Goal: Task Accomplishment & Management: Use online tool/utility

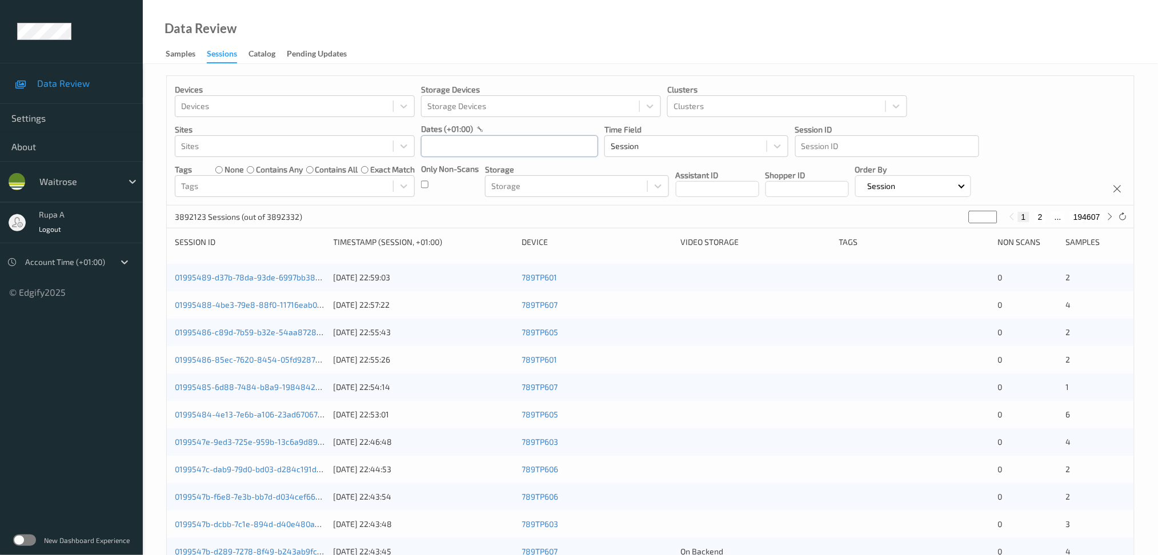
click at [486, 141] on input "text" at bounding box center [509, 146] width 177 height 22
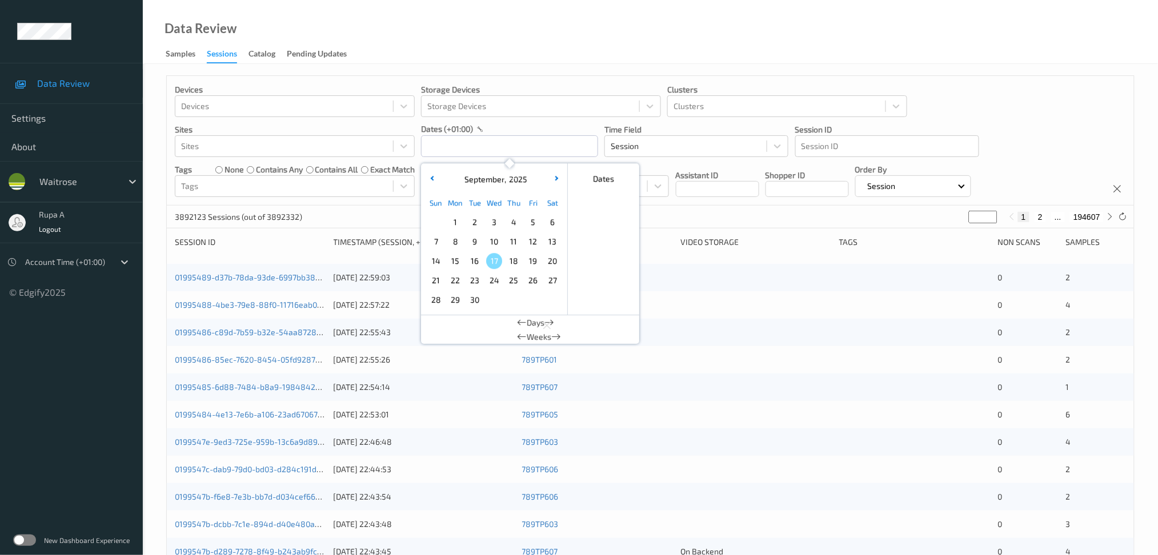
click at [448, 261] on span "15" at bounding box center [455, 261] width 16 height 16
click at [447, 259] on span "15" at bounding box center [455, 261] width 16 height 16
click at [478, 265] on span "16" at bounding box center [475, 261] width 16 height 16
type input "[DATE] 00:00 -> [DATE] 23:59"
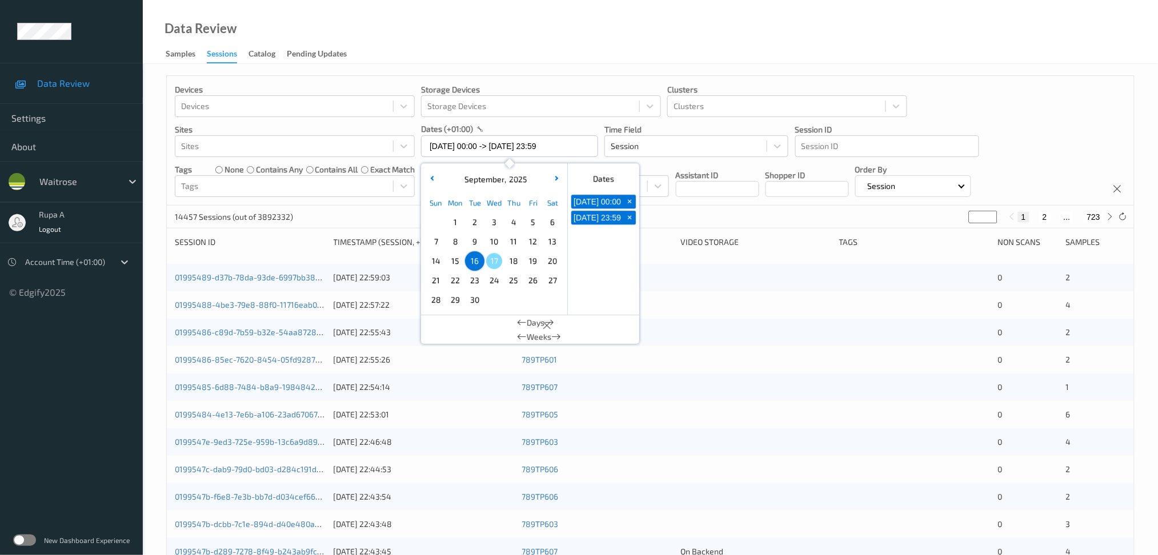
click at [525, 33] on div "Data Review Samples Sessions Catalog Pending Updates" at bounding box center [650, 32] width 1015 height 64
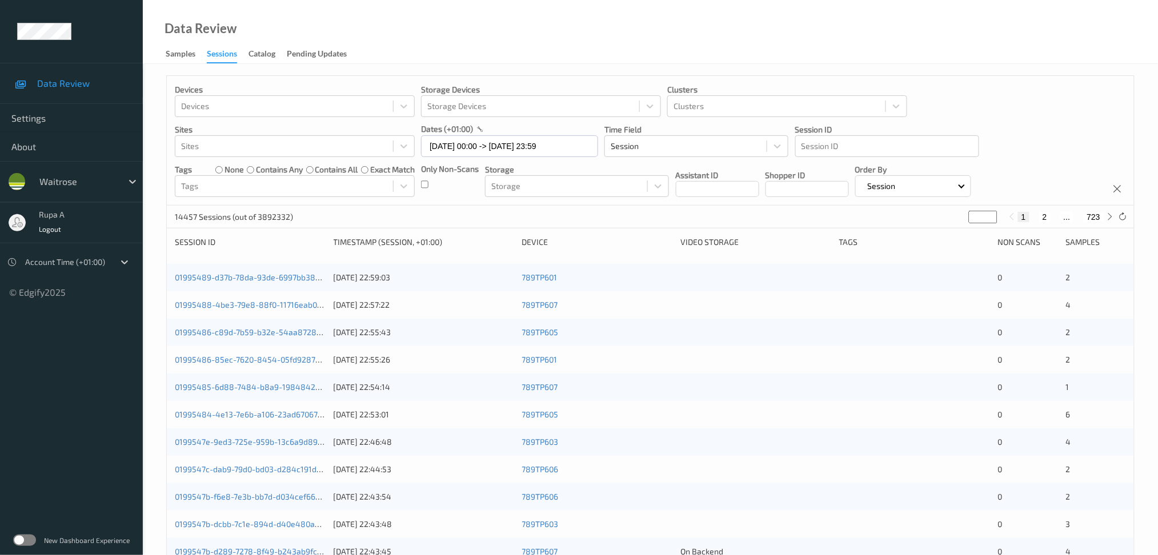
drag, startPoint x: 979, startPoint y: 218, endPoint x: 692, endPoint y: 241, distance: 287.8
click at [719, 241] on div "Devices Devices Storage Devices Storage Devices Clusters Clusters Sites Sites d…" at bounding box center [650, 455] width 969 height 761
type input "*"
click at [590, 222] on div "14457 Sessions (out of 3892332) * 1 ... 4 5 6 ... 723" at bounding box center [650, 217] width 967 height 23
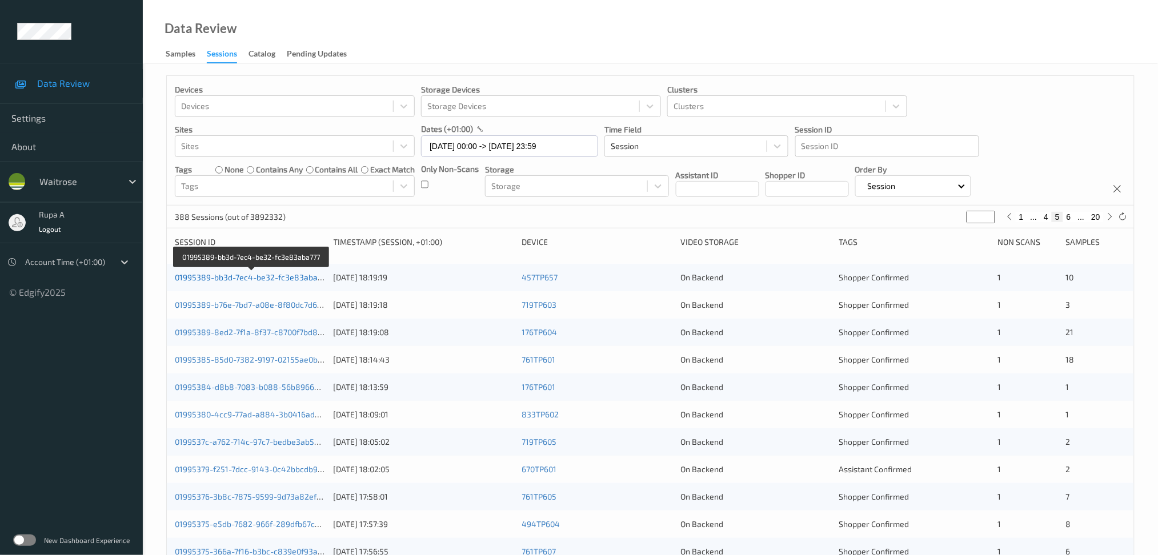
click at [305, 282] on link "01995389-bb3d-7ec4-be32-fc3e83aba777" at bounding box center [252, 278] width 155 height 10
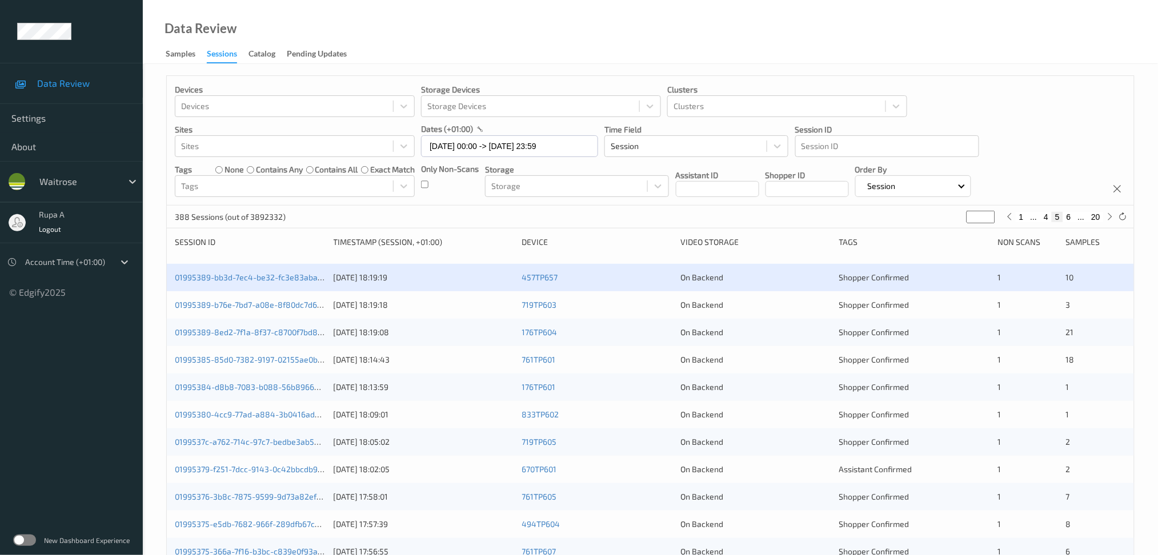
click at [289, 313] on div "01995389-b76e-7bd7-a08e-8f80dc7d6697 [DATE] 18:19:18 719TP603 On Backend Shoppe…" at bounding box center [650, 304] width 967 height 27
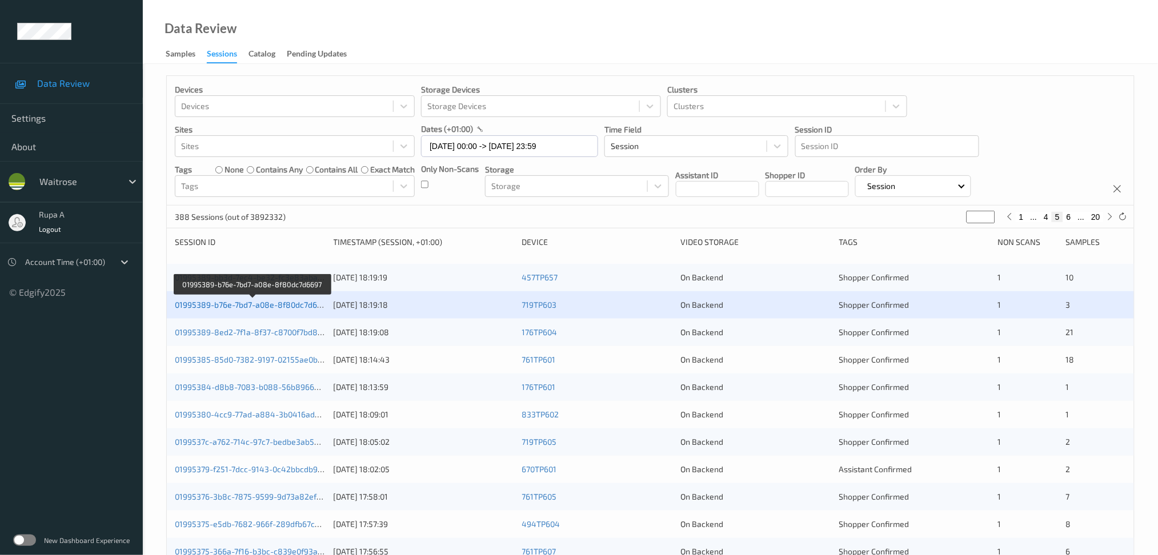
click at [275, 306] on link "01995389-b76e-7bd7-a08e-8f80dc7d6697" at bounding box center [252, 305] width 155 height 10
click at [290, 325] on div "01995389-8ed2-7f1a-8f37-c8700f7bd8ad [DATE] 18:19:08 176TP604 On Backend Shoppe…" at bounding box center [650, 332] width 967 height 27
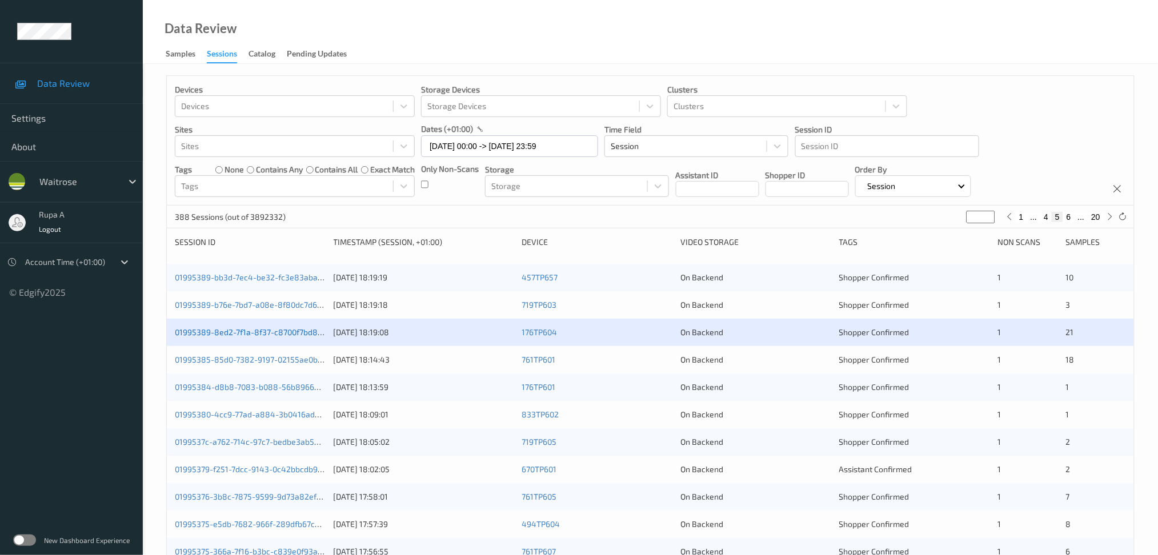
click at [306, 328] on link "01995389-8ed2-7f1a-8f37-c8700f7bd8ad" at bounding box center [251, 332] width 152 height 10
click at [299, 362] on link "01995385-85d0-7382-9197-02155ae0b8ad" at bounding box center [253, 360] width 157 height 10
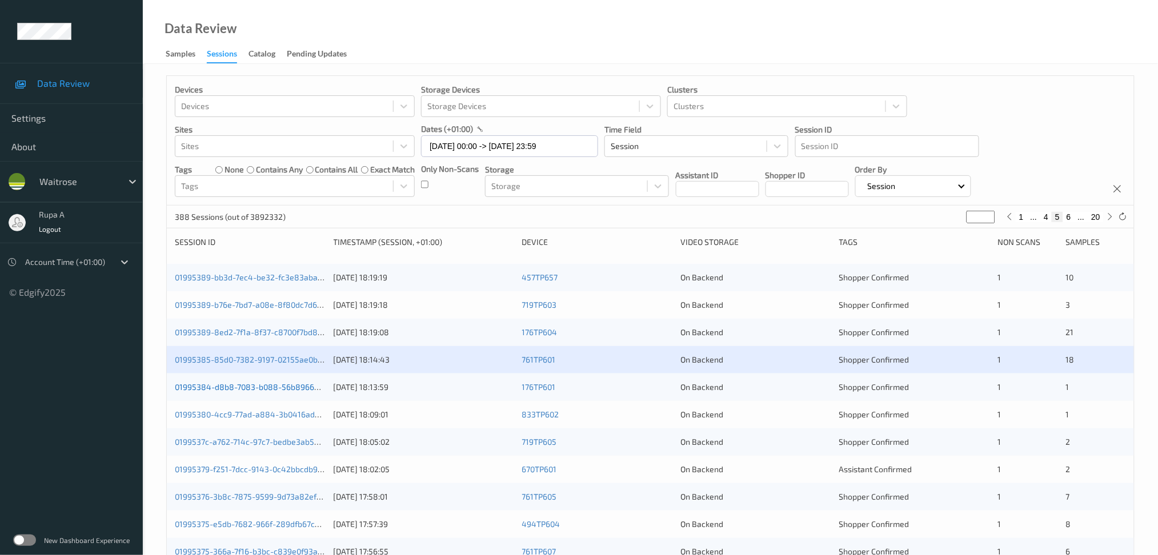
click at [317, 392] on link "01995384-d8b8-7083-b088-56b8966a6a82" at bounding box center [256, 387] width 163 height 10
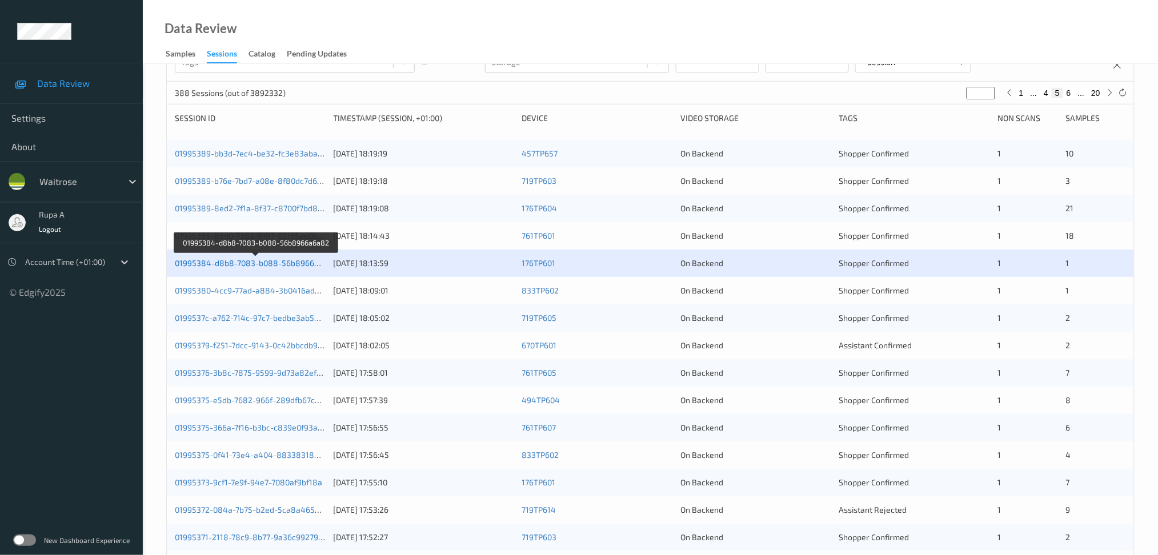
scroll to position [304, 0]
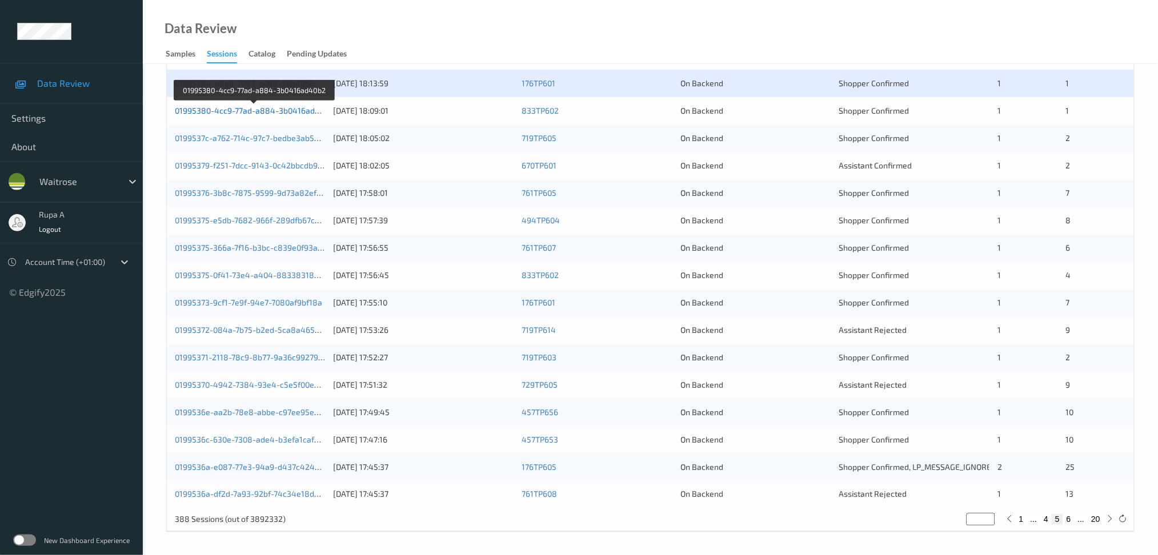
click at [303, 114] on link "01995380-4cc9-77ad-a884-3b0416ad40b2" at bounding box center [254, 111] width 159 height 10
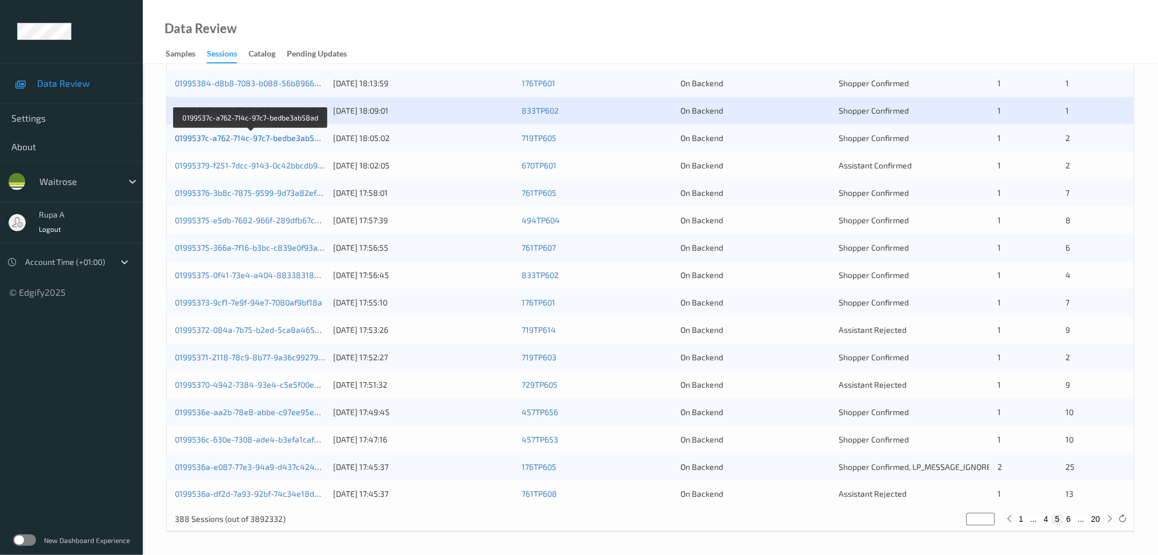
click at [298, 138] on link "0199537c-a762-714c-97c7-bedbe3ab58ad" at bounding box center [252, 138] width 154 height 10
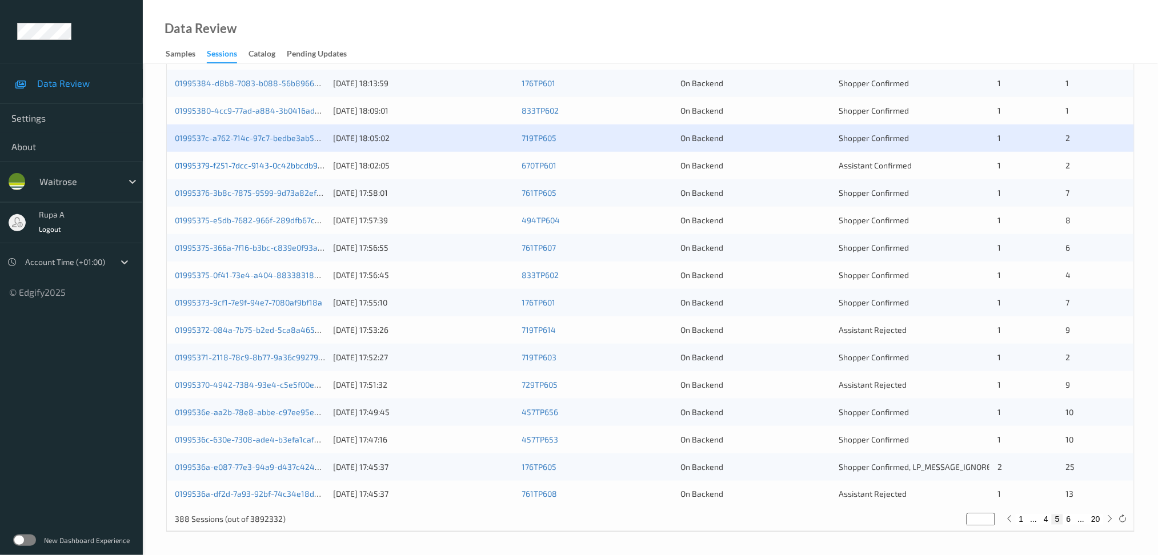
click at [299, 170] on link "01995379-f251-7dcc-9143-0c42bbcdb949" at bounding box center [251, 166] width 153 height 10
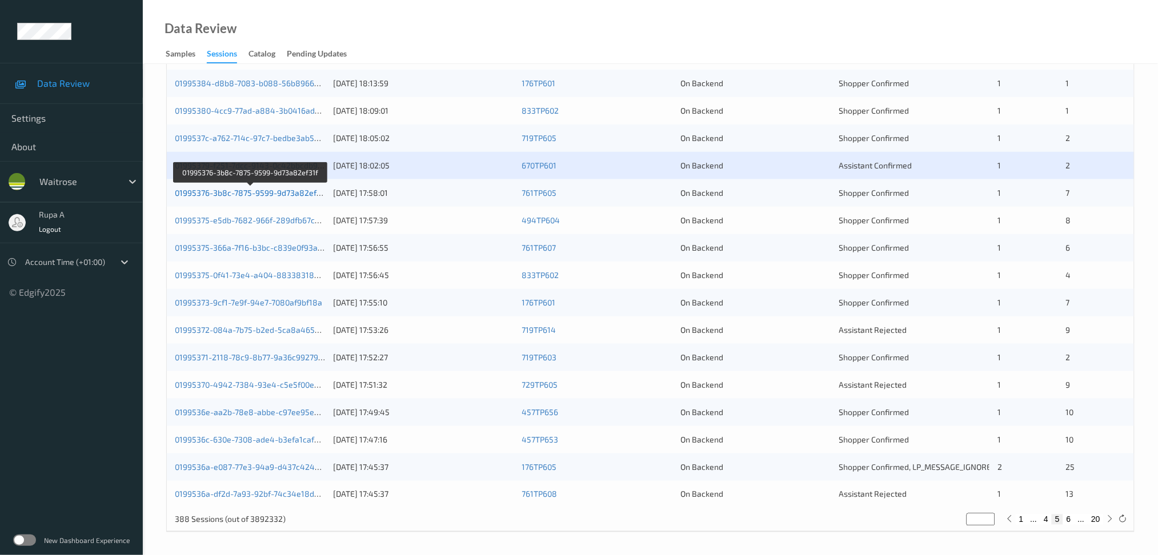
click at [298, 194] on link "01995376-3b8c-7875-9599-9d73a82ef31f" at bounding box center [251, 193] width 153 height 10
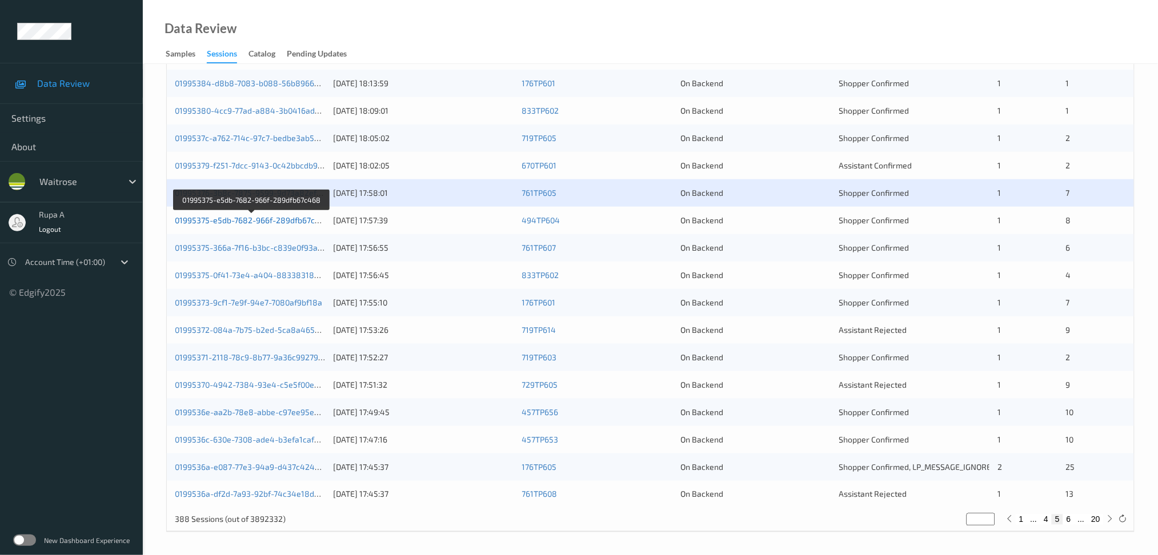
click at [299, 225] on link "01995375-e5db-7682-966f-289dfb67c468" at bounding box center [252, 220] width 155 height 10
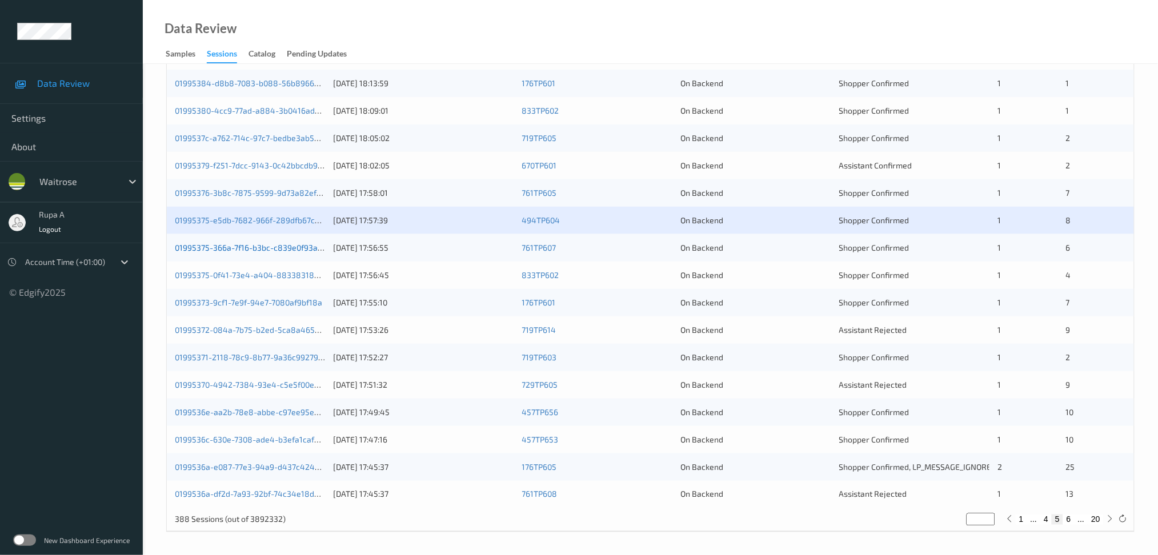
click at [285, 247] on link "01995375-366a-7f16-b3bc-c839e0f93a4b" at bounding box center [251, 248] width 153 height 10
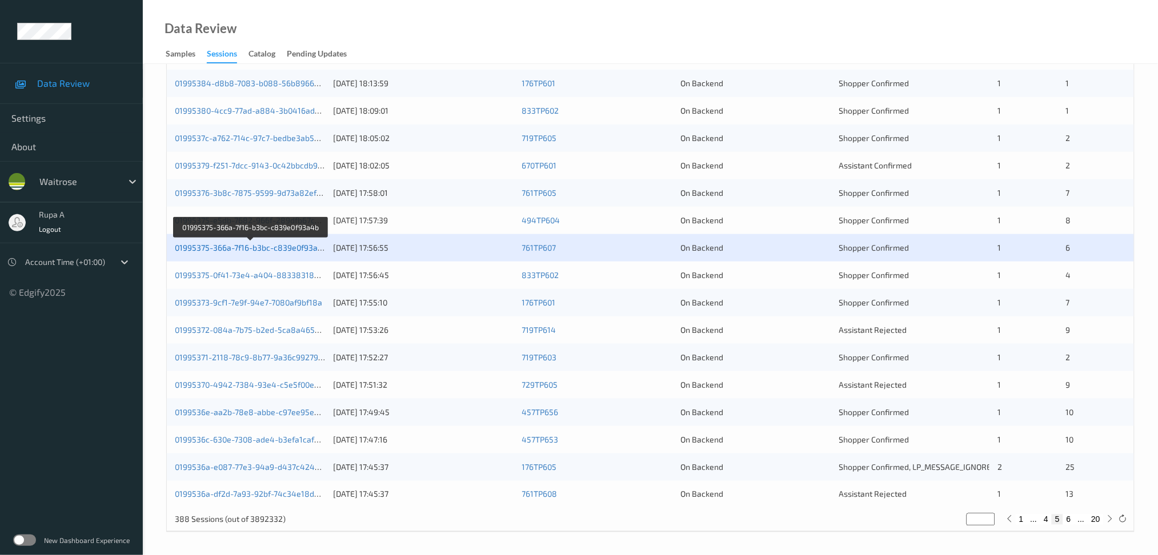
click at [281, 250] on link "01995375-366a-7f16-b3bc-c839e0f93a4b" at bounding box center [251, 248] width 153 height 10
click at [303, 243] on link "01995375-366a-7f16-b3bc-c839e0f93a4b" at bounding box center [251, 248] width 153 height 10
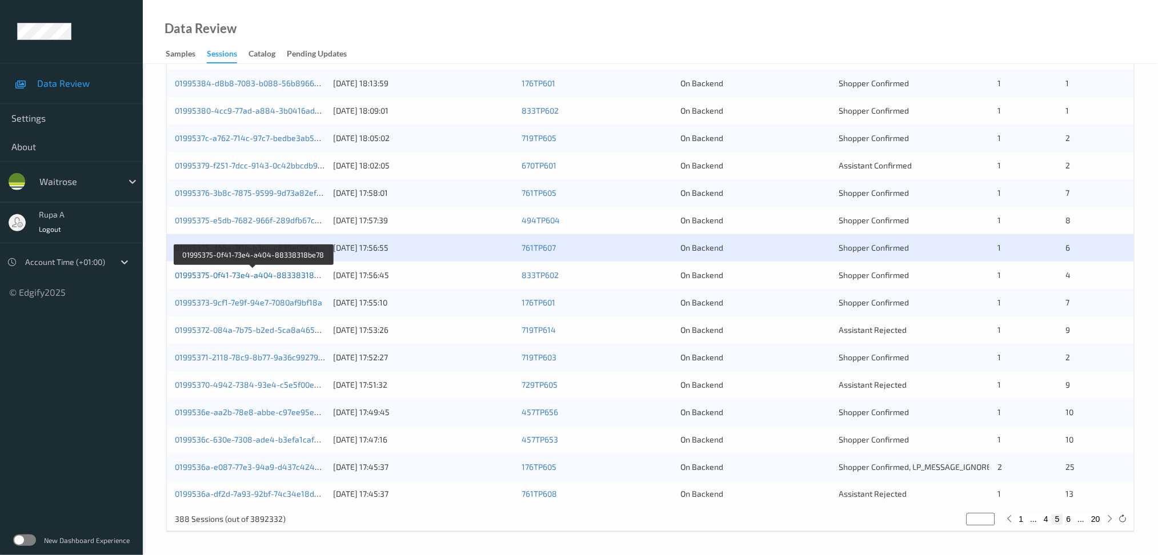
click at [287, 273] on link "01995375-0f41-73e4-a404-88338318be78" at bounding box center [254, 275] width 158 height 10
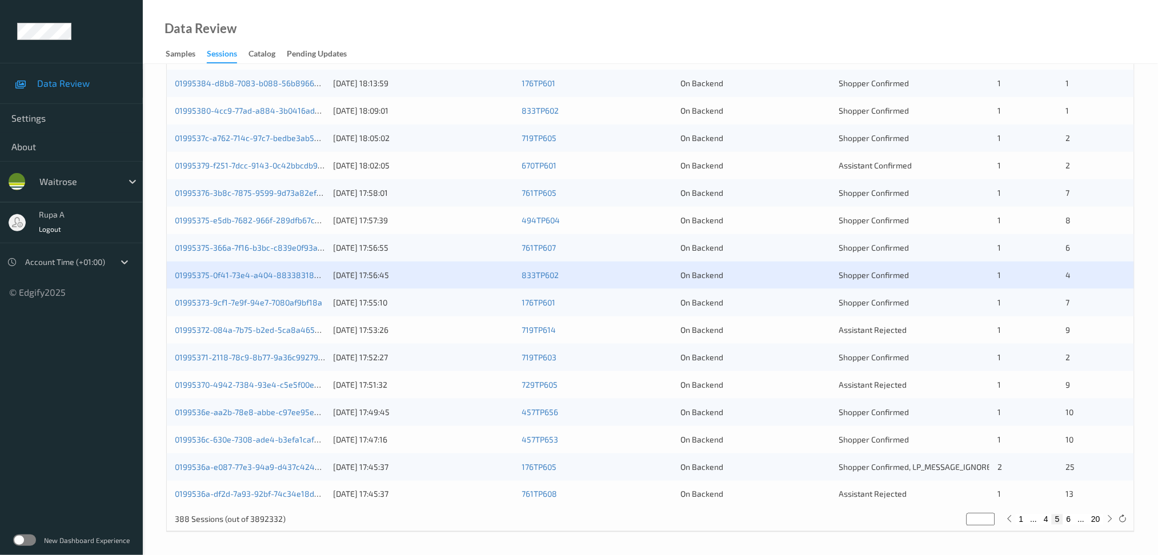
click at [308, 310] on div "01995373-9cf1-7e9f-94e7-7080af9bf18a [DATE] 17:55:10 176TP601 On Backend Shoppe…" at bounding box center [650, 302] width 967 height 27
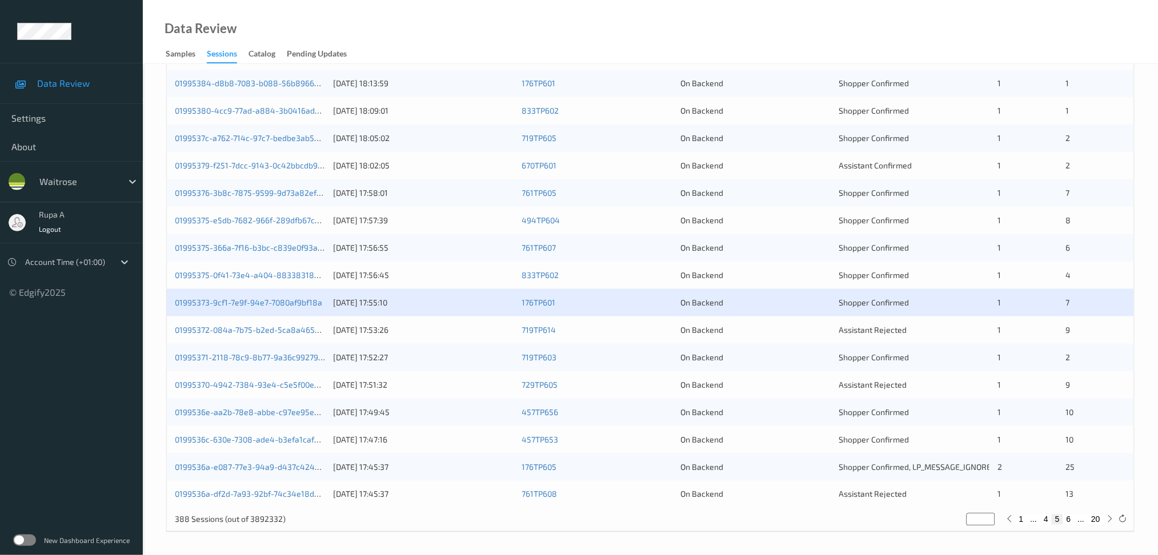
click at [307, 307] on div "01995373-9cf1-7e9f-94e7-7080af9bf18a" at bounding box center [250, 302] width 151 height 11
click at [305, 302] on link "01995373-9cf1-7e9f-94e7-7080af9bf18a" at bounding box center [248, 303] width 147 height 10
click at [294, 334] on link "01995372-084a-7b75-b2ed-5ca8a465c603" at bounding box center [254, 330] width 158 height 10
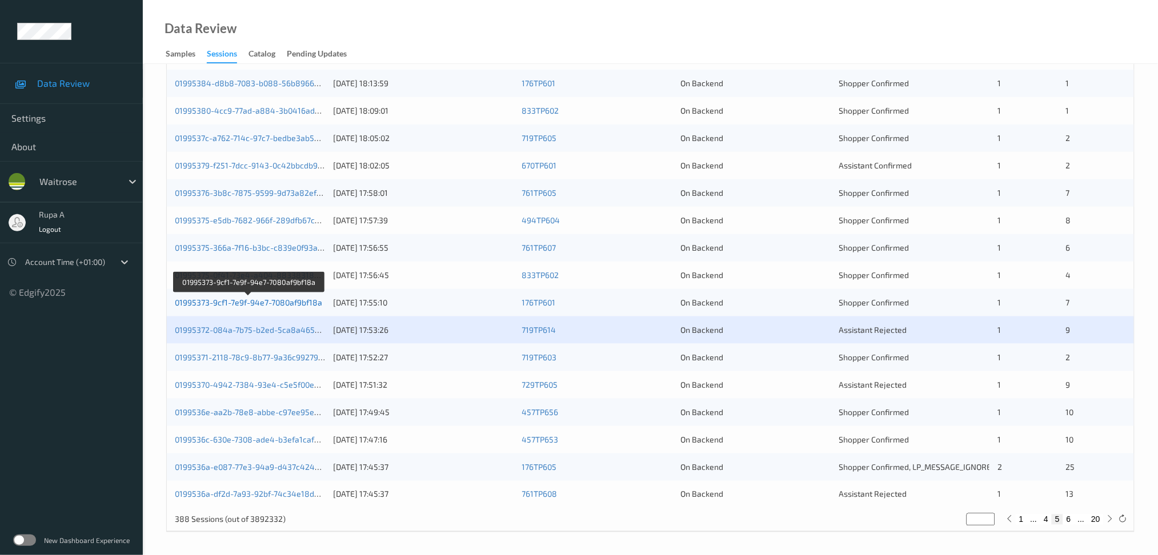
click at [314, 298] on link "01995373-9cf1-7e9f-94e7-7080af9bf18a" at bounding box center [248, 303] width 147 height 10
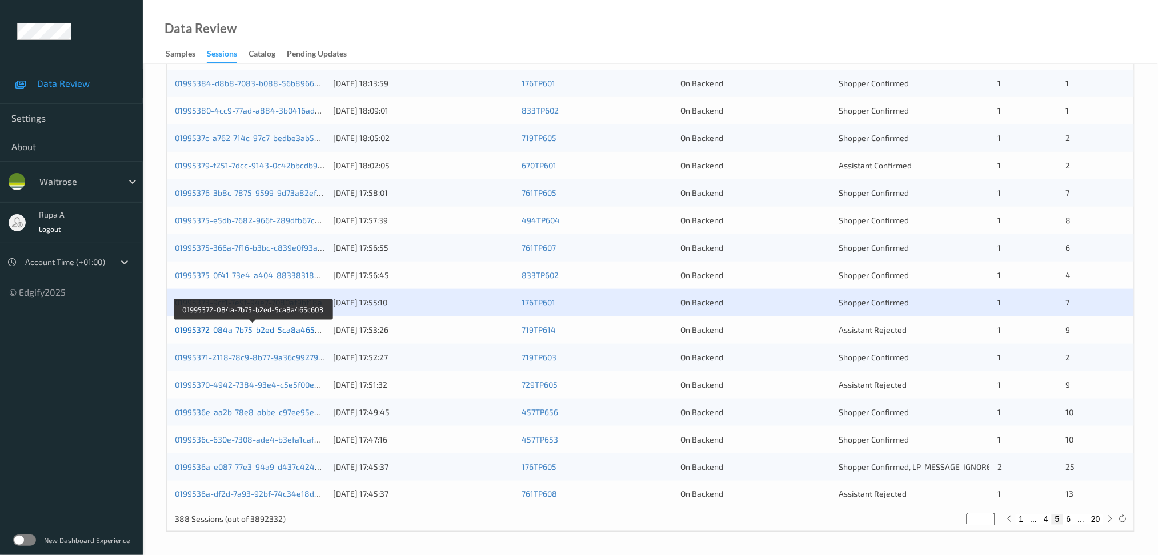
click at [278, 329] on link "01995372-084a-7b75-b2ed-5ca8a465c603" at bounding box center [254, 330] width 158 height 10
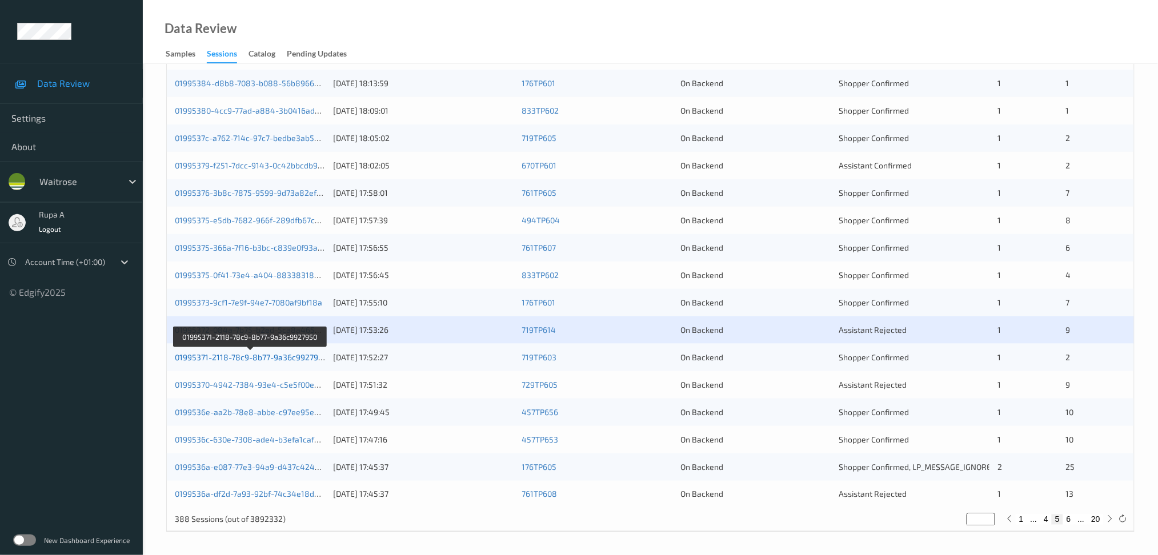
click at [294, 355] on link "01995371-2118-78c9-8b77-9a36c9927950" at bounding box center [251, 358] width 153 height 10
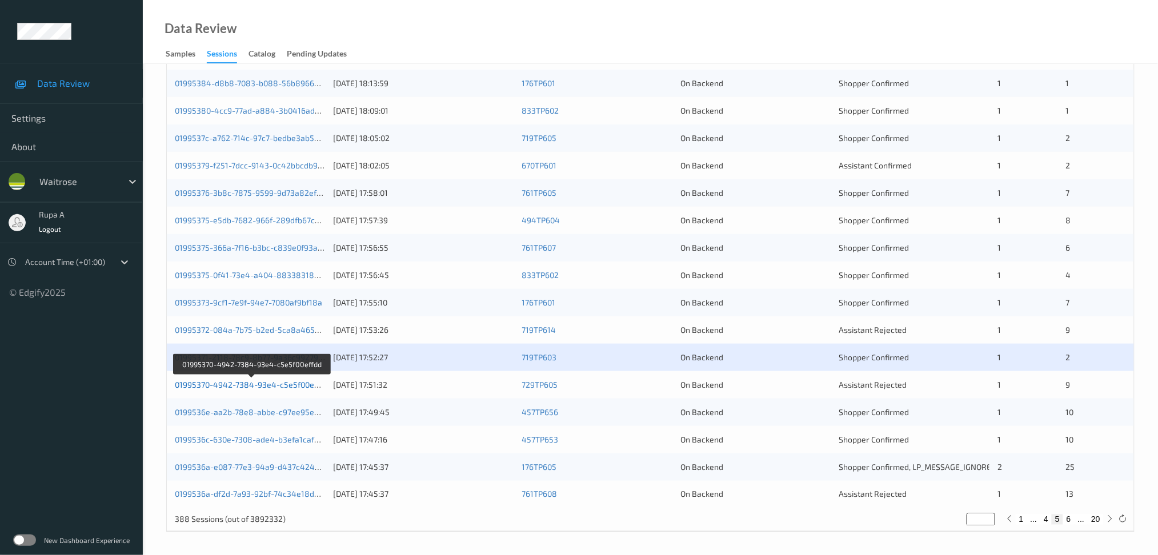
click at [298, 382] on link "01995370-4942-7384-93e4-c5e5f00effdd" at bounding box center [252, 385] width 154 height 10
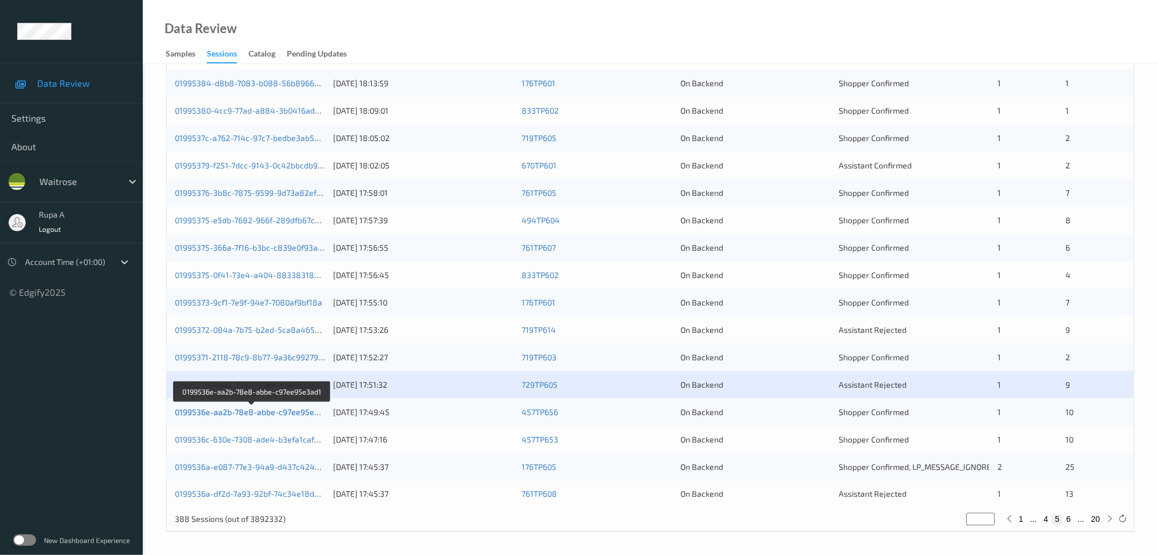
click at [295, 409] on link "0199536e-aa2b-78e8-abbe-c97ee95e3ad1" at bounding box center [253, 412] width 157 height 10
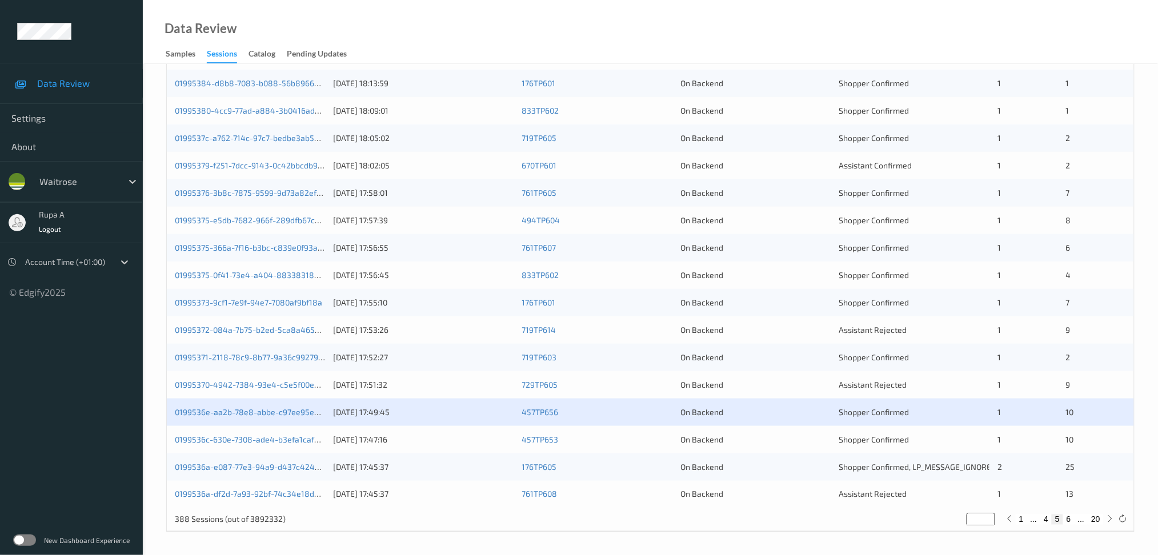
click at [303, 446] on div "0199536c-630e-7308-ade4-b3efa1cafb82" at bounding box center [250, 439] width 151 height 11
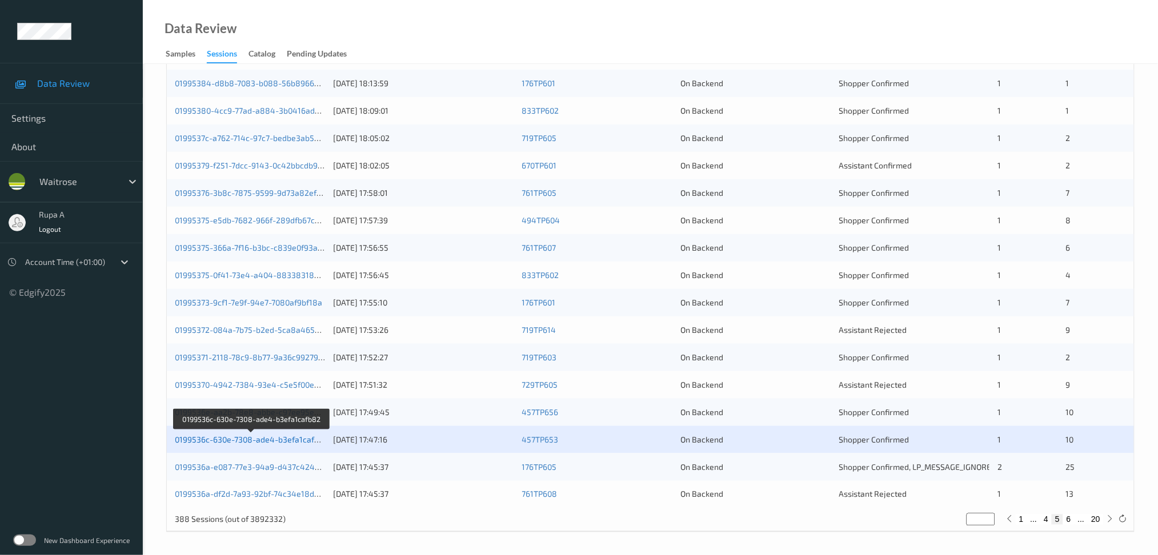
click at [306, 437] on link "0199536c-630e-7308-ade4-b3efa1cafb82" at bounding box center [252, 440] width 154 height 10
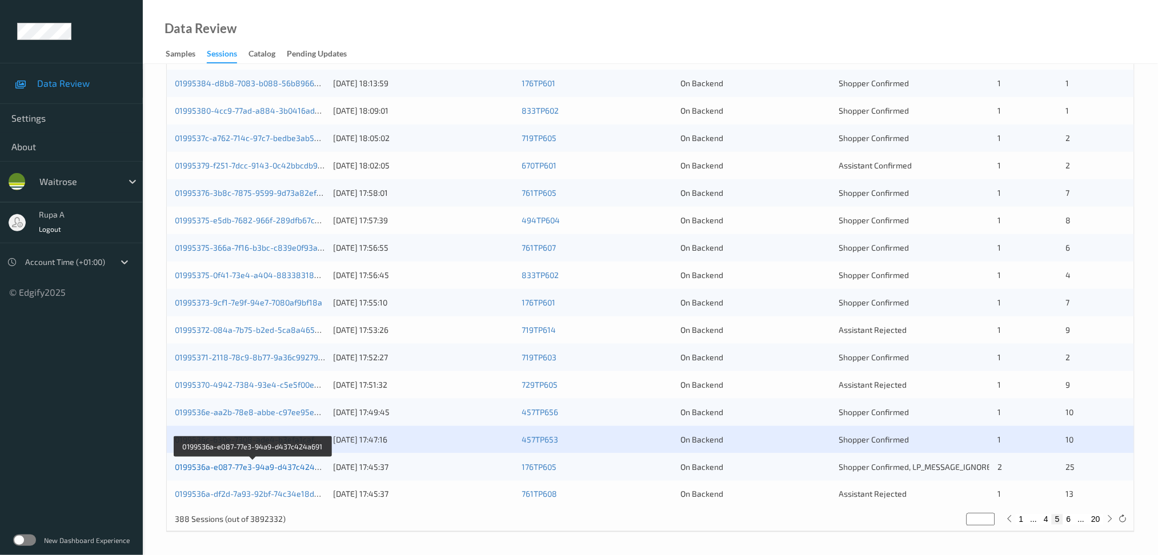
click at [271, 471] on link "0199536a-e087-77e3-94a9-d437c424a691" at bounding box center [253, 467] width 157 height 10
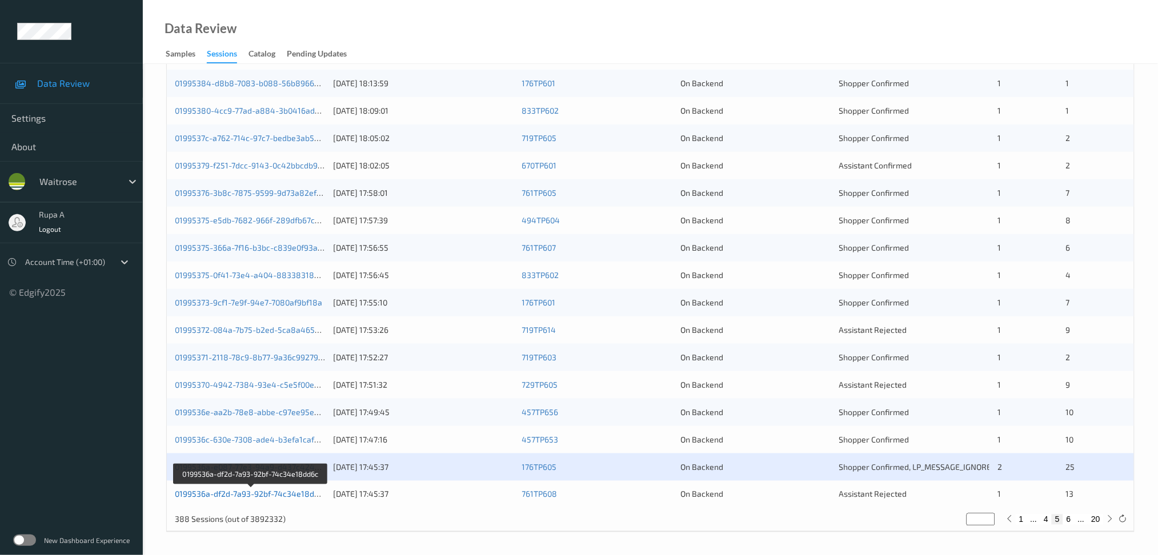
click at [316, 495] on link "0199536a-df2d-7a93-92bf-74c34e18dd6c" at bounding box center [251, 495] width 153 height 10
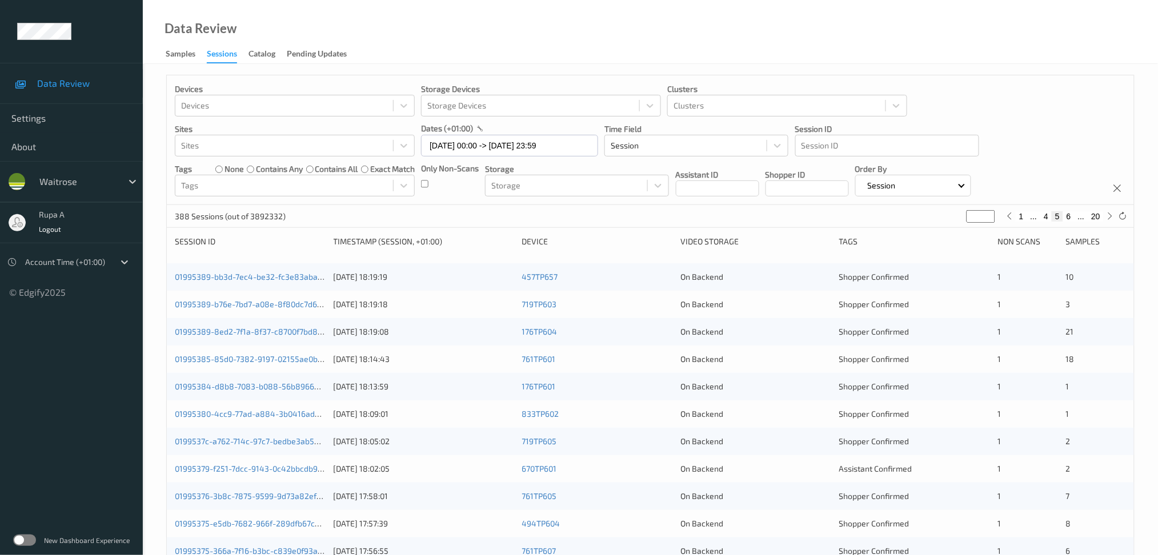
scroll to position [0, 0]
drag, startPoint x: 979, startPoint y: 218, endPoint x: 748, endPoint y: 215, distance: 230.9
click at [778, 230] on div "Devices Devices Storage Devices Storage Devices Clusters Clusters Sites Sites d…" at bounding box center [650, 455] width 969 height 761
type input "*"
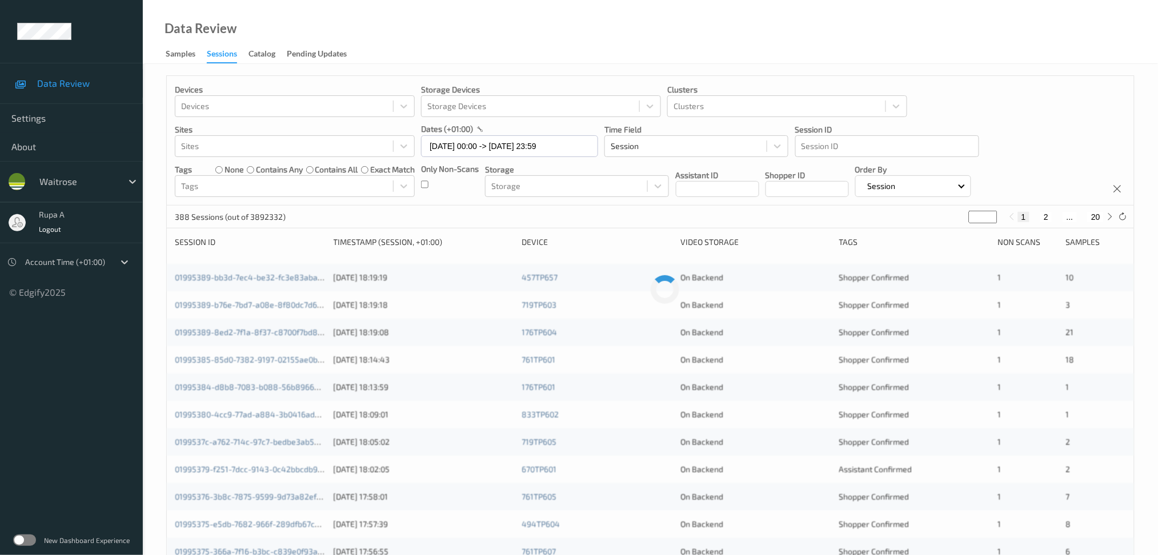
type input "**"
click at [661, 215] on div "388 Sessions (out of 3892332) ** 1 ... 9 10 11 ... 20" at bounding box center [650, 217] width 967 height 23
click at [303, 279] on link "019952e7-1f6c-7f31-ad6b-c19a07425ae1" at bounding box center [249, 278] width 148 height 10
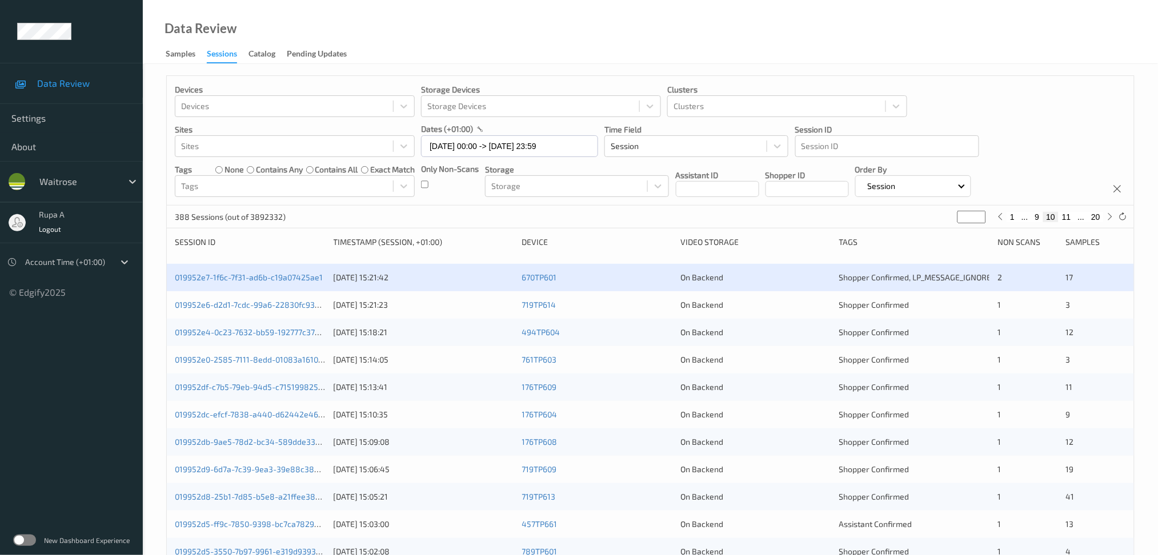
click at [358, 37] on div "Data Review Samples Sessions Catalog Pending Updates" at bounding box center [650, 32] width 1015 height 64
click at [293, 307] on link "019952e6-d2d1-7cdc-99a6-22830fc93070" at bounding box center [251, 305] width 153 height 10
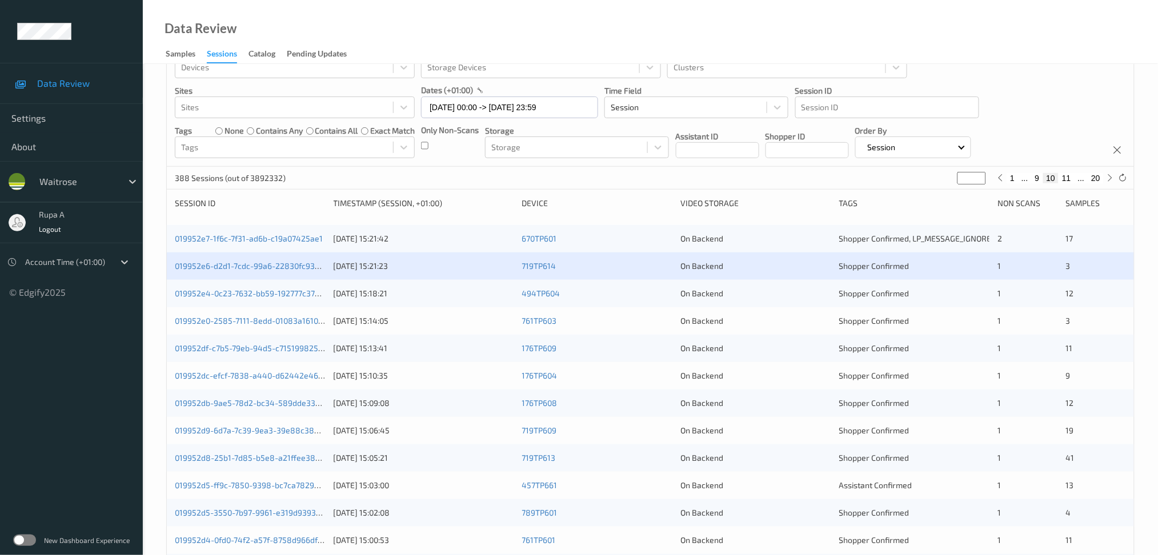
scroll to position [76, 0]
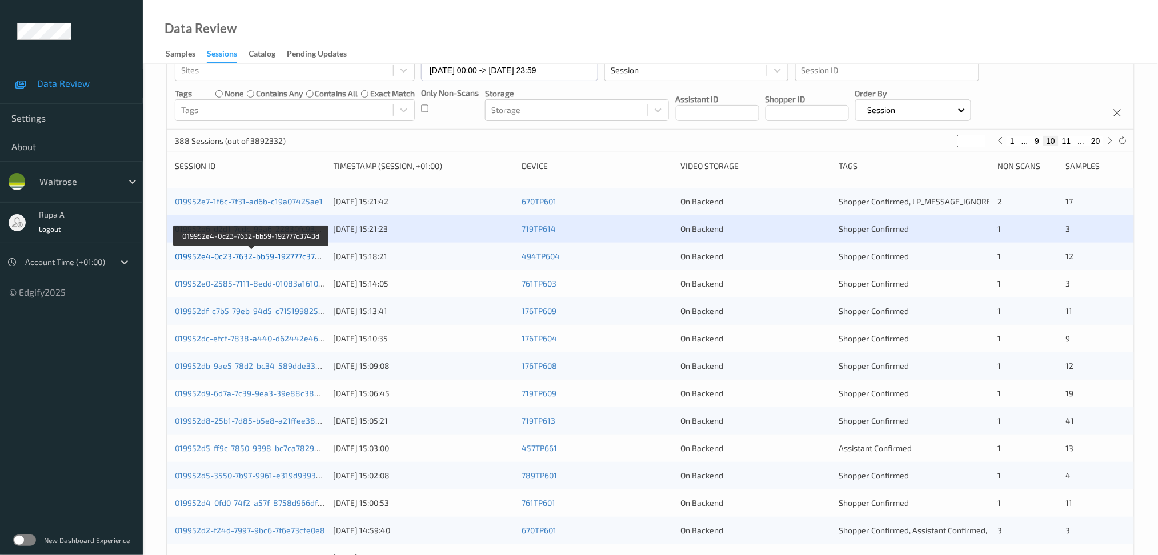
click at [314, 257] on link "019952e4-0c23-7632-bb59-192777c3743d" at bounding box center [252, 256] width 154 height 10
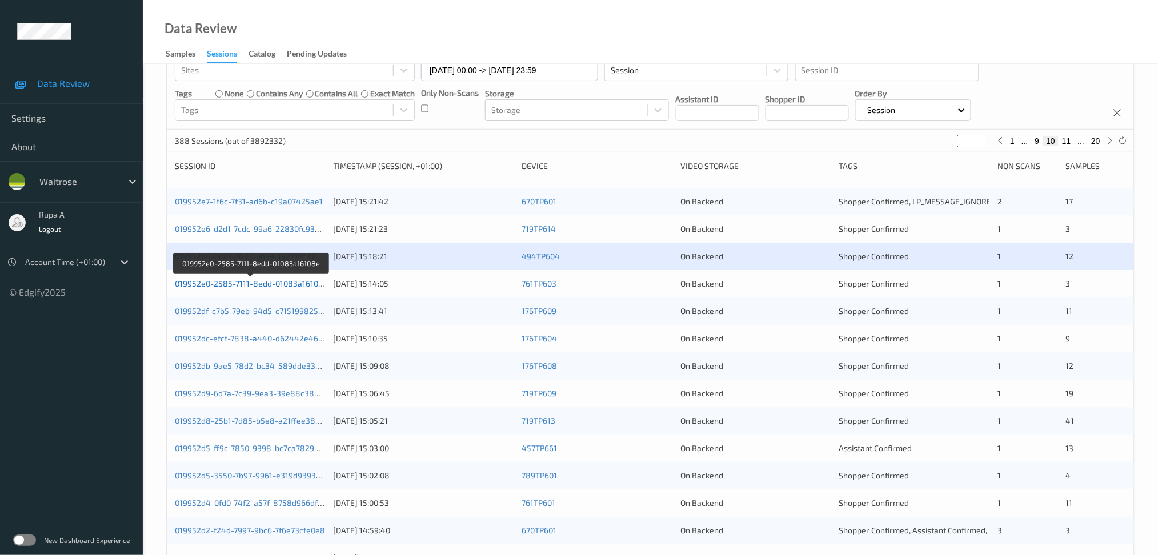
click at [317, 282] on link "019952e0-2585-7111-8edd-01083a16108e" at bounding box center [251, 284] width 153 height 10
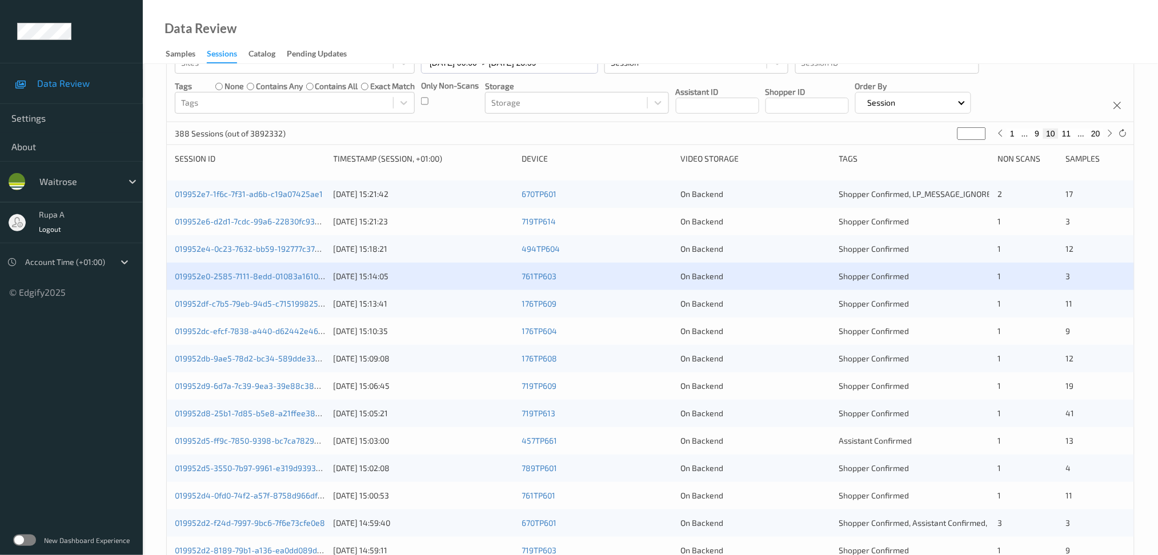
scroll to position [75, 0]
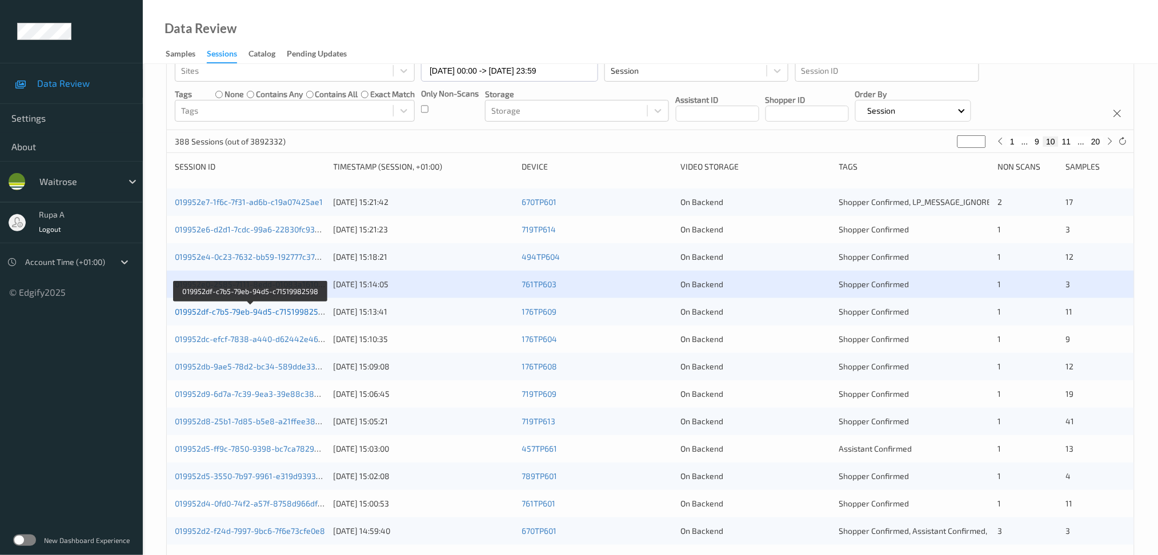
click at [250, 313] on link "019952df-c7b5-79eb-94d5-c71519982598" at bounding box center [251, 312] width 153 height 10
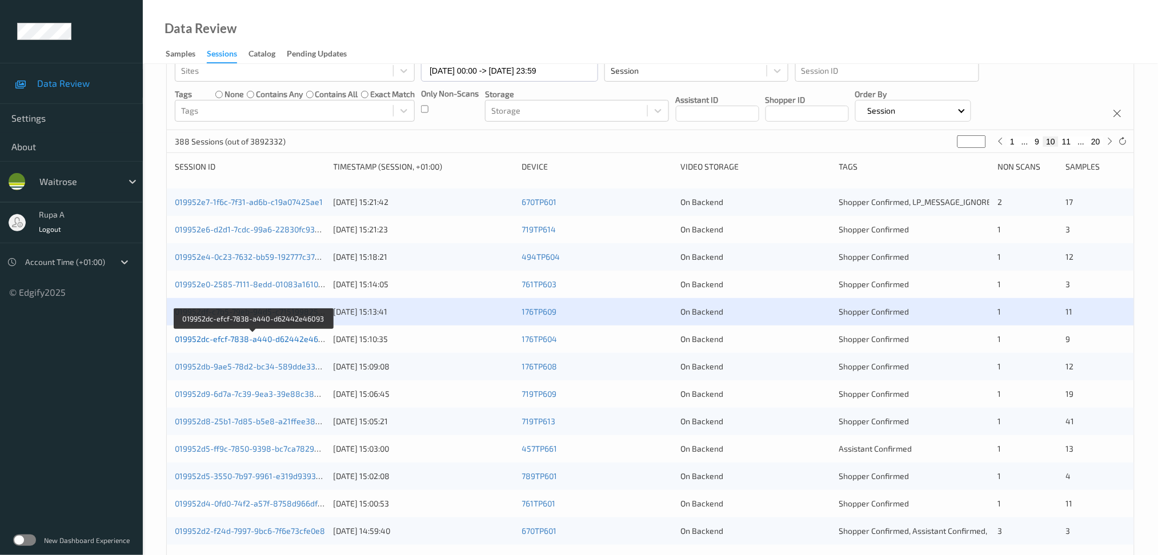
click at [297, 338] on link "019952dc-efcf-7838-a440-d62442e46093" at bounding box center [253, 339] width 157 height 10
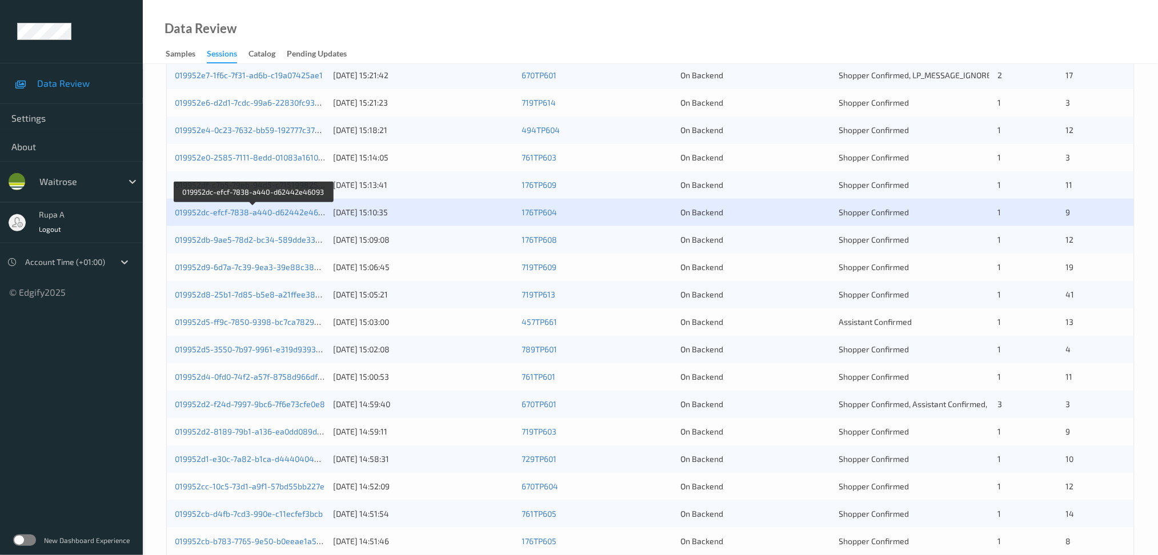
scroll to position [227, 0]
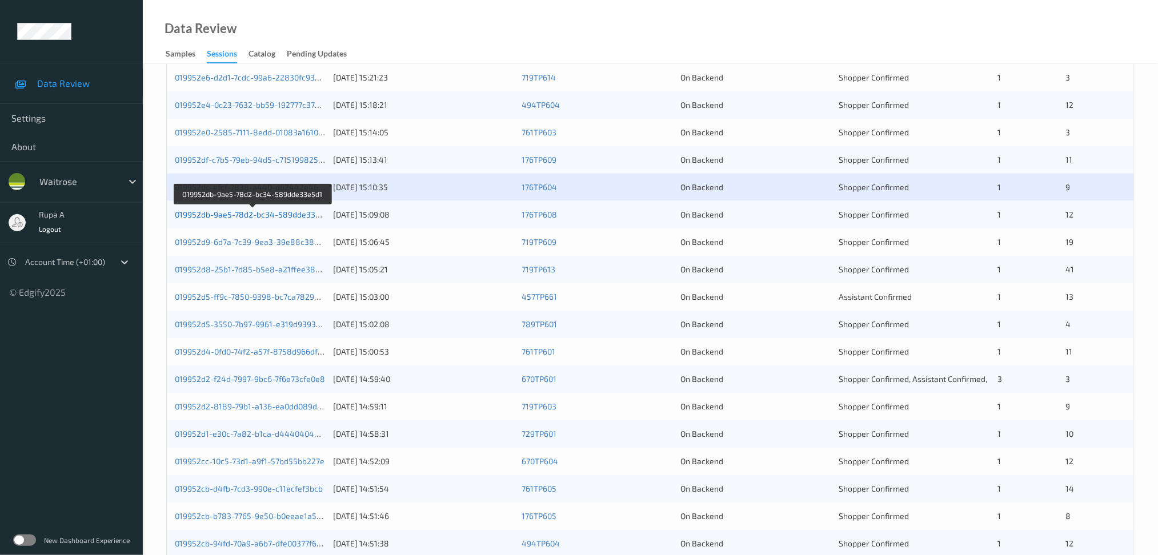
click at [277, 217] on link "019952db-9ae5-78d2-bc34-589dde33e5d1" at bounding box center [254, 215] width 158 height 10
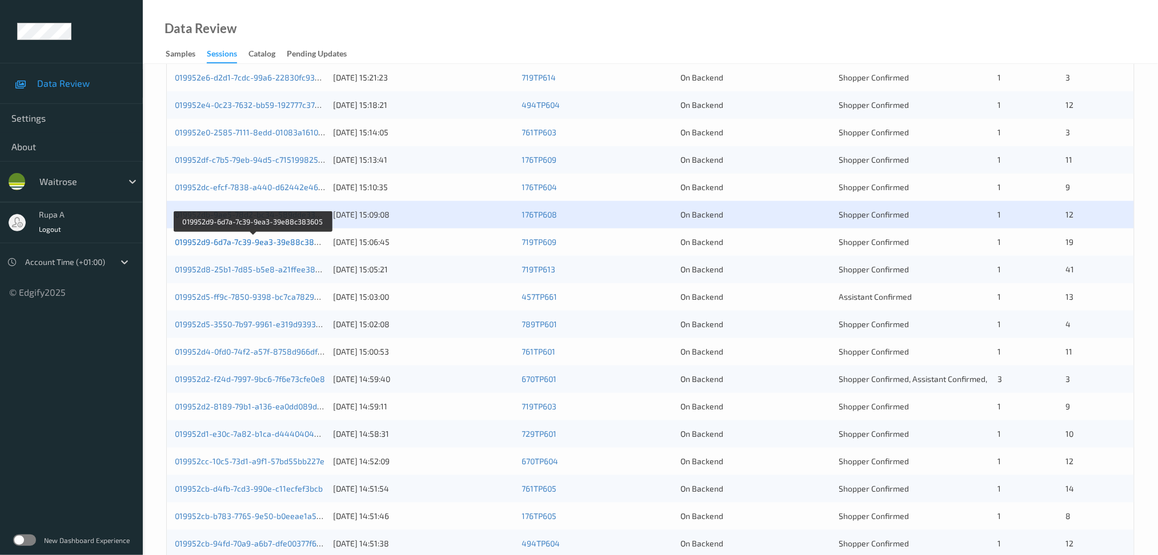
click at [311, 245] on link "019952d9-6d7a-7c39-9ea3-39e88c383605" at bounding box center [254, 242] width 158 height 10
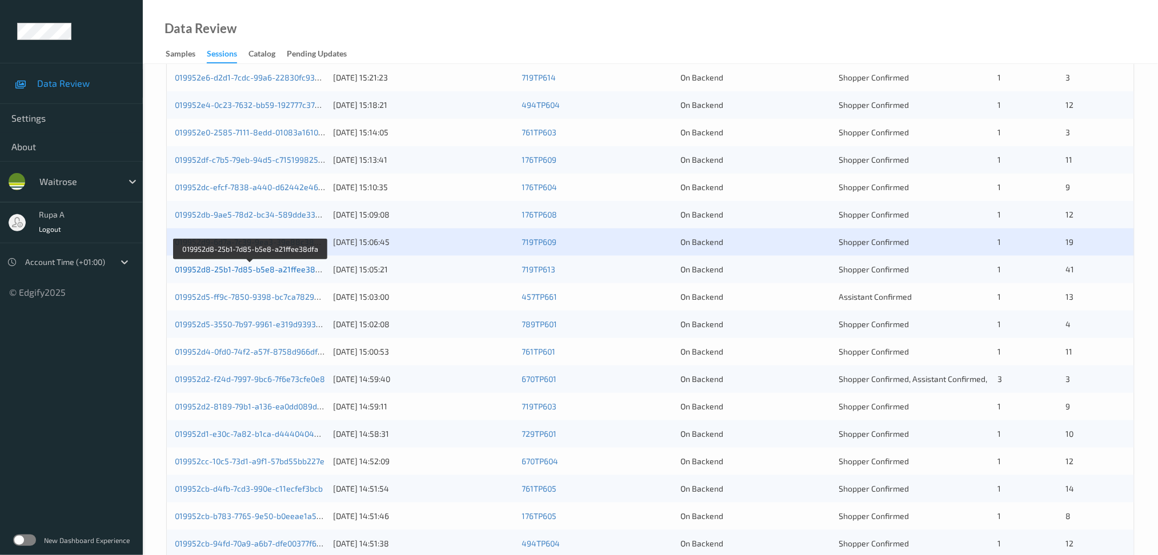
click at [245, 269] on link "019952d8-25b1-7d85-b5e8-a21ffee38dfa" at bounding box center [251, 270] width 153 height 10
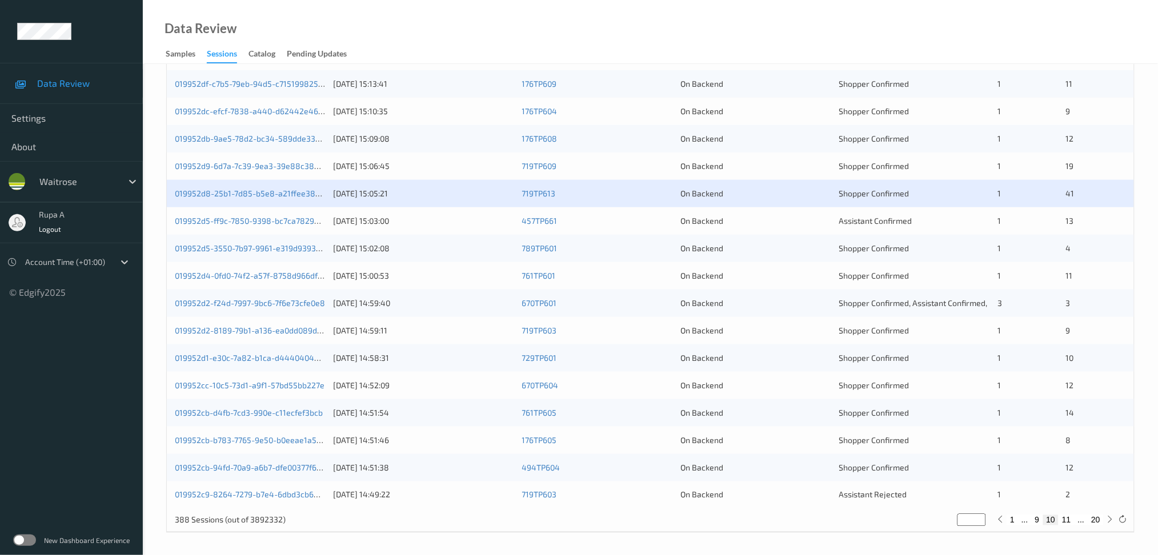
scroll to position [304, 0]
click at [305, 219] on link "019952d5-ff9c-7850-9398-bc7ca782985e" at bounding box center [252, 220] width 154 height 10
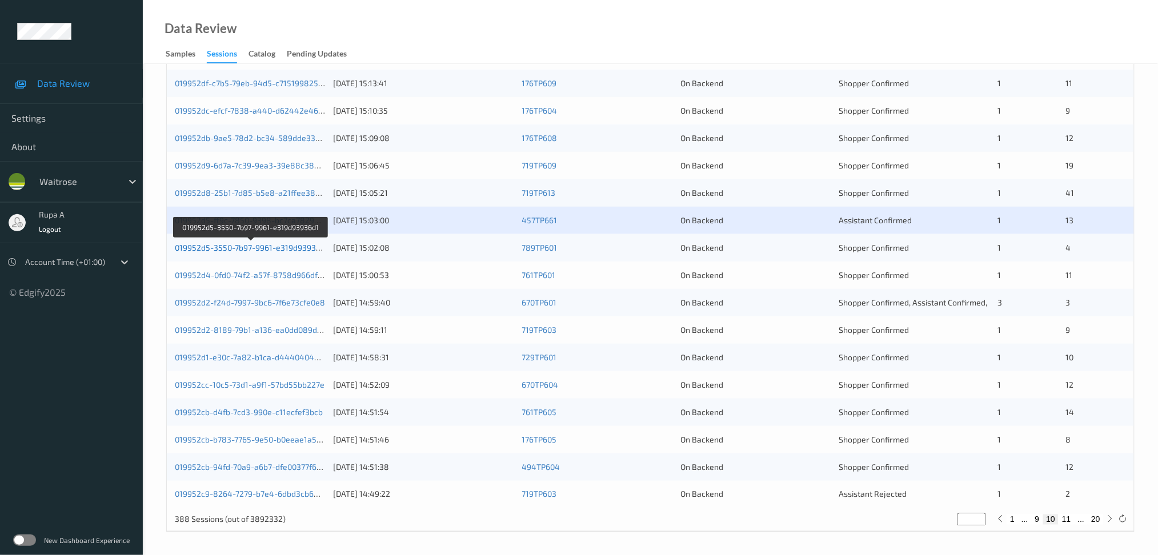
click at [294, 251] on link "019952d5-3550-7b97-9961-e319d93936d1" at bounding box center [252, 248] width 154 height 10
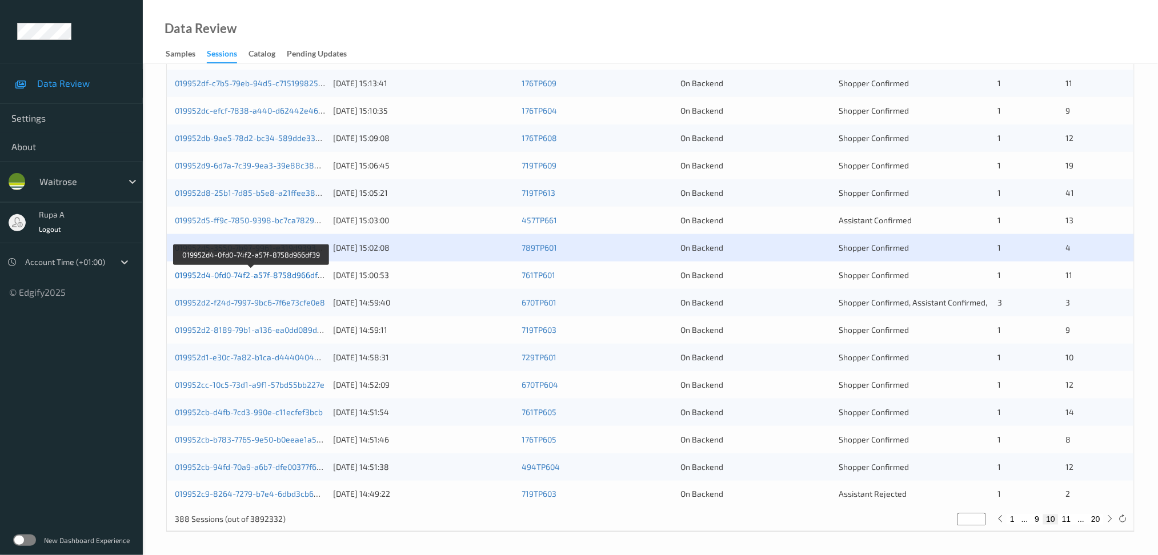
click at [298, 277] on link "019952d4-0fd0-74f2-a57f-8758d966df39" at bounding box center [251, 275] width 152 height 10
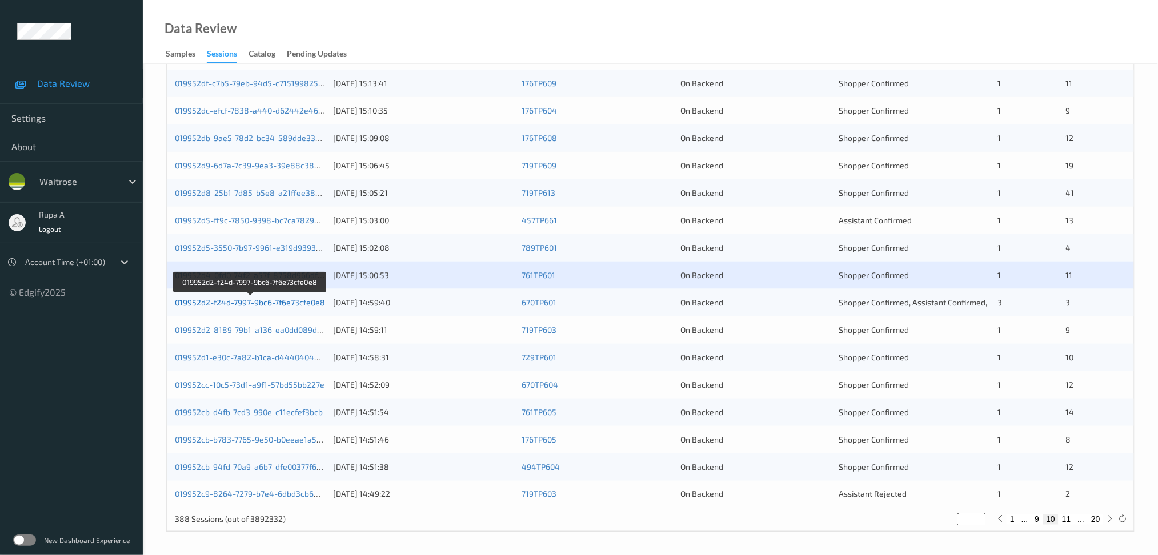
click at [300, 305] on link "019952d2-f24d-7997-9bc6-7f6e73cfe0e8" at bounding box center [250, 303] width 150 height 10
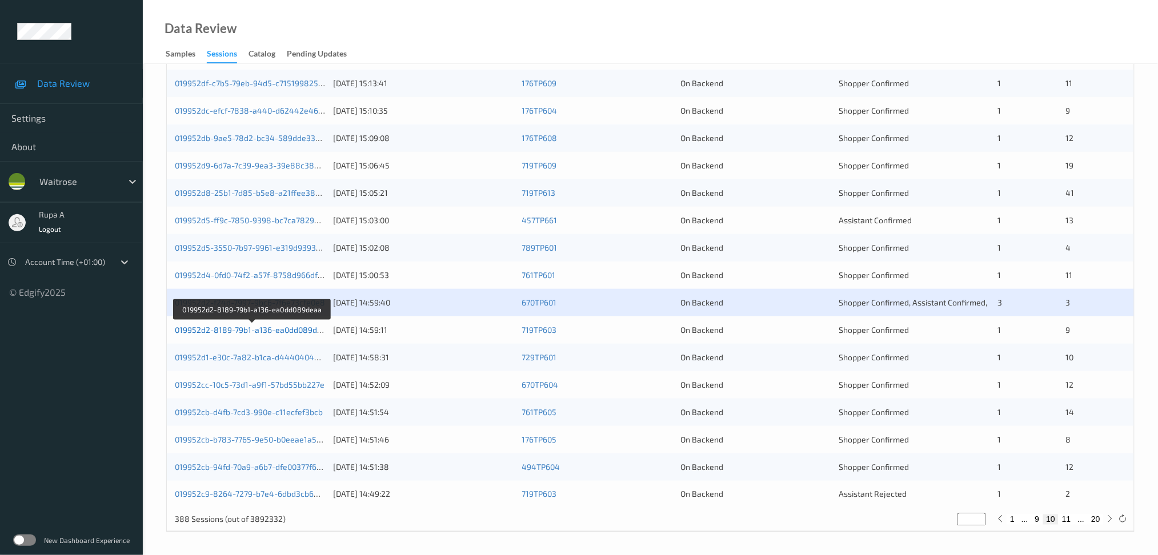
click at [311, 331] on link "019952d2-8189-79b1-a136-ea0dd089deaa" at bounding box center [253, 330] width 156 height 10
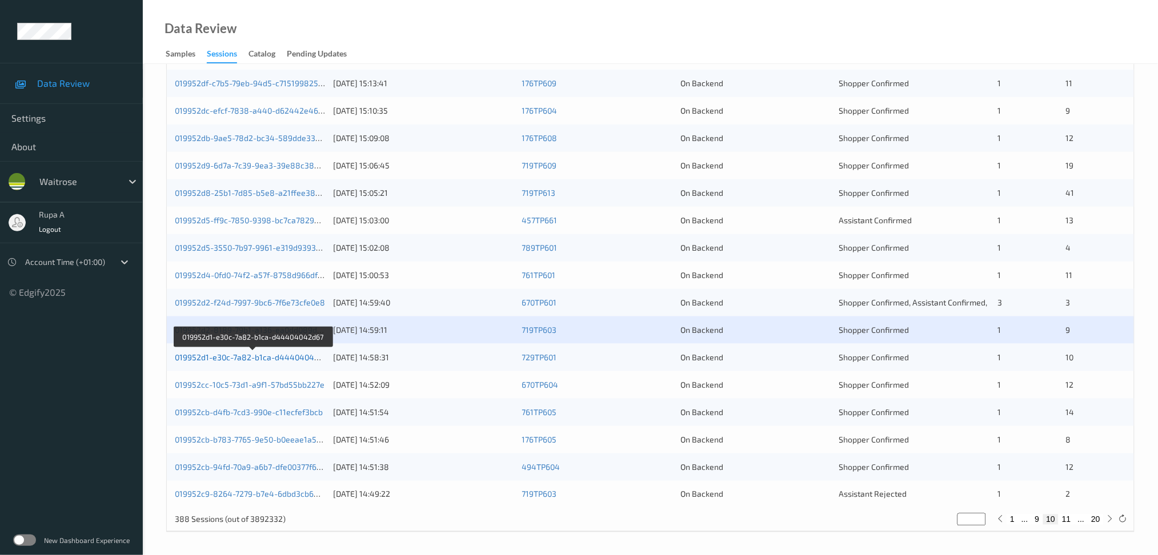
click at [286, 355] on link "019952d1-e30c-7a82-b1ca-d44404042d67" at bounding box center [253, 358] width 157 height 10
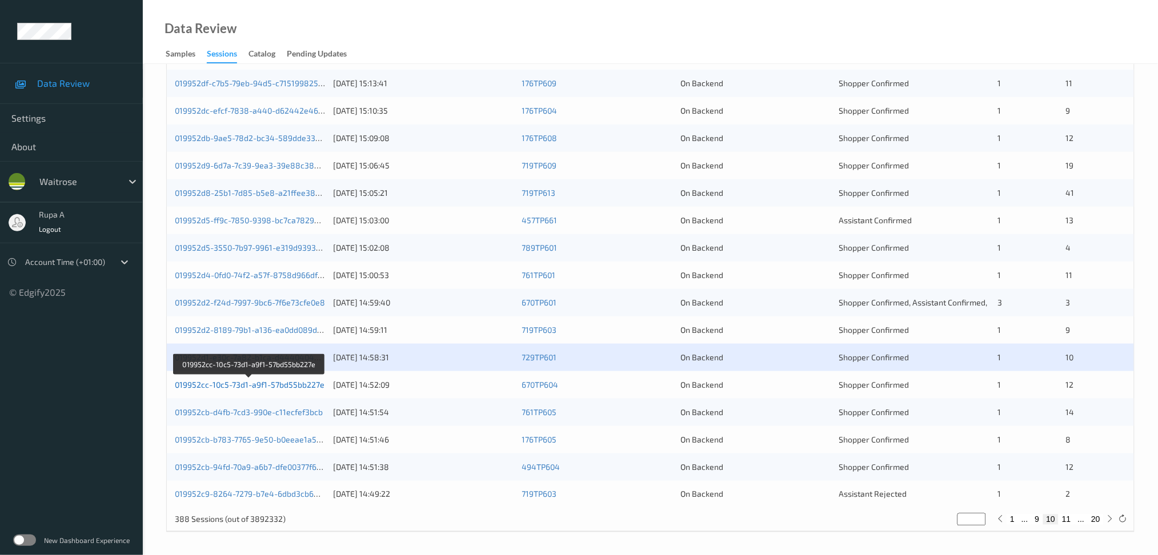
click at [306, 383] on link "019952cc-10c5-73d1-a9f1-57bd55bb227e" at bounding box center [250, 385] width 150 height 10
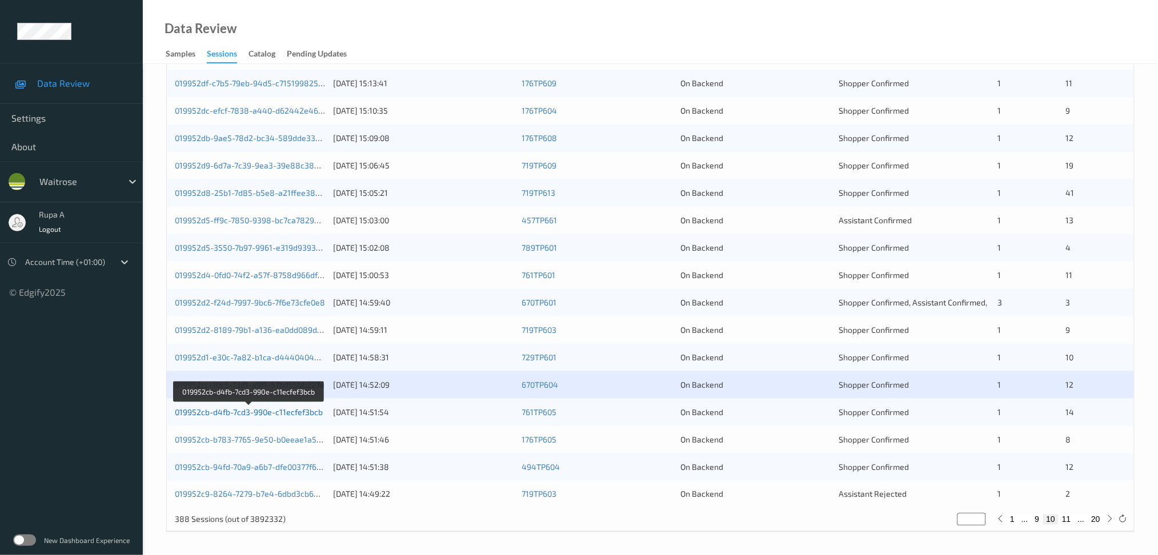
click at [296, 414] on link "019952cb-d4fb-7cd3-990e-c11ecfef3bcb" at bounding box center [249, 412] width 148 height 10
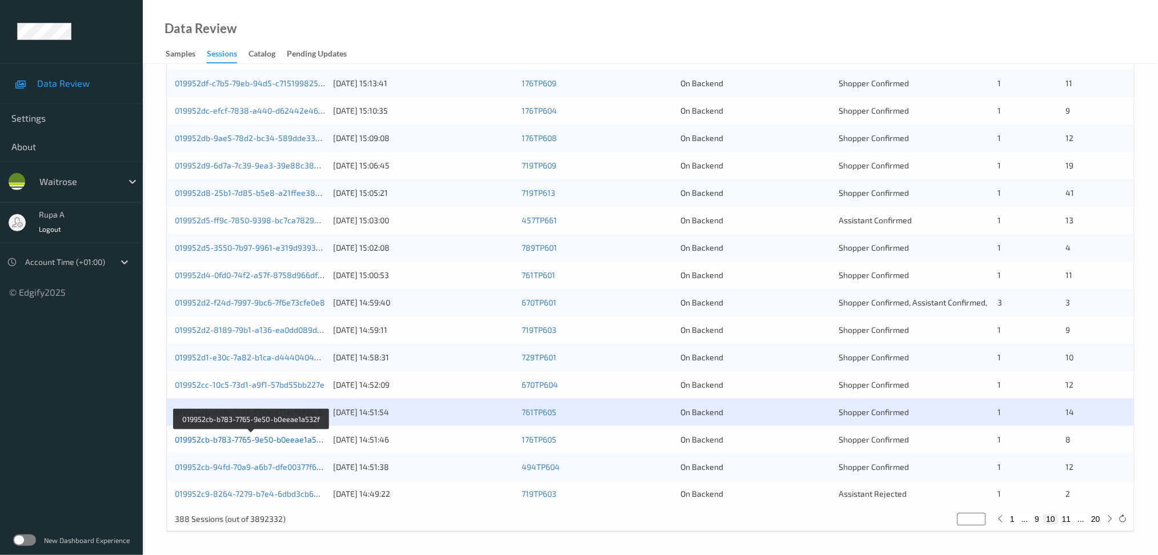
click at [287, 442] on link "019952cb-b783-7765-9e50-b0eeae1a532f" at bounding box center [252, 440] width 154 height 10
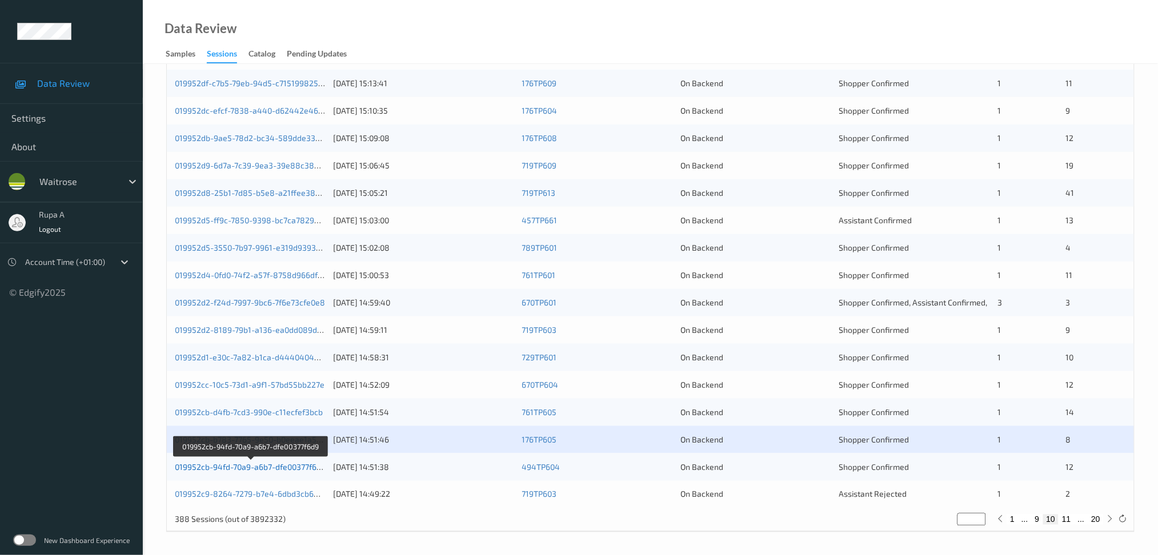
click at [269, 469] on link "019952cb-94fd-70a9-a6b7-dfe00377f6d9" at bounding box center [250, 467] width 151 height 10
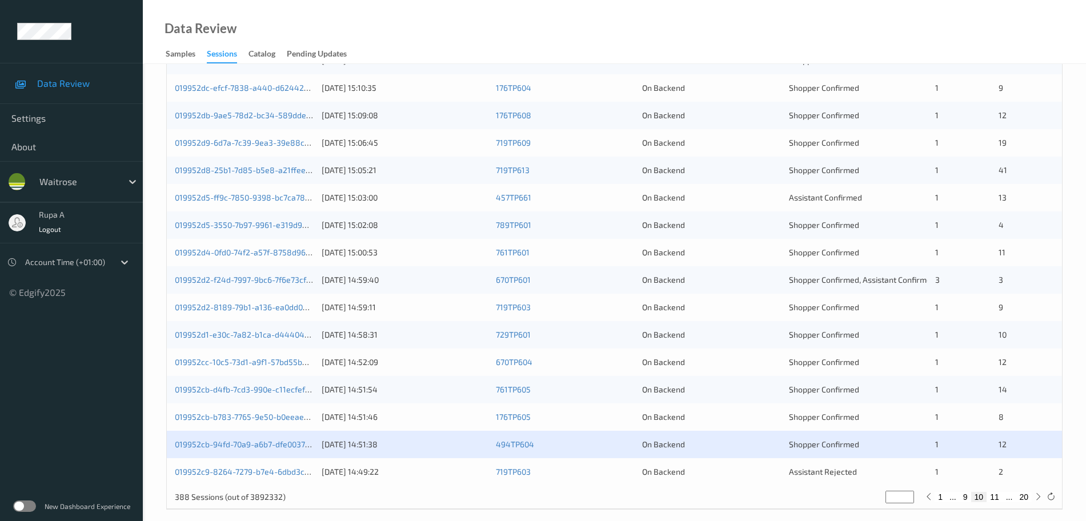
scroll to position [339, 0]
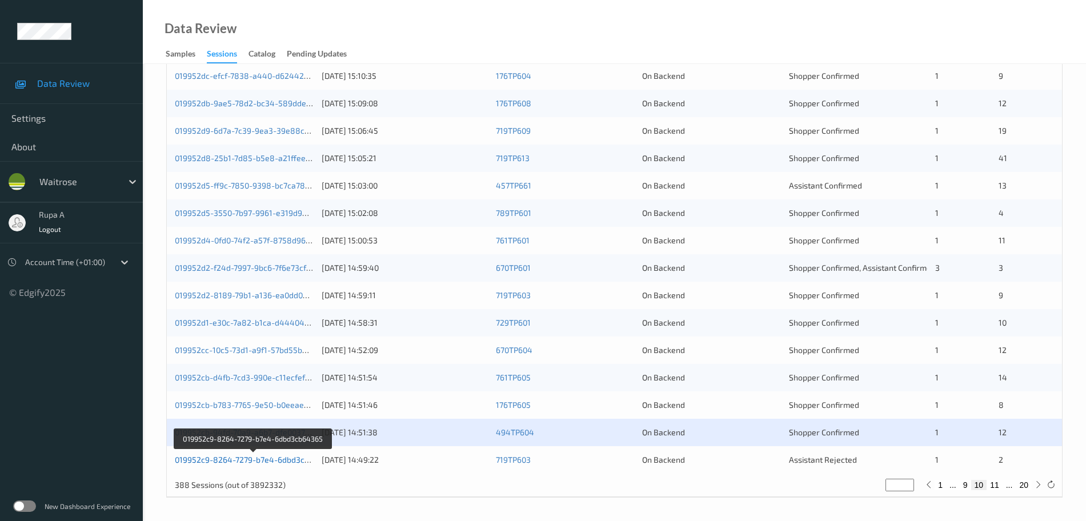
click at [279, 462] on link "019952c9-8264-7279-b7e4-6dbd3cb64365" at bounding box center [254, 460] width 158 height 10
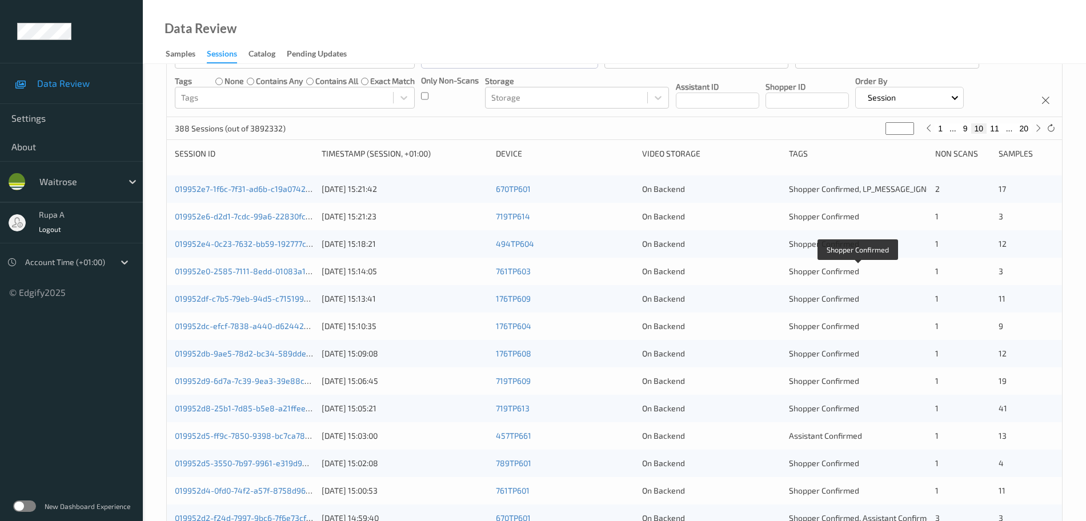
scroll to position [0, 0]
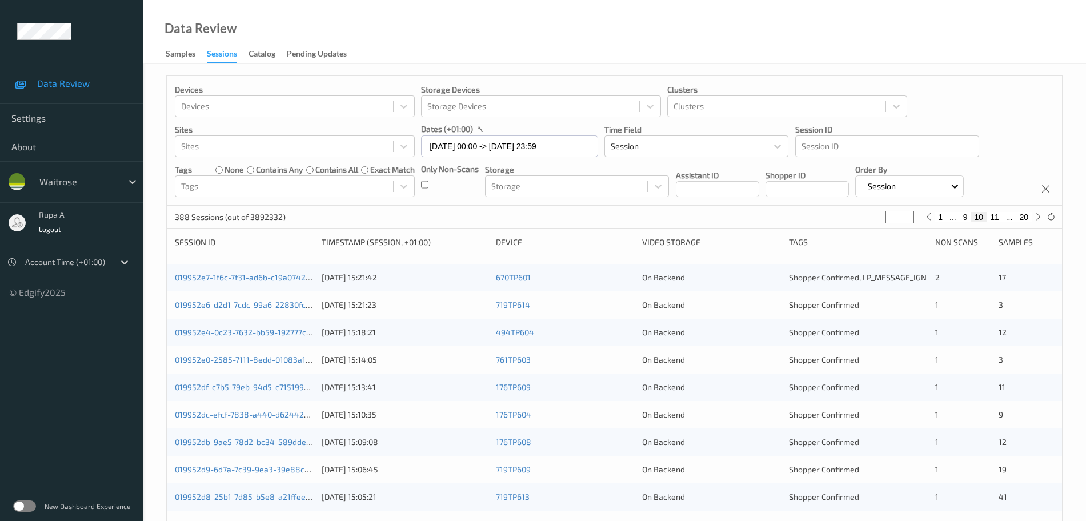
drag, startPoint x: 898, startPoint y: 215, endPoint x: 742, endPoint y: 214, distance: 155.4
click at [742, 214] on div "388 Sessions (out of 3892332) ** 1 ... 9 10 11 ... 20" at bounding box center [614, 217] width 895 height 23
type input "*"
type input "**"
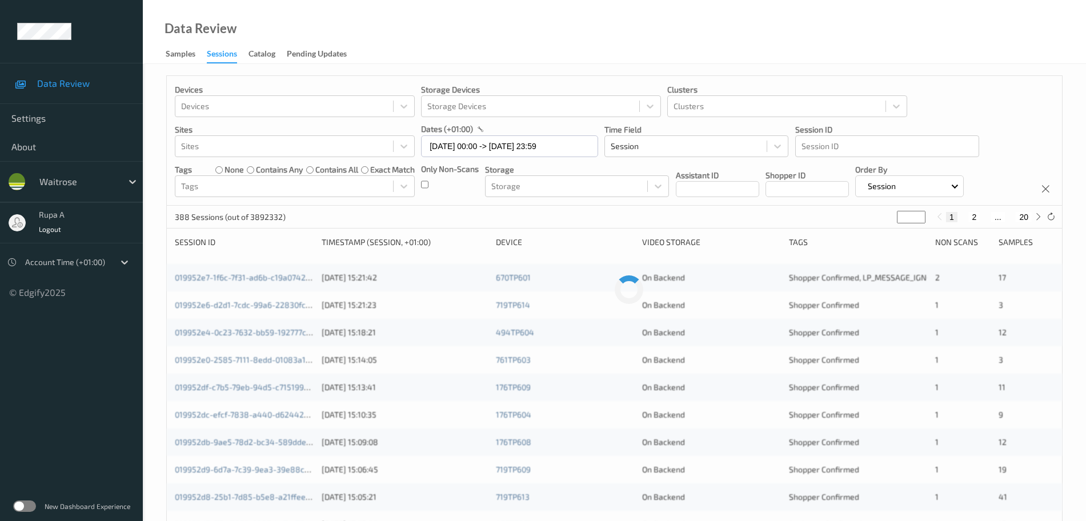
type input "**"
click at [575, 205] on div "Devices Devices Storage Devices Storage Devices Clusters Clusters Sites Sites d…" at bounding box center [614, 141] width 895 height 130
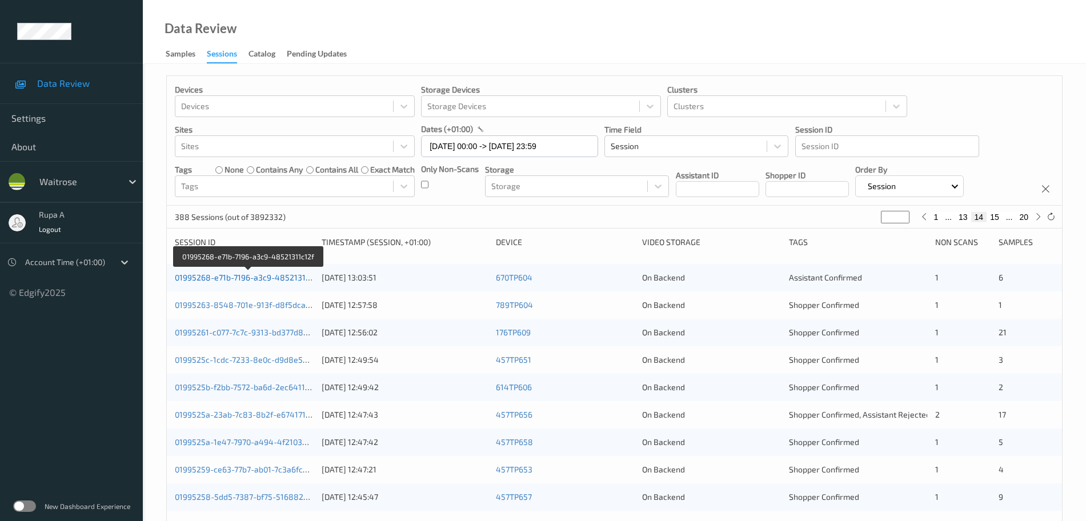
click at [259, 277] on link "01995268-e71b-7196-a3c9-48521311c12f" at bounding box center [249, 278] width 149 height 10
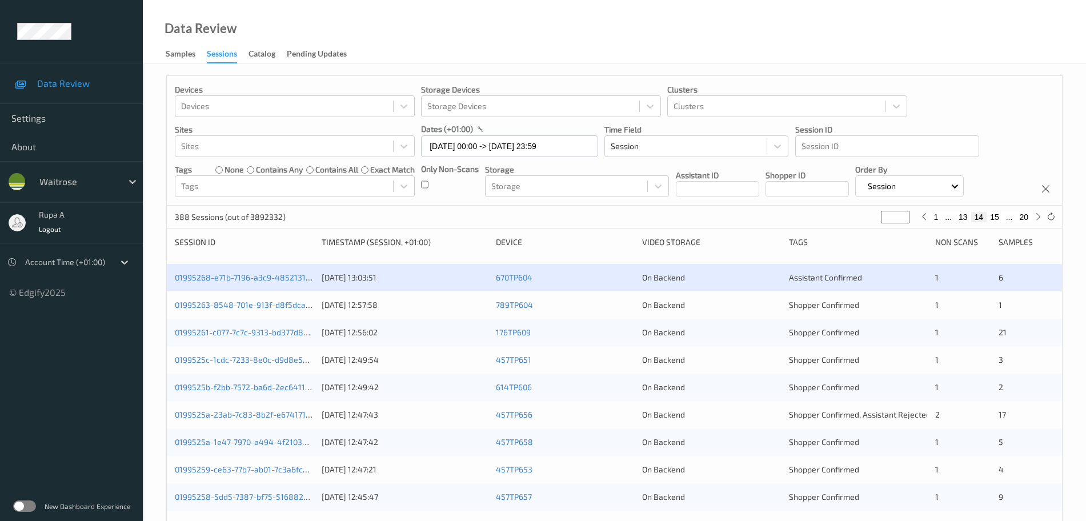
drag, startPoint x: 895, startPoint y: 219, endPoint x: 786, endPoint y: 217, distance: 109.7
click at [791, 219] on div "388 Sessions (out of 3892332) ** 1 ... 13 14 15 ... 20" at bounding box center [614, 217] width 895 height 23
type input "*"
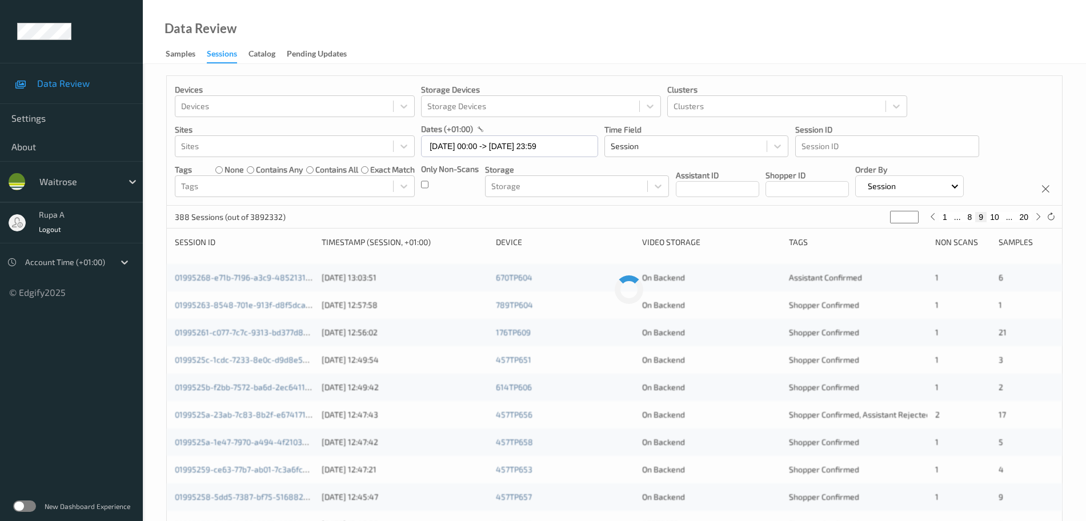
click at [694, 220] on div "388 Sessions (out of 3892332) * 1 ... 8 9 10 ... 20" at bounding box center [614, 217] width 895 height 23
click at [275, 271] on div "01995300-7f1a-7ac1-a742-b533bba22800 [DATE] 15:49:25 457TP652 457TP652 Shopper …" at bounding box center [614, 277] width 895 height 27
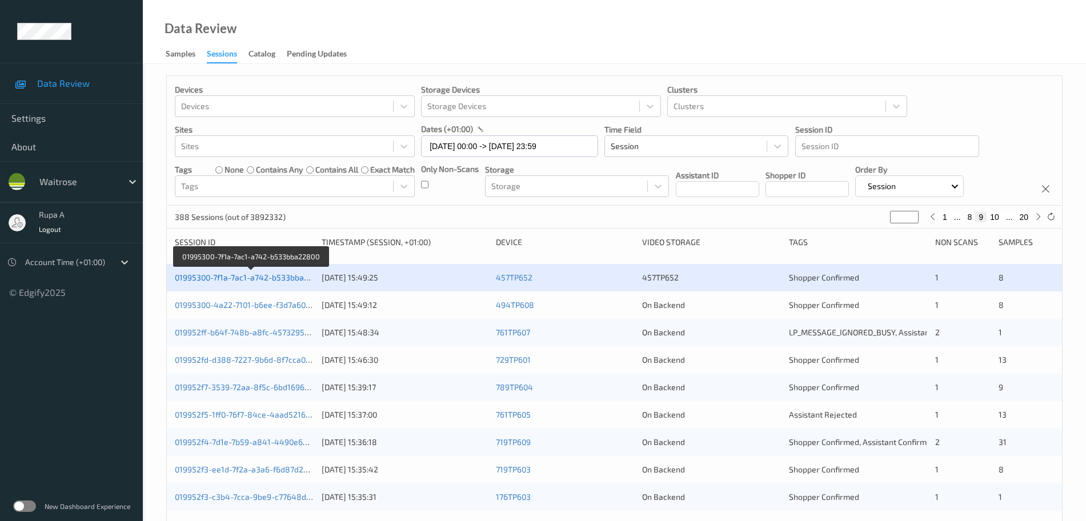
click at [277, 277] on link "01995300-7f1a-7ac1-a742-b533bba22800" at bounding box center [251, 278] width 153 height 10
click at [250, 279] on link "01995300-7f1a-7ac1-a742-b533bba22800" at bounding box center [251, 278] width 153 height 10
click at [281, 310] on div "01995300-4a22-7101-b6ee-f3d7a6046ff8" at bounding box center [244, 304] width 139 height 11
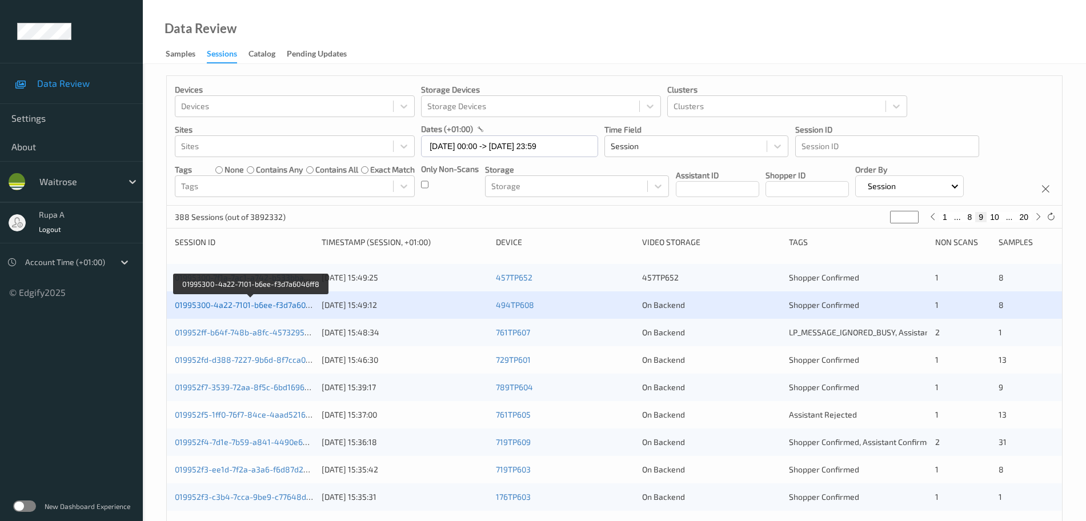
click at [282, 307] on link "01995300-4a22-7101-b6ee-f3d7a6046ff8" at bounding box center [250, 305] width 151 height 10
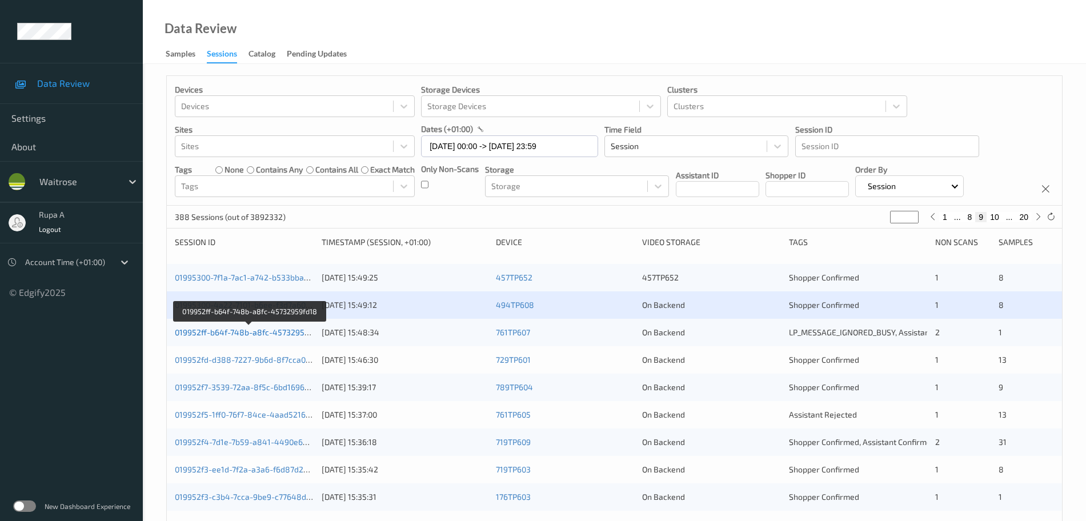
click at [302, 331] on link "019952ff-b64f-748b-a8fc-45732959fd18" at bounding box center [250, 332] width 150 height 10
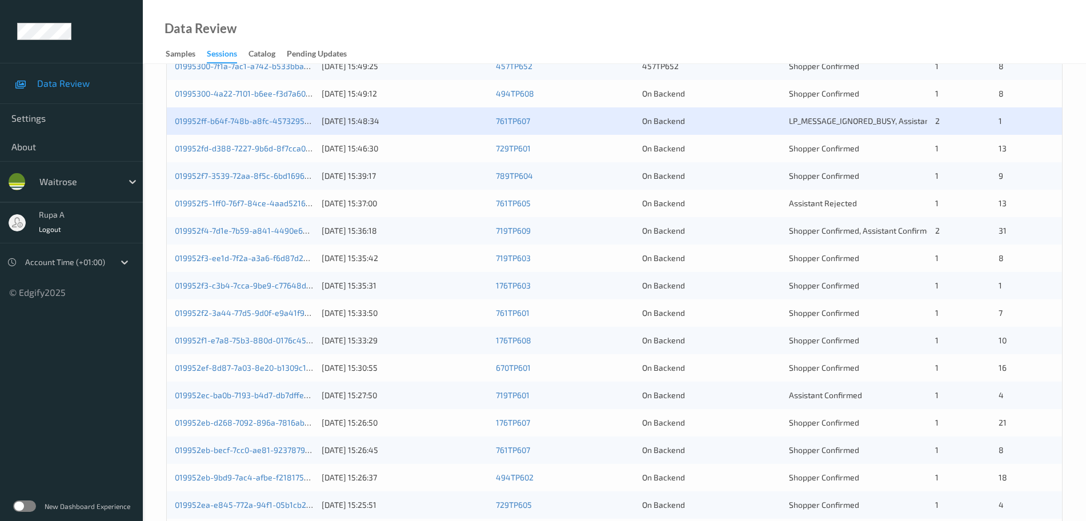
scroll to position [214, 0]
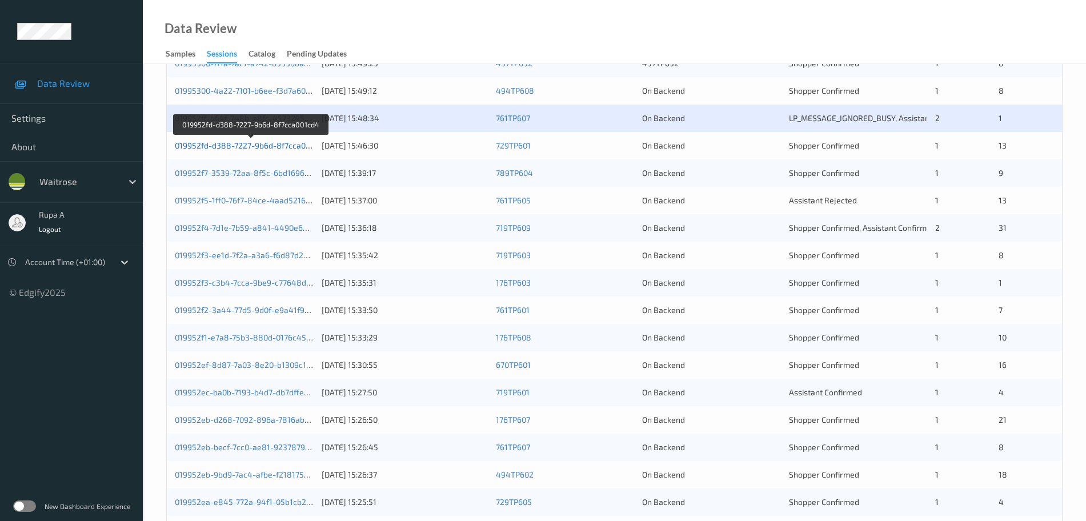
click at [306, 150] on link "019952fd-d388-7227-9b6d-8f7cca001cd4" at bounding box center [251, 146] width 153 height 10
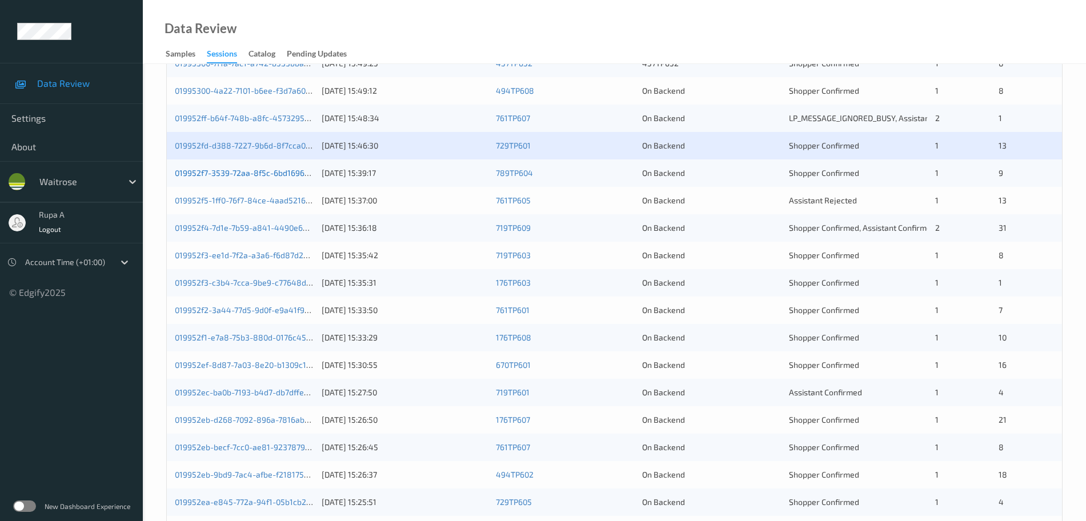
click at [286, 173] on link "019952f7-3539-72aa-8f5c-6bd1696fd9ff" at bounding box center [248, 173] width 147 height 10
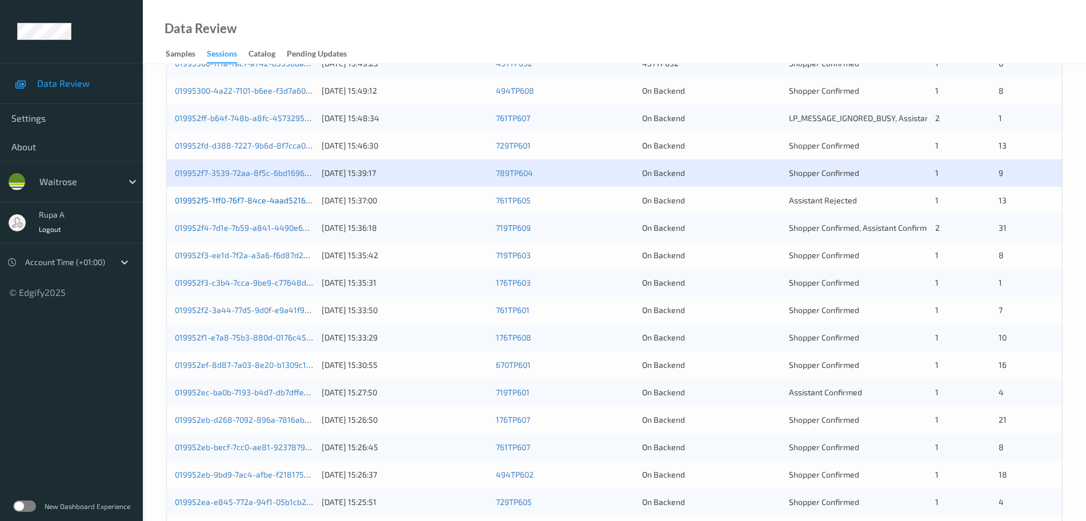
click at [290, 205] on link "019952f5-1ff0-76f7-84ce-4aad5216a795" at bounding box center [249, 200] width 149 height 10
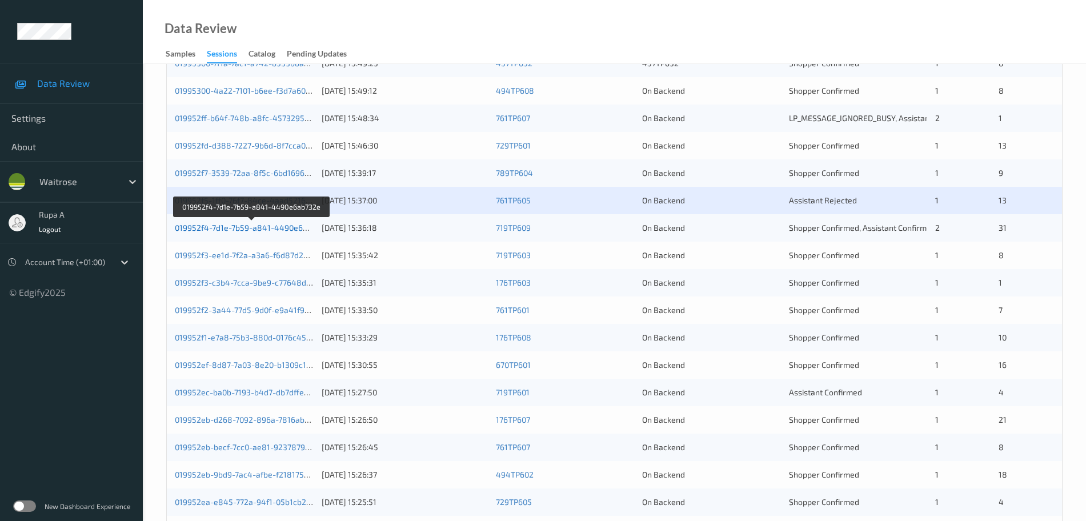
click at [274, 227] on link "019952f4-7d1e-7b59-a841-4490e6ab732e" at bounding box center [252, 228] width 155 height 10
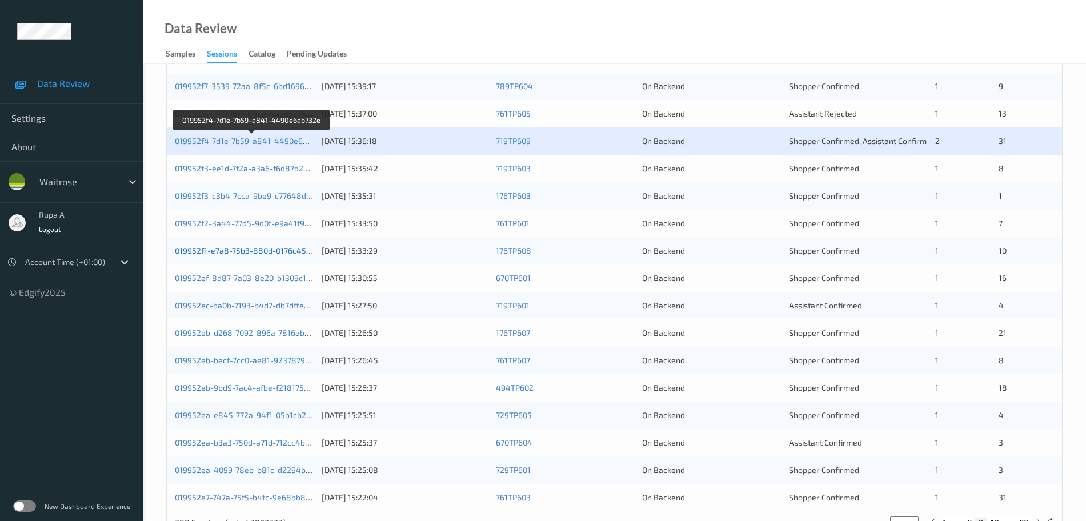
scroll to position [339, 0]
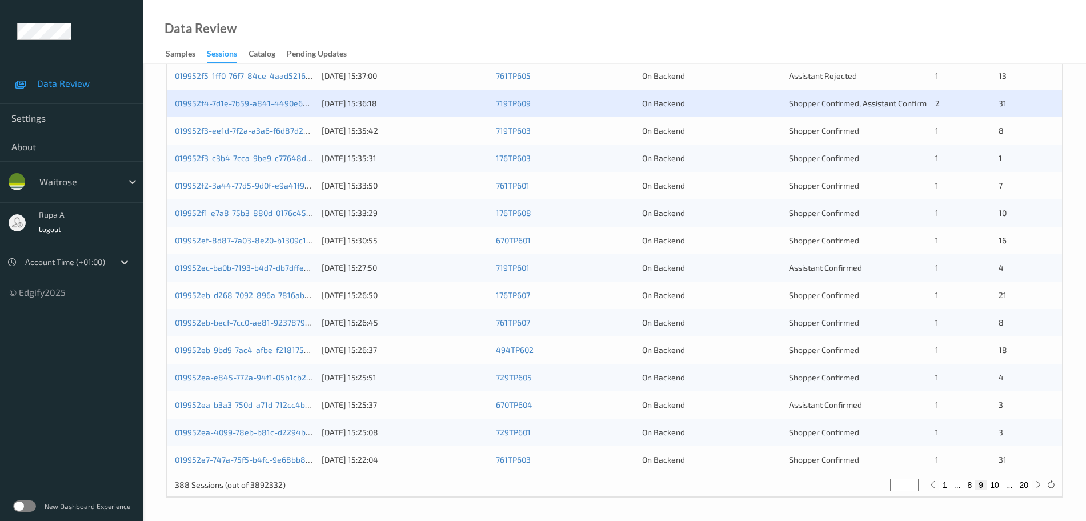
click at [285, 136] on div "019952f3-ee1d-7f2a-a3a6-f6d87d23780d" at bounding box center [244, 130] width 139 height 11
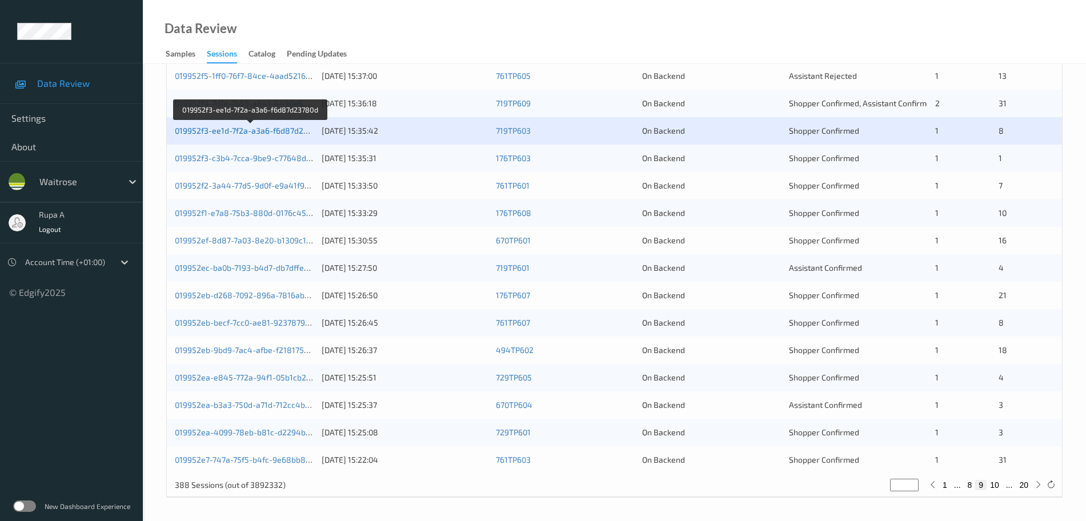
click at [286, 133] on link "019952f3-ee1d-7f2a-a3a6-f6d87d23780d" at bounding box center [250, 131] width 151 height 10
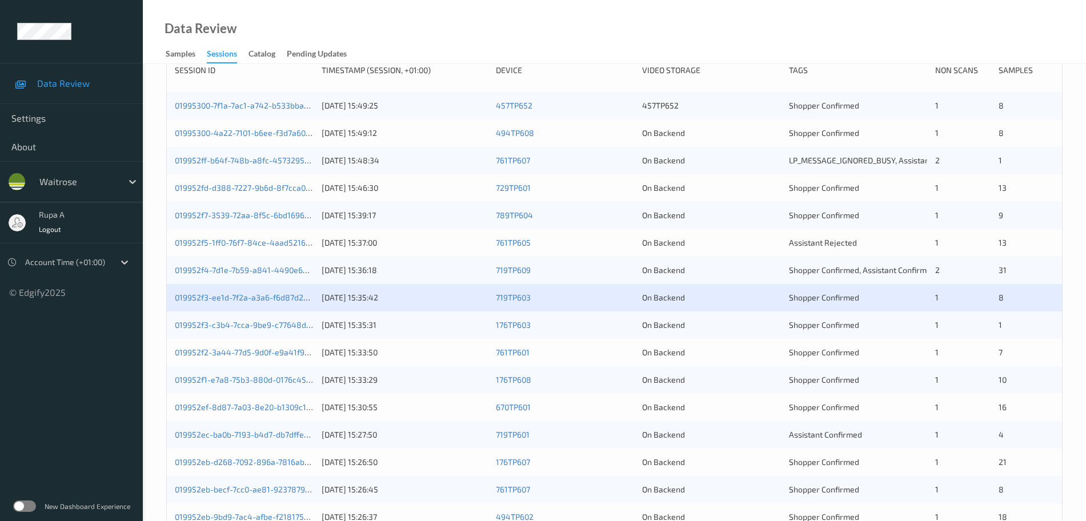
scroll to position [196, 0]
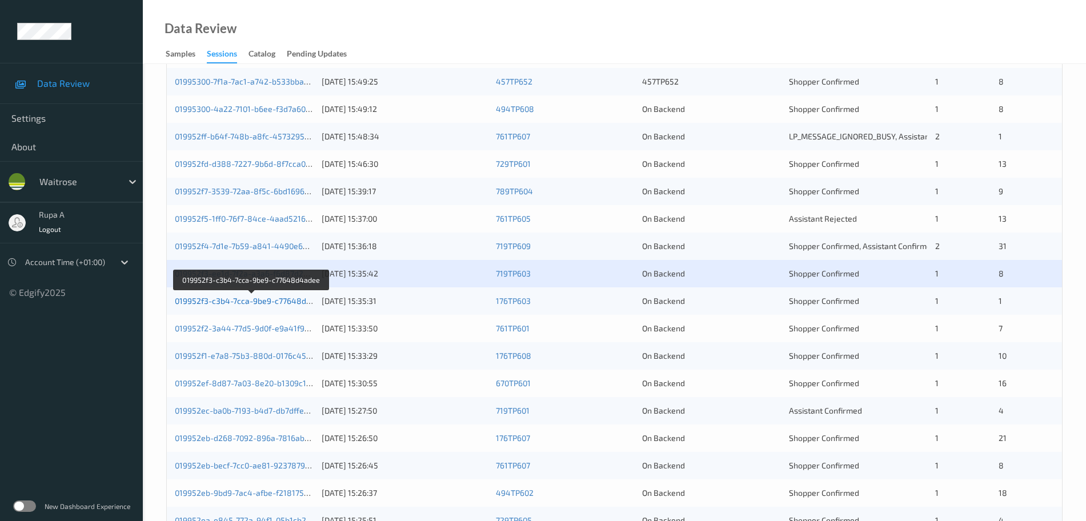
click at [269, 298] on link "019952f3-c3b4-7cca-9be9-c77648d4adee" at bounding box center [252, 301] width 155 height 10
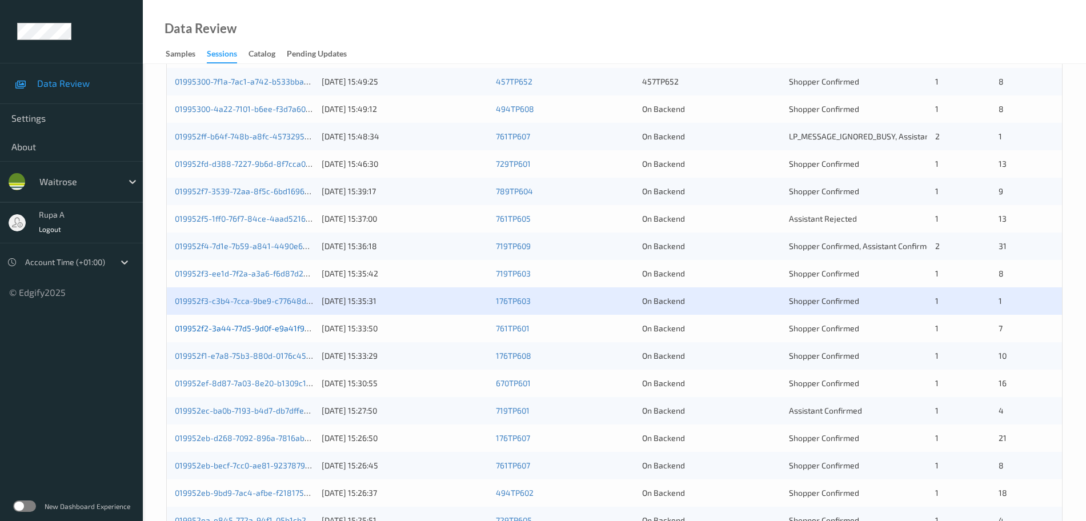
click at [277, 326] on link "019952f2-3a44-77d5-9d0f-e9a41f981062" at bounding box center [251, 328] width 152 height 10
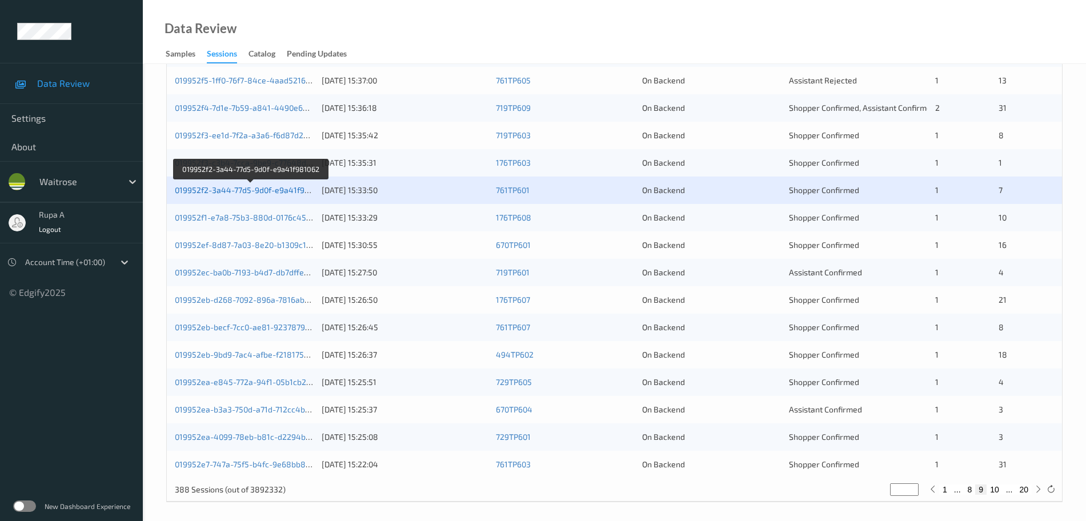
scroll to position [339, 0]
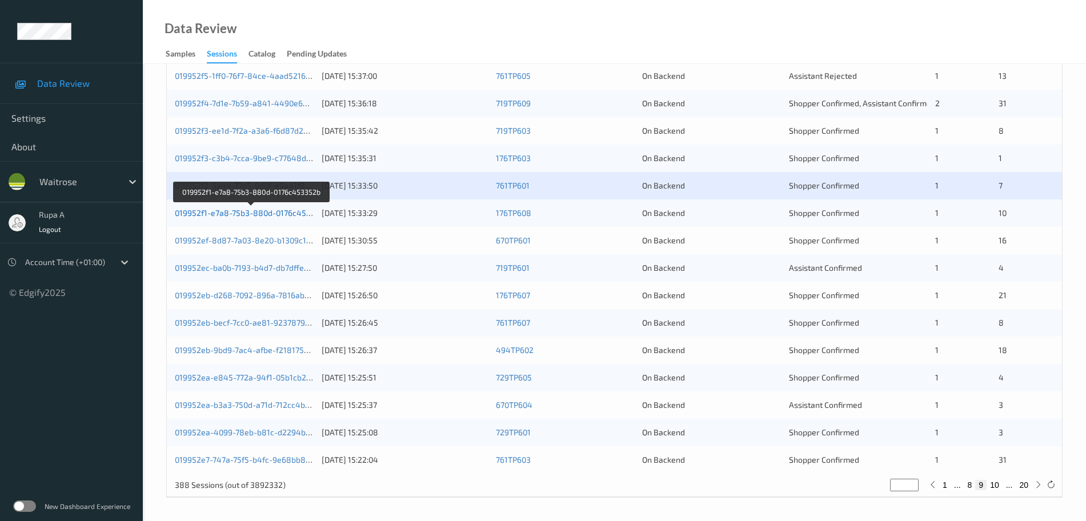
click at [291, 216] on link "019952f1-e7a8-75b3-880d-0176c453352b" at bounding box center [252, 213] width 154 height 10
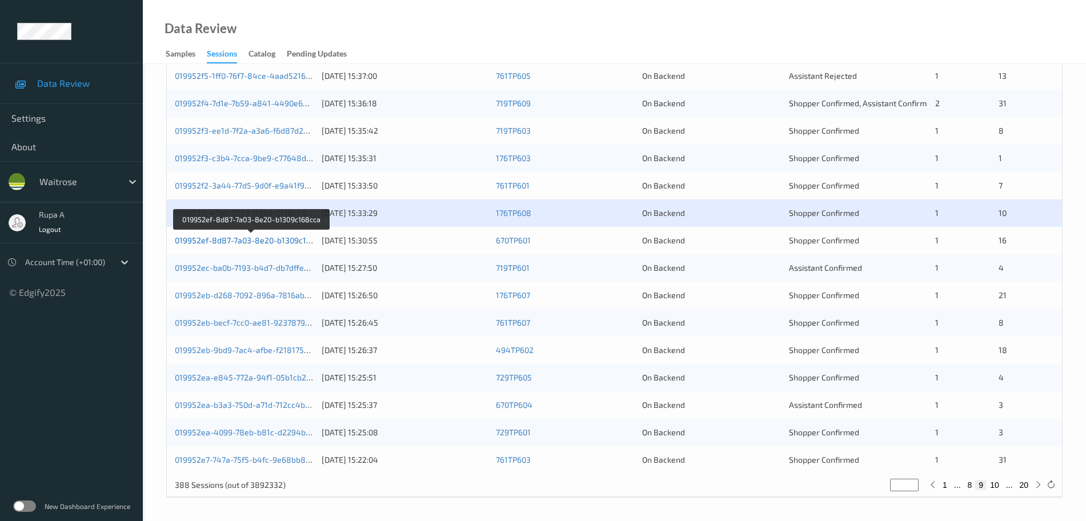
click at [295, 243] on link "019952ef-8d87-7a03-8e20-b1309c168cca" at bounding box center [252, 240] width 154 height 10
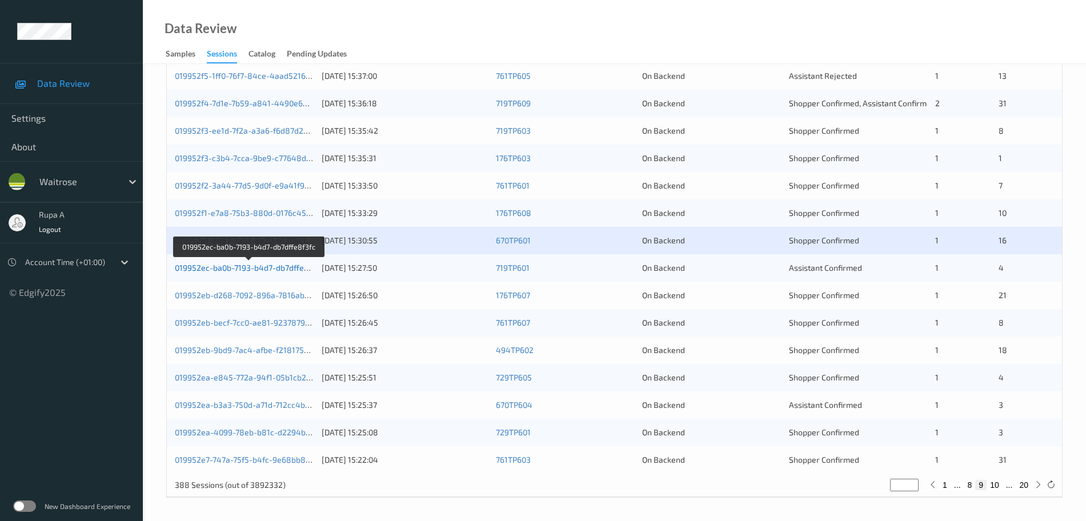
click at [270, 273] on link "019952ec-ba0b-7193-b4d7-db7dffe8f3fc" at bounding box center [249, 268] width 149 height 10
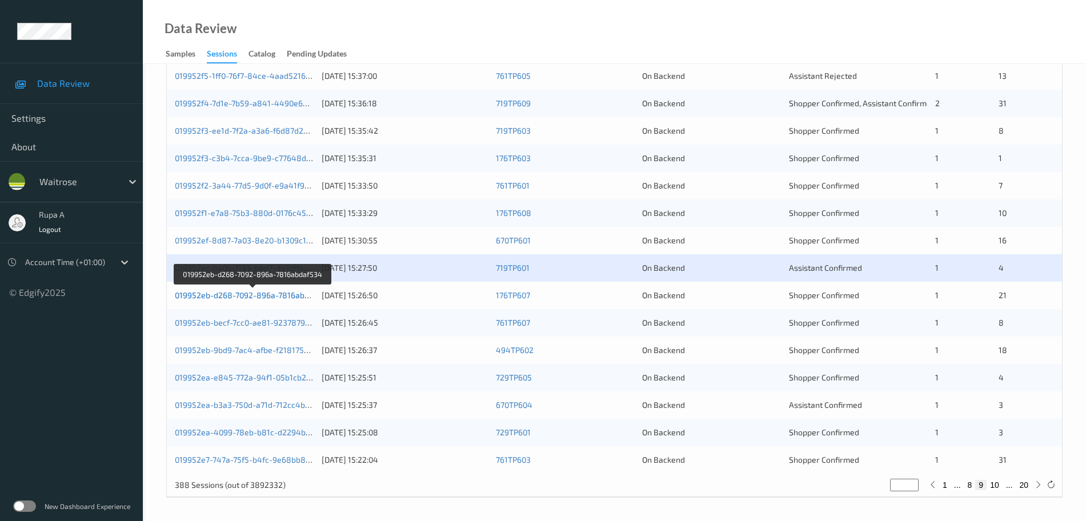
click at [295, 294] on link "019952eb-d268-7092-896a-7816abdaf534" at bounding box center [253, 295] width 156 height 10
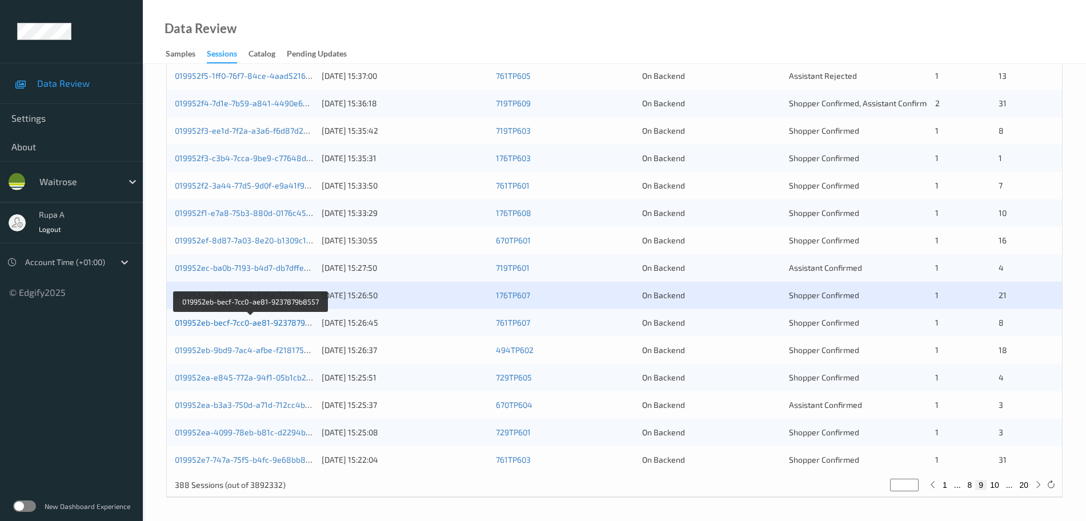
click at [268, 323] on link "019952eb-becf-7cc0-ae81-9237879b8557" at bounding box center [251, 323] width 153 height 10
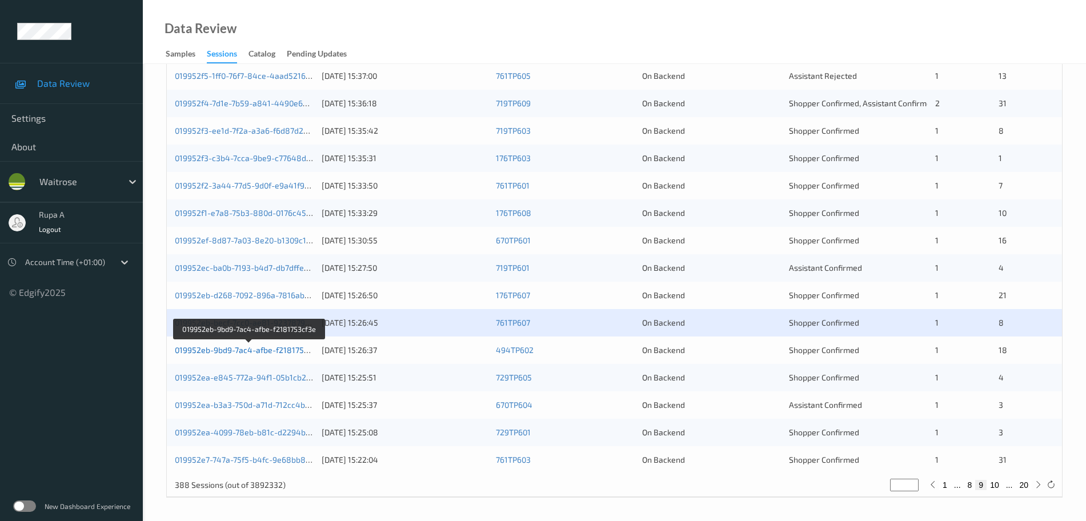
click at [275, 346] on link "019952eb-9bd9-7ac4-afbe-f2181753cf3e" at bounding box center [250, 350] width 150 height 10
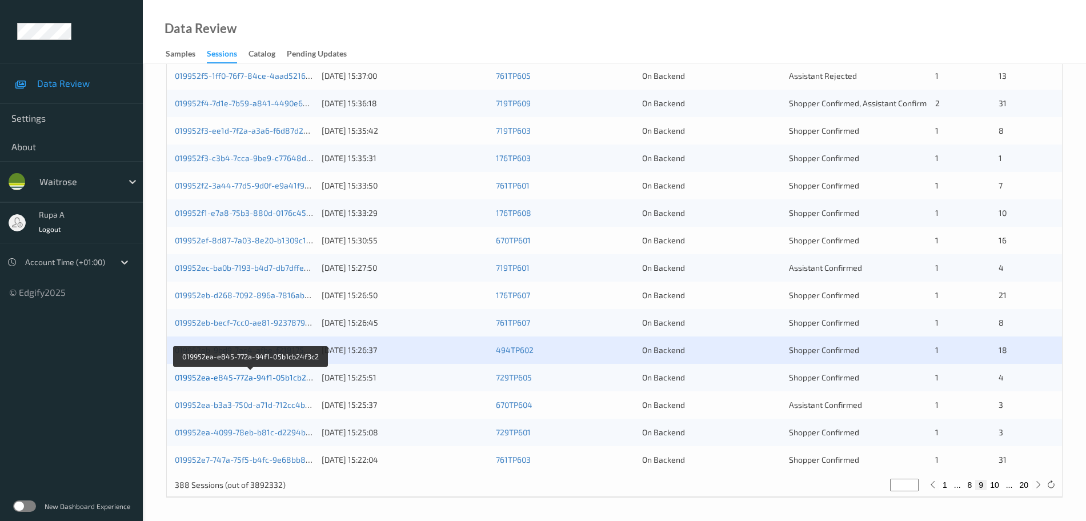
click at [296, 379] on link "019952ea-e845-772a-94f1-05b1cb24f3c2" at bounding box center [251, 378] width 153 height 10
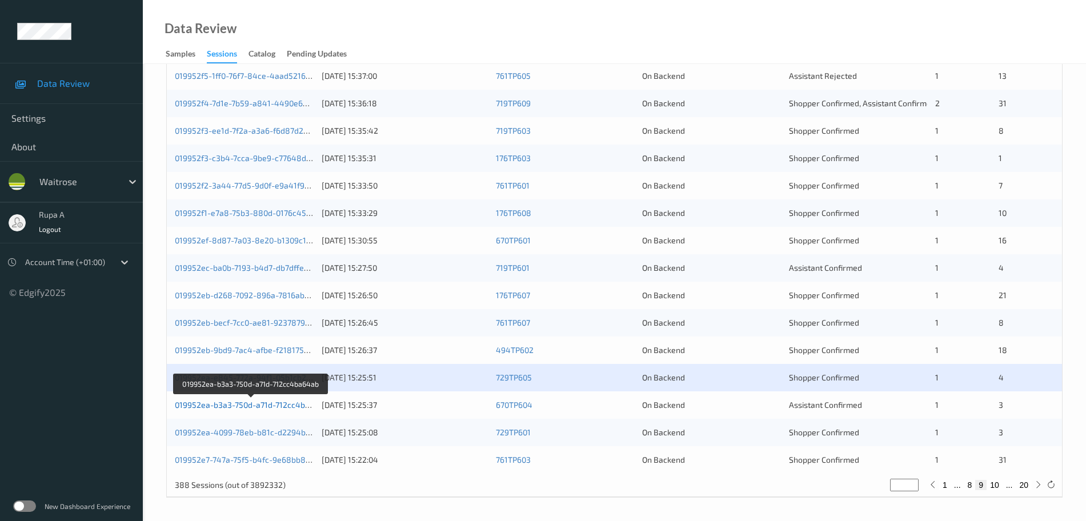
click at [292, 406] on link "019952ea-b3a3-750d-a71d-712cc4ba64ab" at bounding box center [252, 405] width 154 height 10
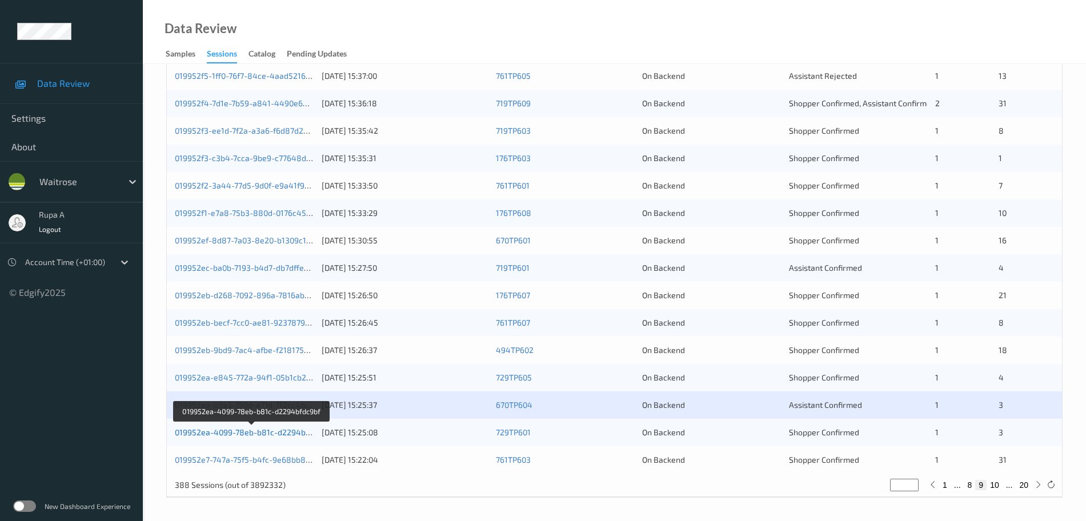
click at [300, 431] on link "019952ea-4099-78eb-b81c-d2294bfdc9bf" at bounding box center [252, 432] width 154 height 10
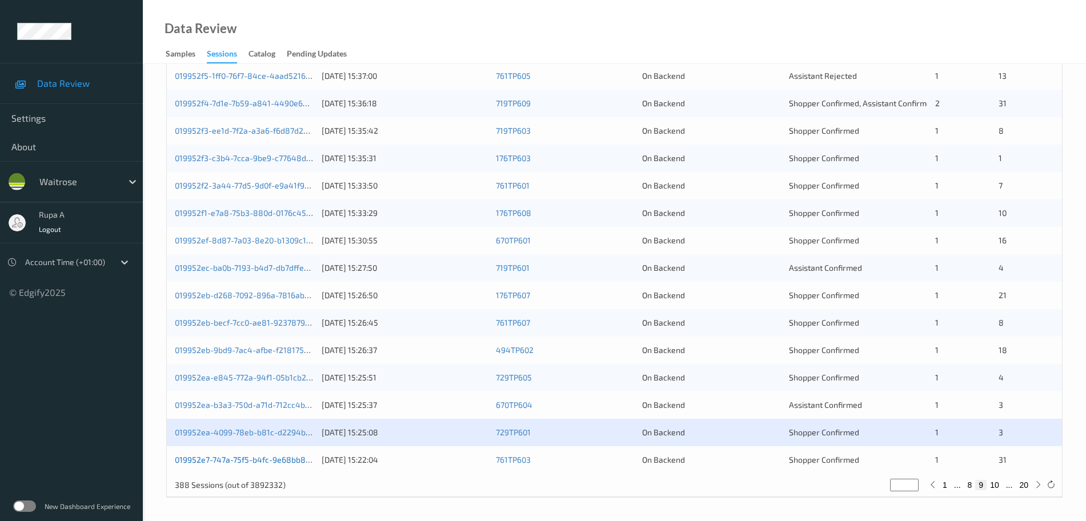
click at [287, 456] on link "019952e7-747a-75f5-b4fc-9e68bb8afa03" at bounding box center [251, 460] width 152 height 10
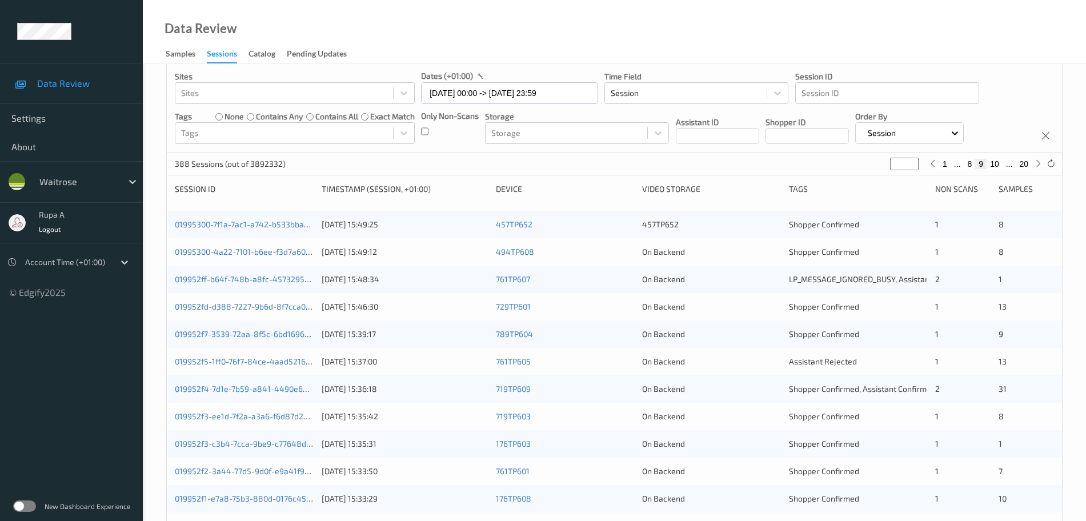
scroll to position [0, 0]
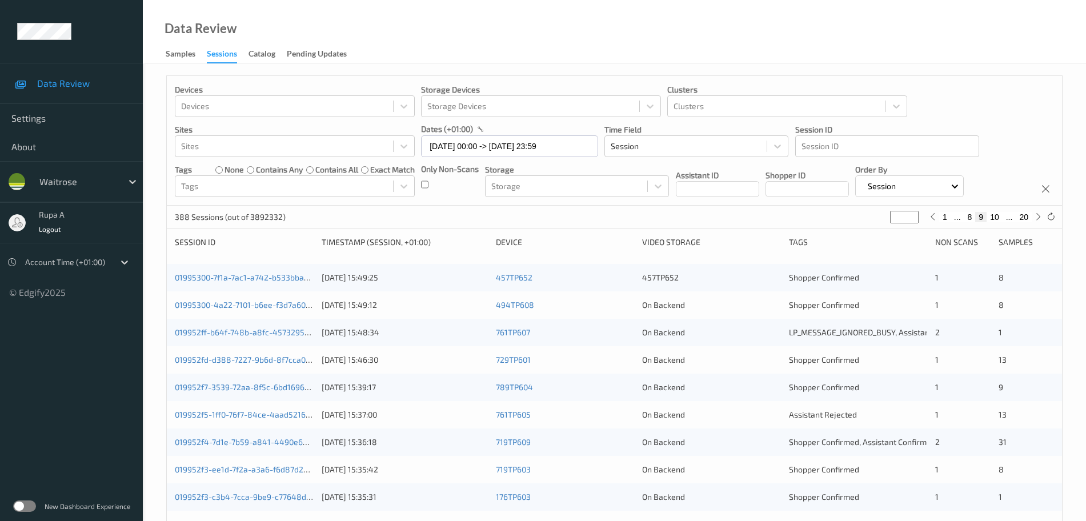
drag, startPoint x: 905, startPoint y: 220, endPoint x: 775, endPoint y: 225, distance: 130.4
click at [781, 225] on div "388 Sessions (out of 3892332) * 1 ... 8 9 10 ... 20" at bounding box center [614, 217] width 895 height 23
type input "*"
type input "**"
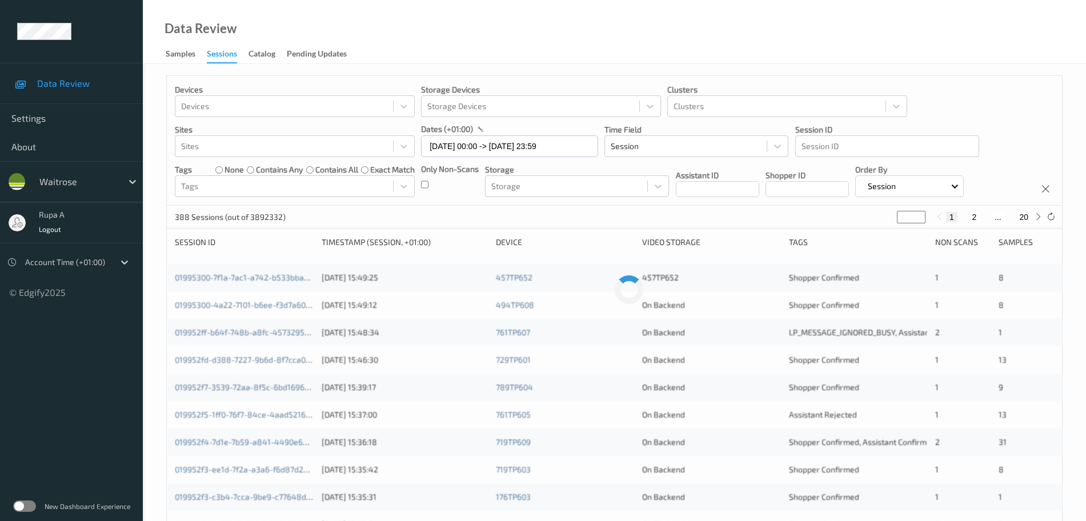
type input "**"
click at [599, 223] on div "388 Sessions (out of 3892332) ** 1 ... 17 18 19 20" at bounding box center [614, 217] width 895 height 23
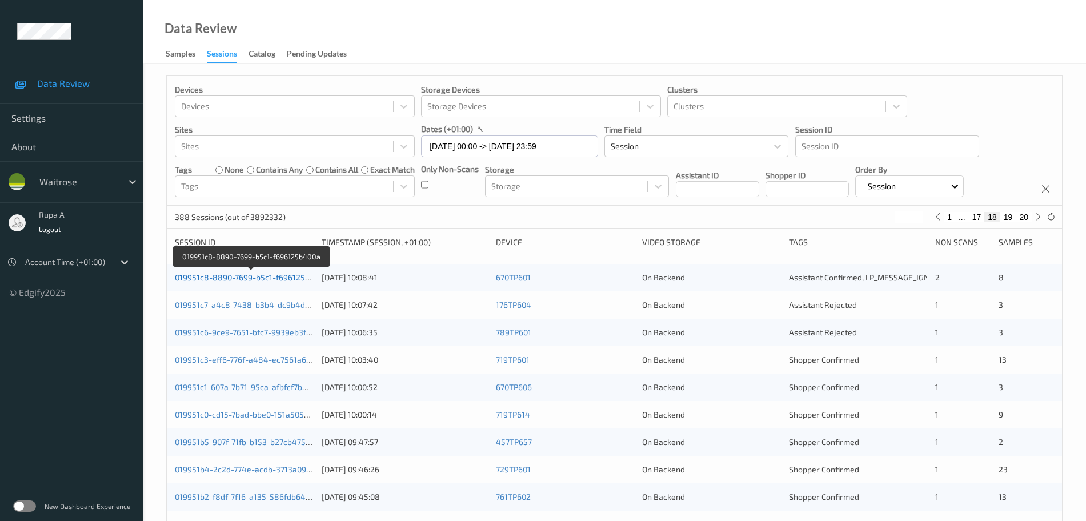
click at [278, 280] on link "019951c8-8890-7699-b5c1-f696125b400a" at bounding box center [252, 278] width 154 height 10
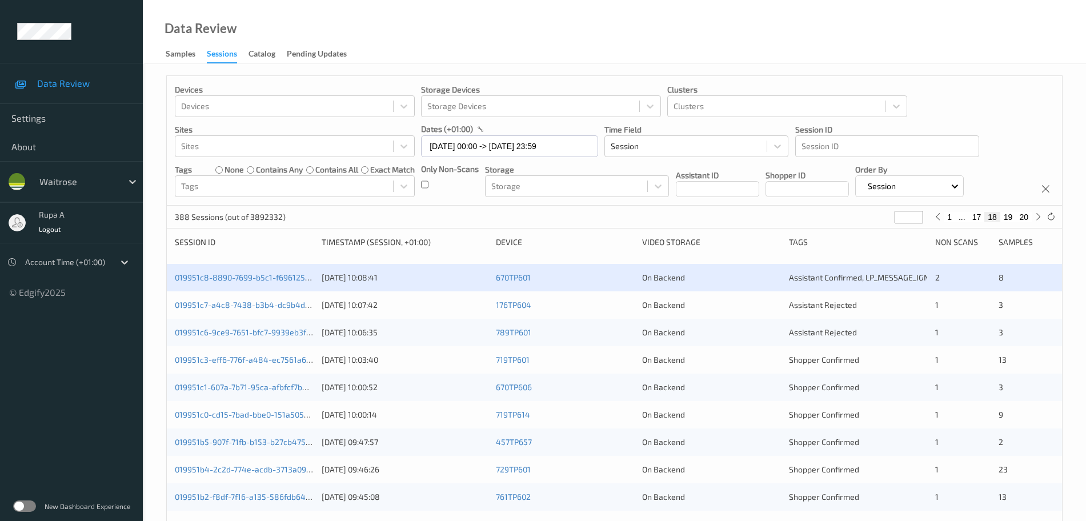
click at [295, 311] on div "019951c7-a4c8-7438-b3b4-dc9b4d433aa5" at bounding box center [244, 304] width 139 height 11
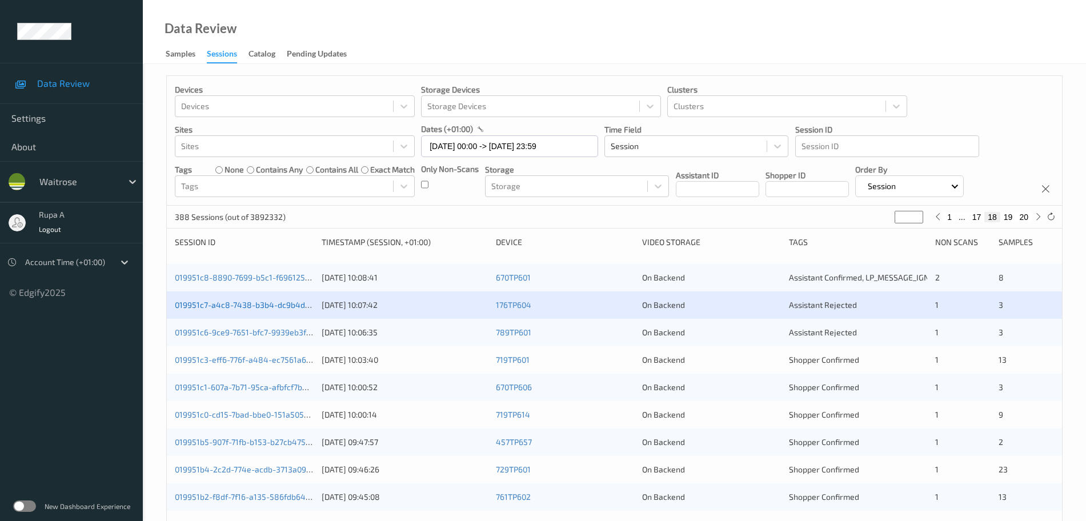
click at [295, 308] on link "019951c7-a4c8-7438-b3b4-dc9b4d433aa5" at bounding box center [254, 305] width 158 height 10
click at [298, 331] on link "019951c6-9ce9-7651-bfc7-9939eb3fd792" at bounding box center [249, 332] width 149 height 10
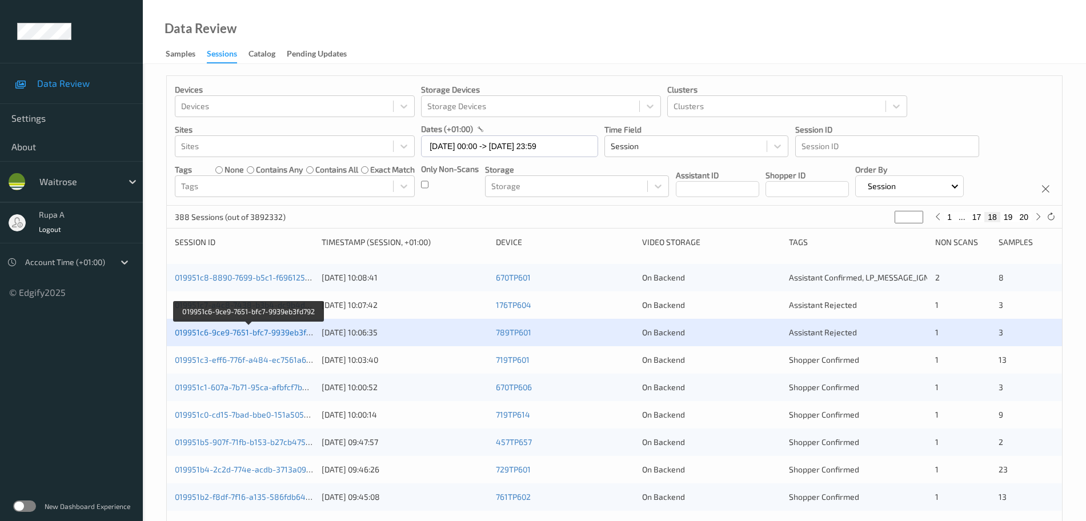
scroll to position [214, 0]
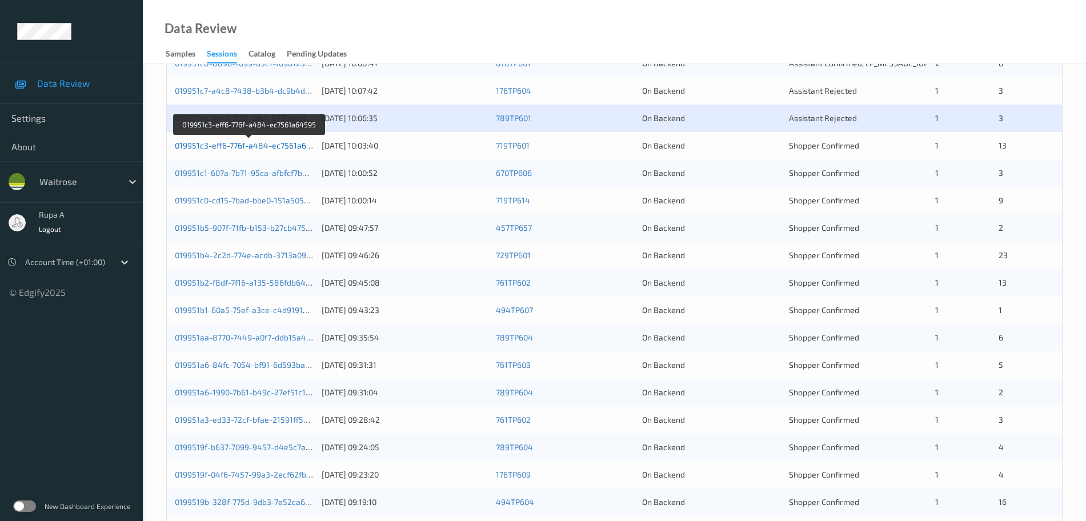
click at [296, 148] on link "019951c3-eff6-776f-a484-ec7561a64595" at bounding box center [250, 146] width 150 height 10
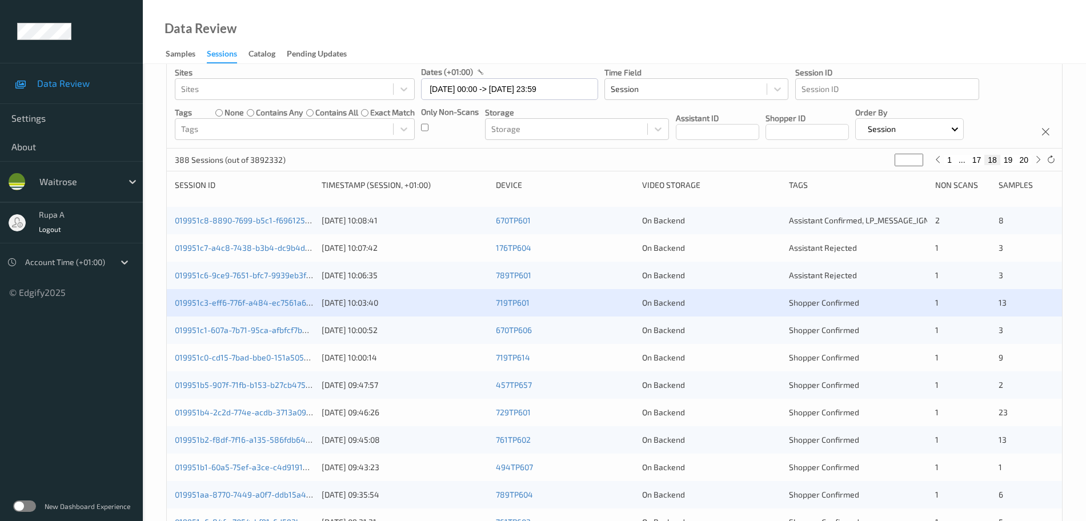
scroll to position [143, 0]
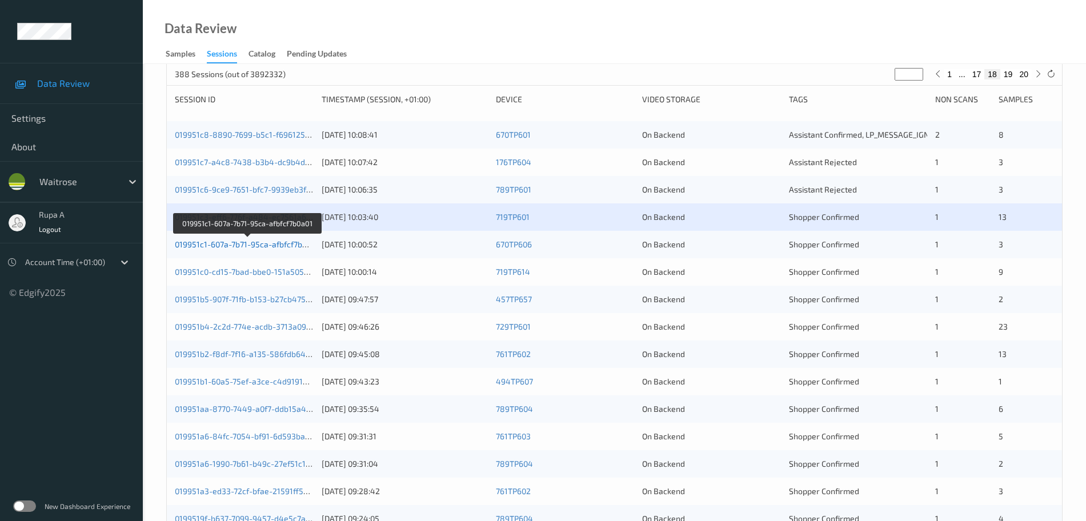
click at [281, 247] on link "019951c1-607a-7b71-95ca-afbfcf7b0a01" at bounding box center [247, 244] width 145 height 10
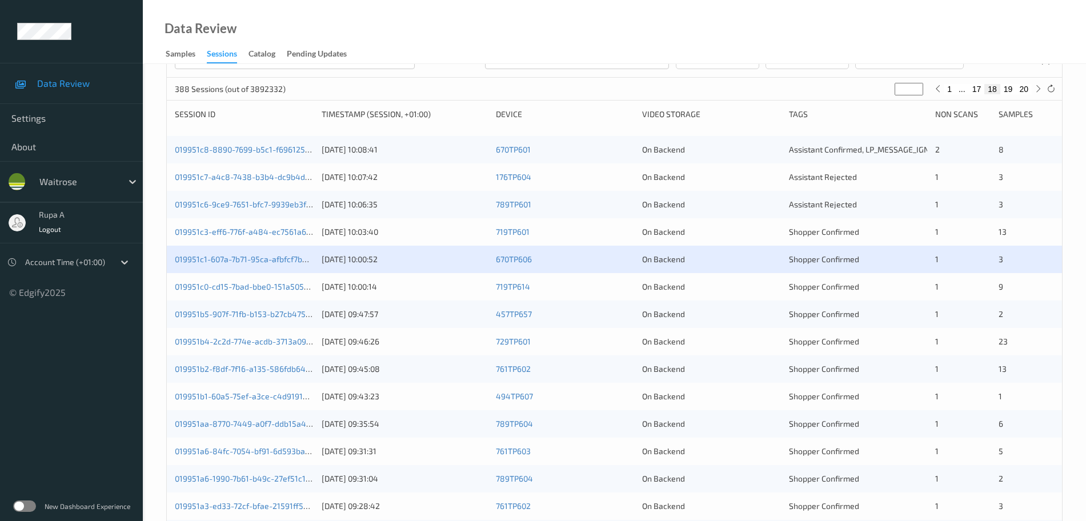
scroll to position [125, 0]
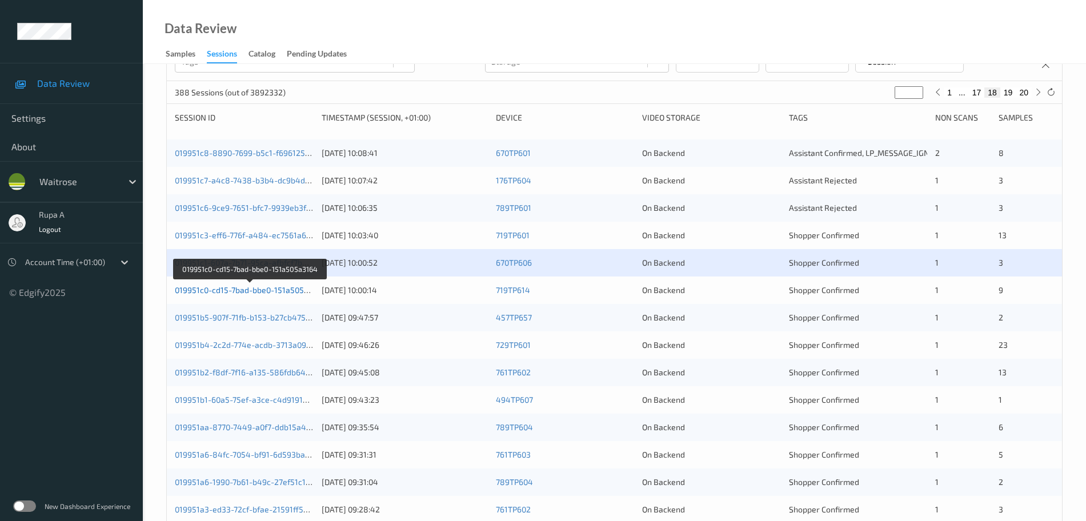
click at [241, 287] on link "019951c0-cd15-7bad-bbe0-151a505a3164" at bounding box center [250, 290] width 151 height 10
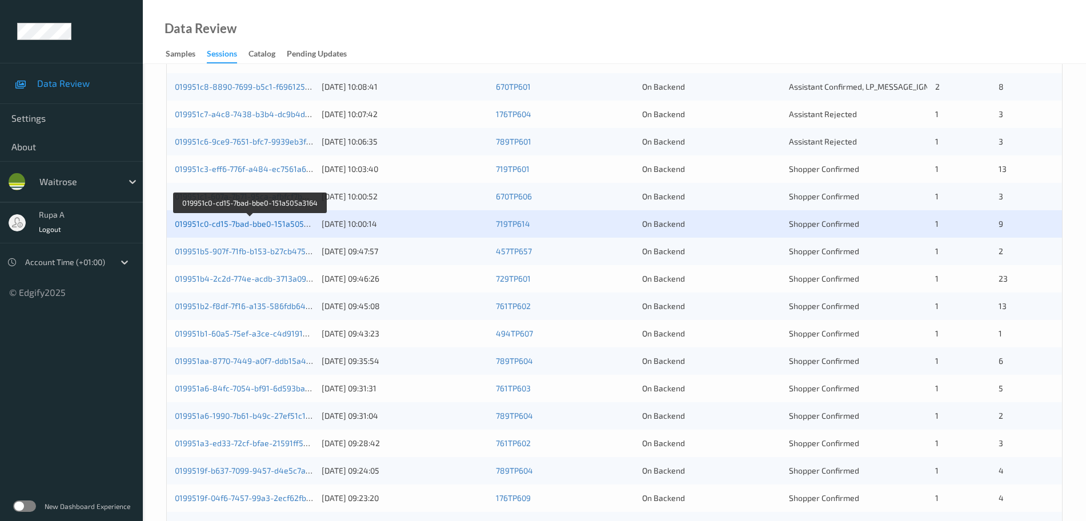
scroll to position [267, 0]
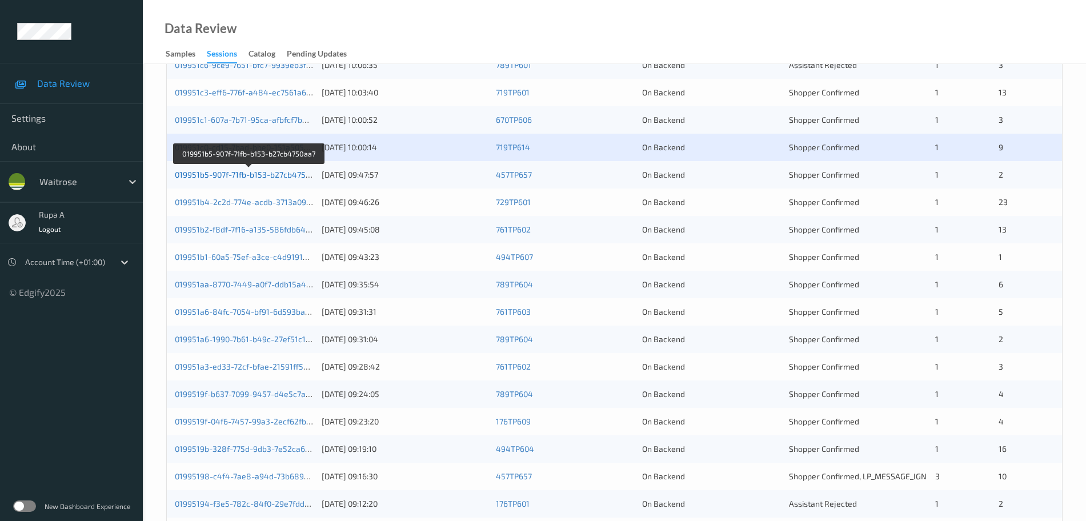
click at [293, 175] on link "019951b5-907f-71fb-b153-b27cb4750aa7" at bounding box center [249, 175] width 149 height 10
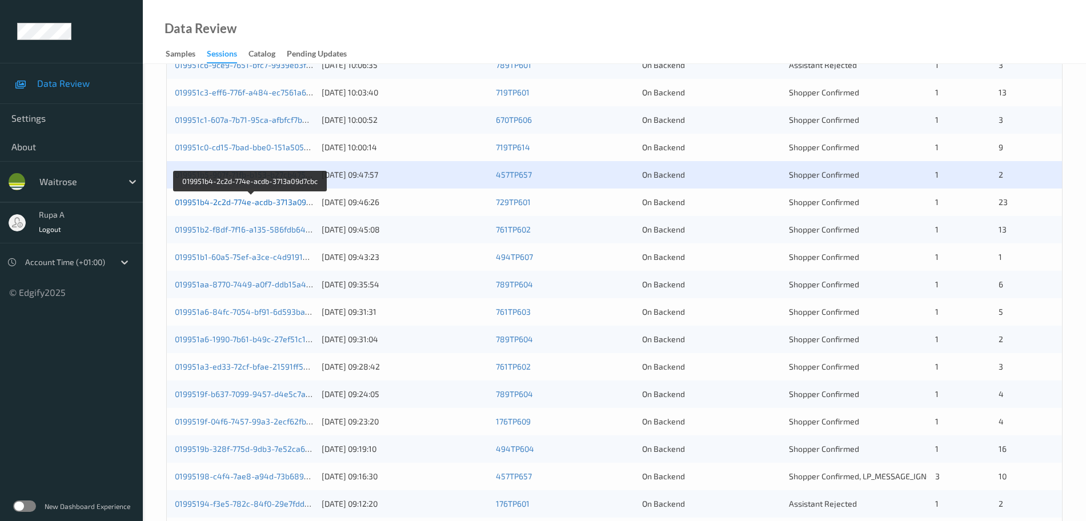
click at [288, 202] on link "019951b4-2c2d-774e-acdb-3713a09d7cbc" at bounding box center [251, 202] width 153 height 10
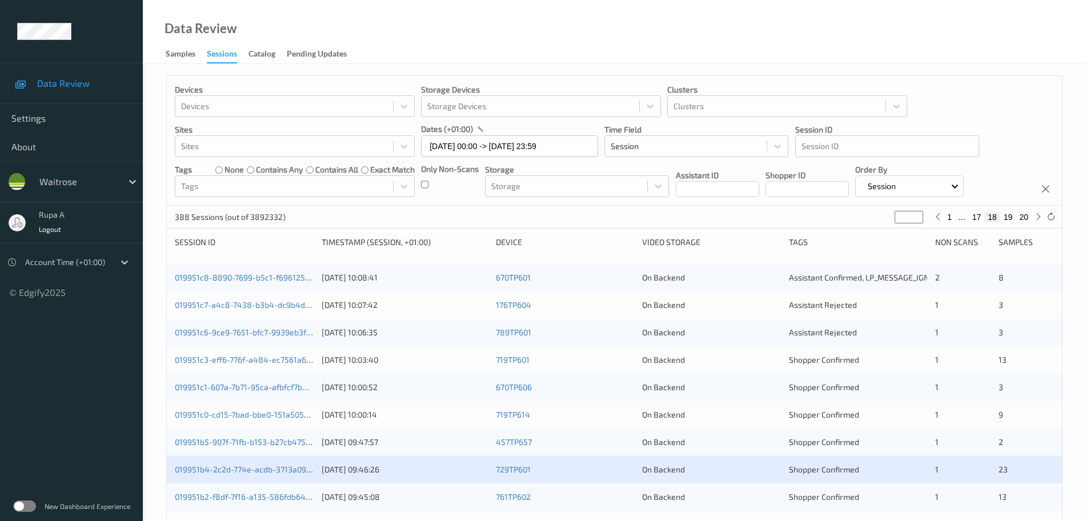
scroll to position [286, 0]
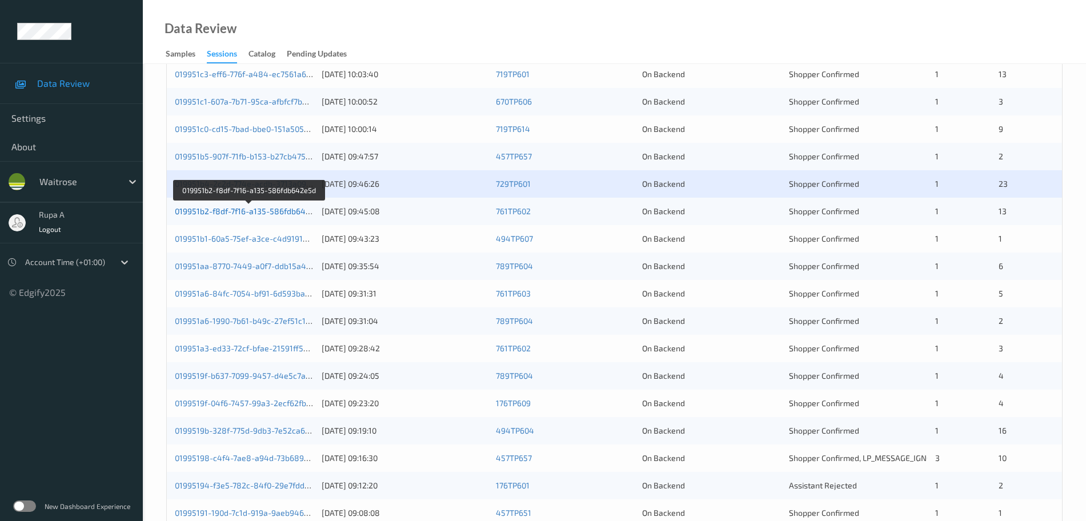
click at [265, 211] on link "019951b2-f8df-7f16-a135-586fdb642e5d" at bounding box center [249, 211] width 149 height 10
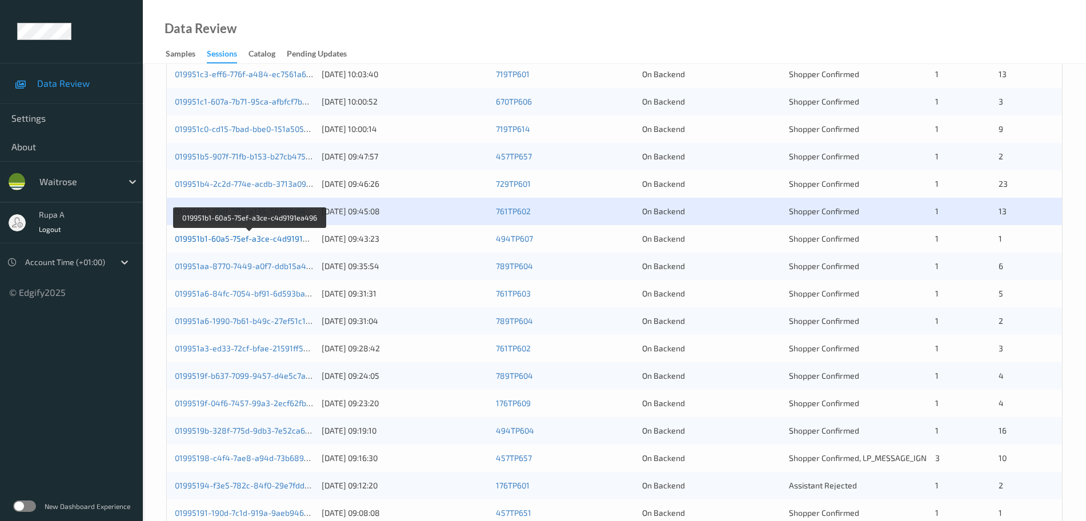
click at [294, 235] on link "019951b1-60a5-75ef-a3ce-c4d9191ea496" at bounding box center [250, 239] width 151 height 10
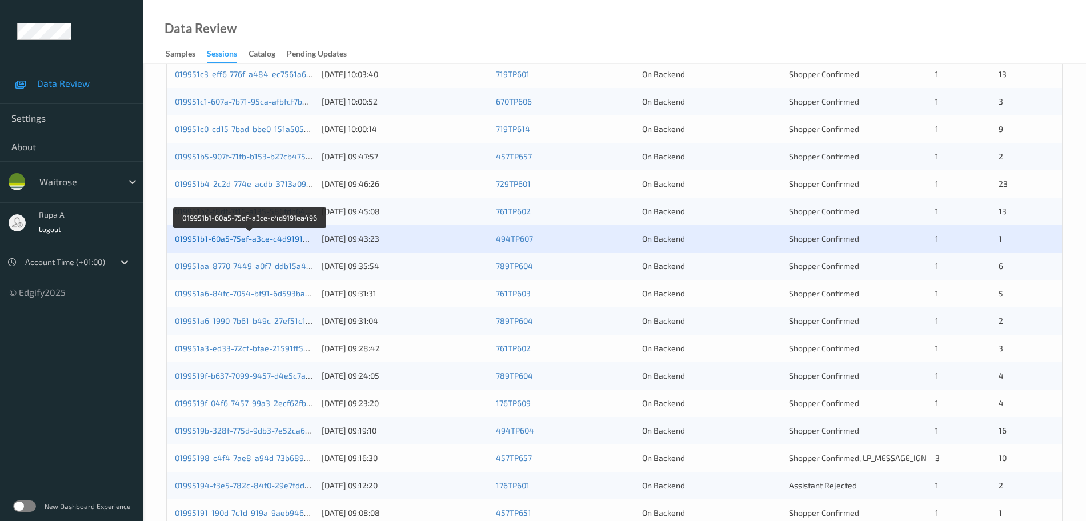
scroll to position [339, 0]
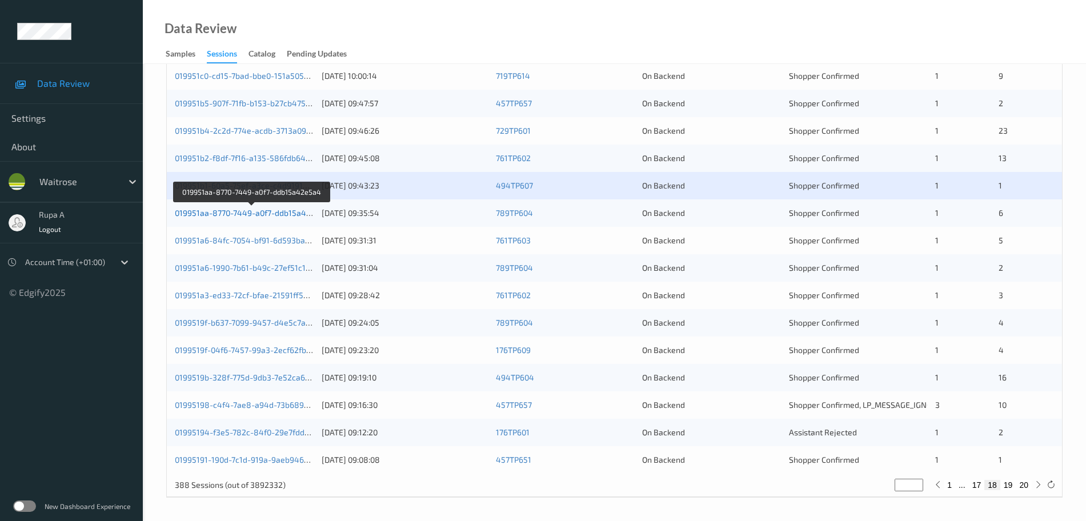
click at [276, 210] on link "019951aa-8770-7449-a0f7-ddb15a42e5a4" at bounding box center [252, 213] width 155 height 10
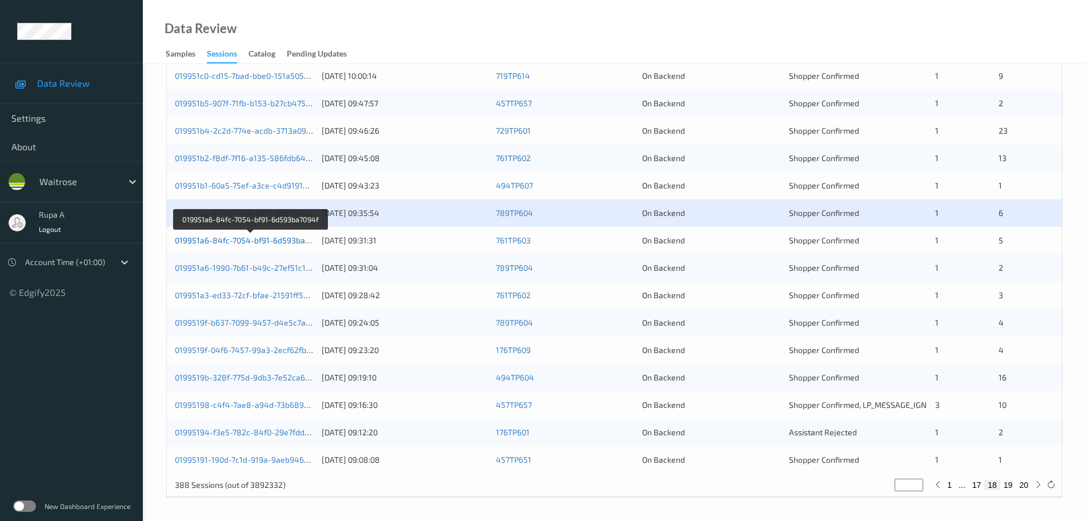
click at [304, 239] on link "019951a6-84fc-7054-bf91-6d593ba7094f" at bounding box center [250, 240] width 151 height 10
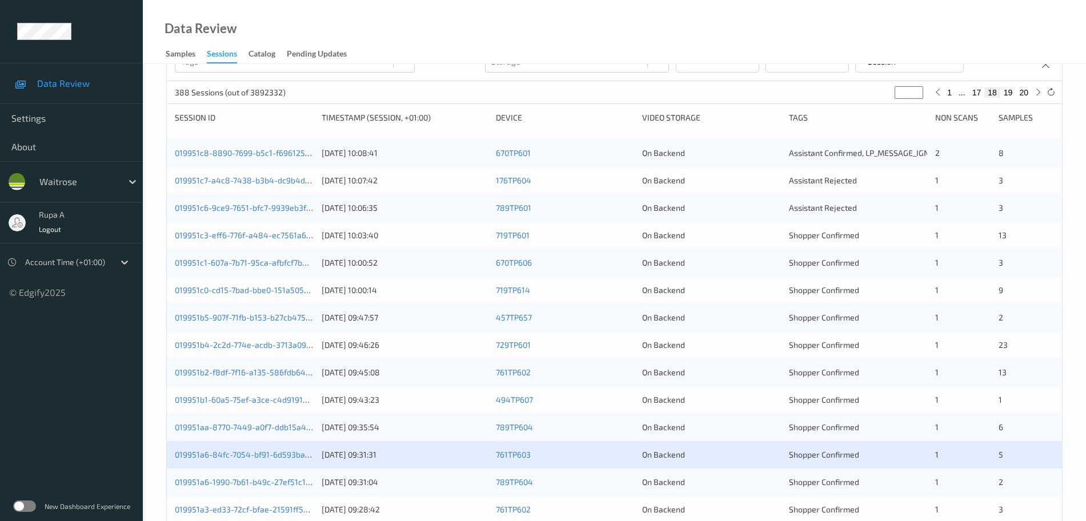
scroll to position [267, 0]
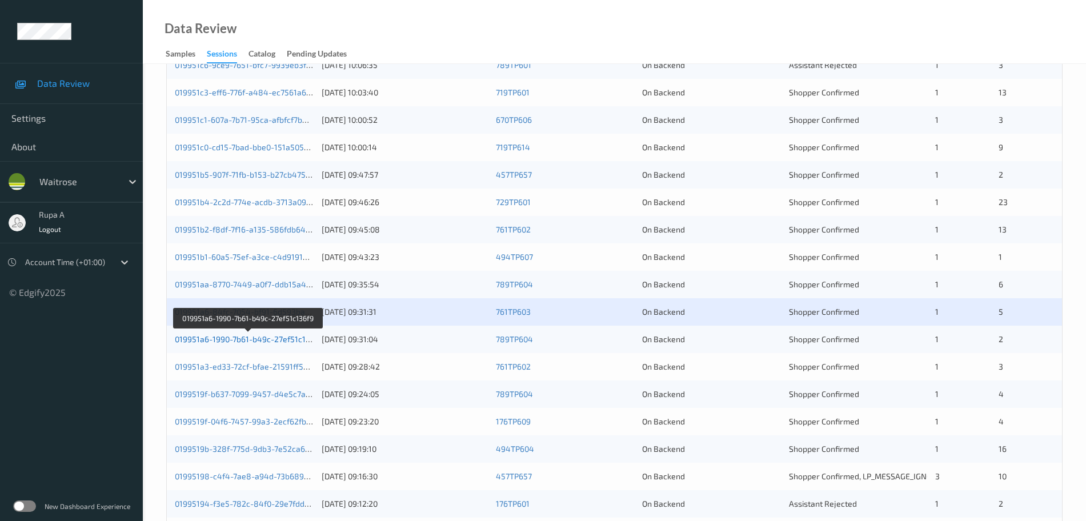
click at [303, 343] on link "019951a6-1990-7b61-b49c-27ef51c136f9" at bounding box center [248, 339] width 147 height 10
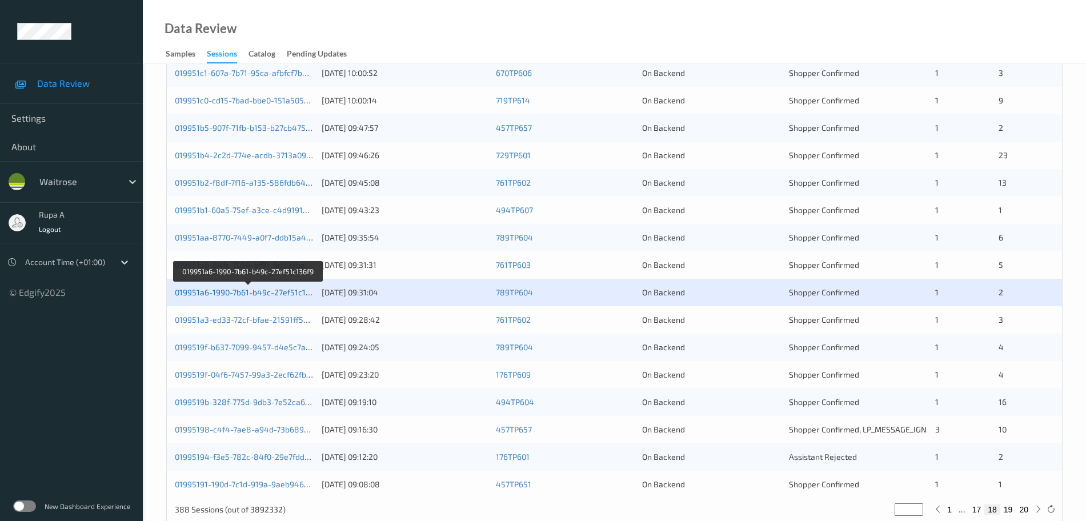
scroll to position [339, 0]
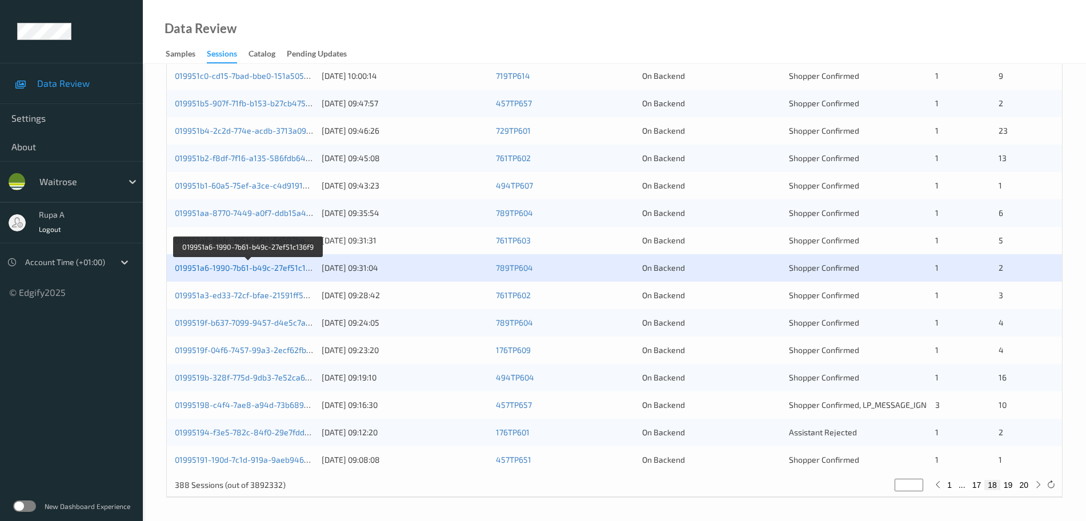
click at [231, 271] on link "019951a6-1990-7b61-b49c-27ef51c136f9" at bounding box center [248, 268] width 147 height 10
click at [290, 271] on link "019951a6-1990-7b61-b49c-27ef51c136f9" at bounding box center [248, 268] width 147 height 10
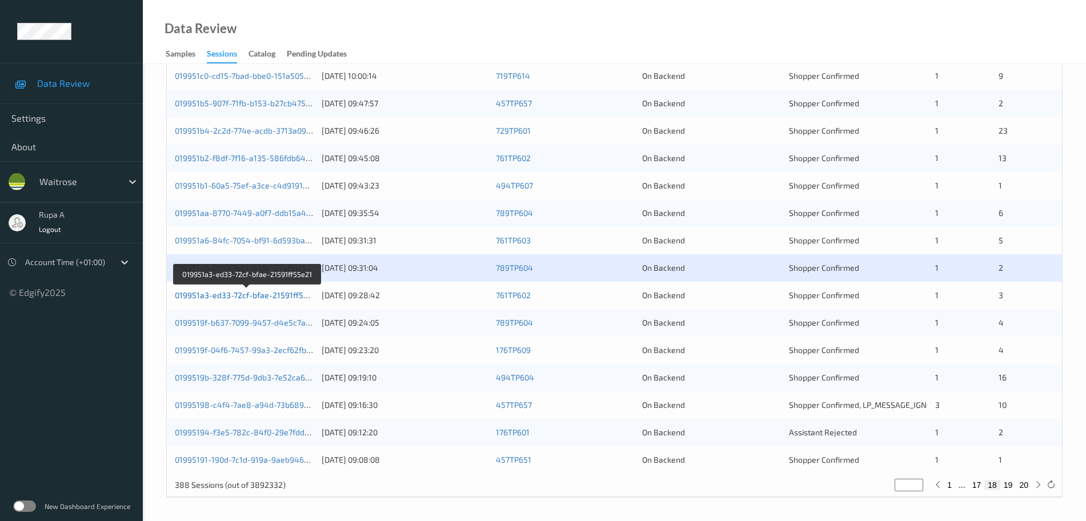
click at [290, 298] on link "019951a3-ed33-72cf-bfae-21591ff55e21" at bounding box center [248, 295] width 146 height 10
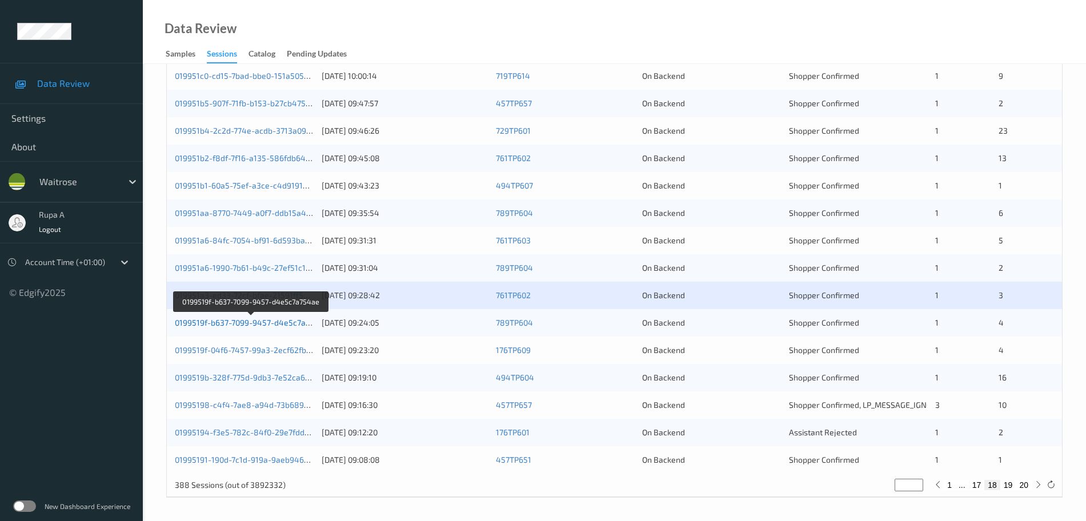
click at [290, 326] on link "0199519f-b637-7099-9457-d4e5c7a754ae" at bounding box center [252, 323] width 154 height 10
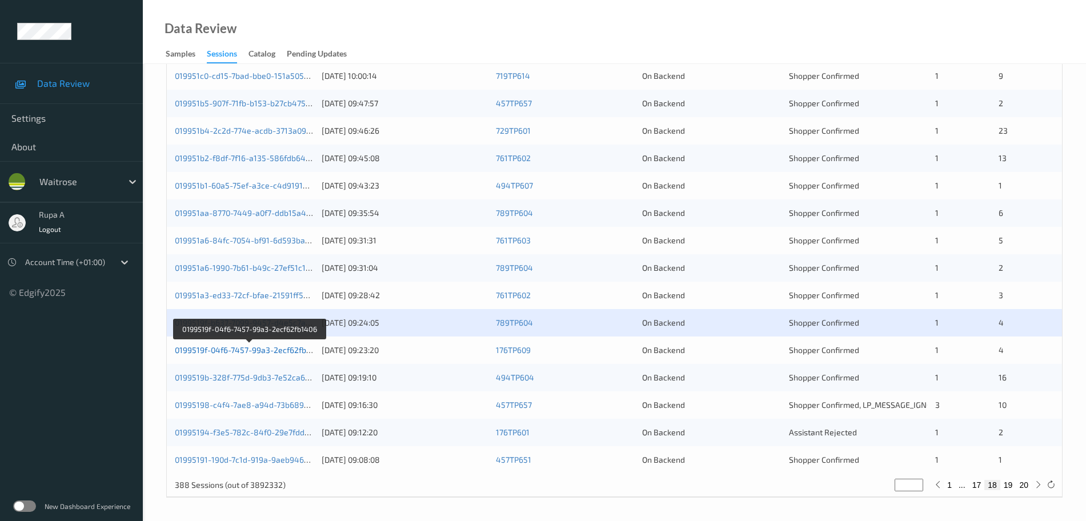
click at [299, 352] on link "0199519f-04f6-7457-99a3-2ecf62fb1406" at bounding box center [249, 350] width 149 height 10
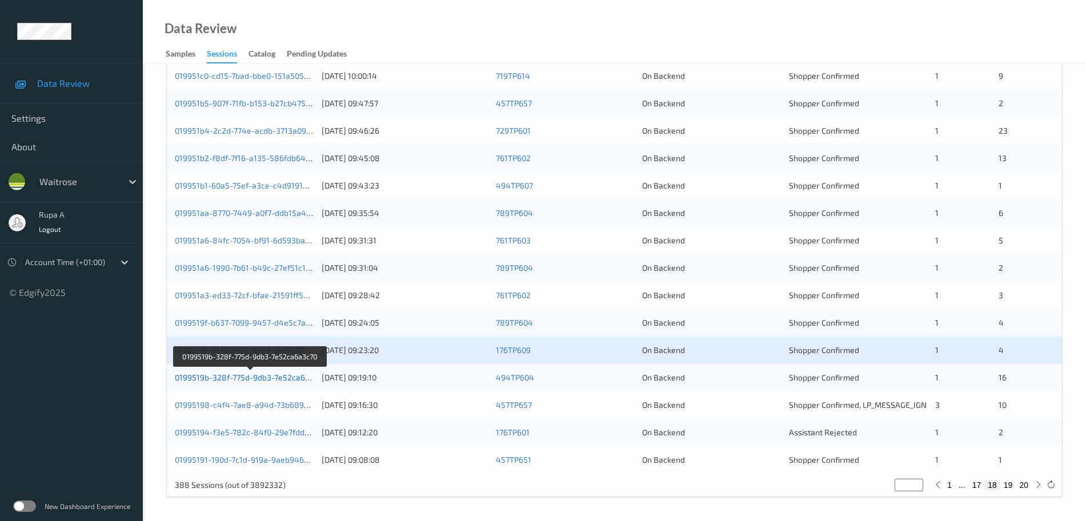
click at [242, 374] on link "0199519b-328f-775d-9db3-7e52ca6a3c70" at bounding box center [251, 378] width 152 height 10
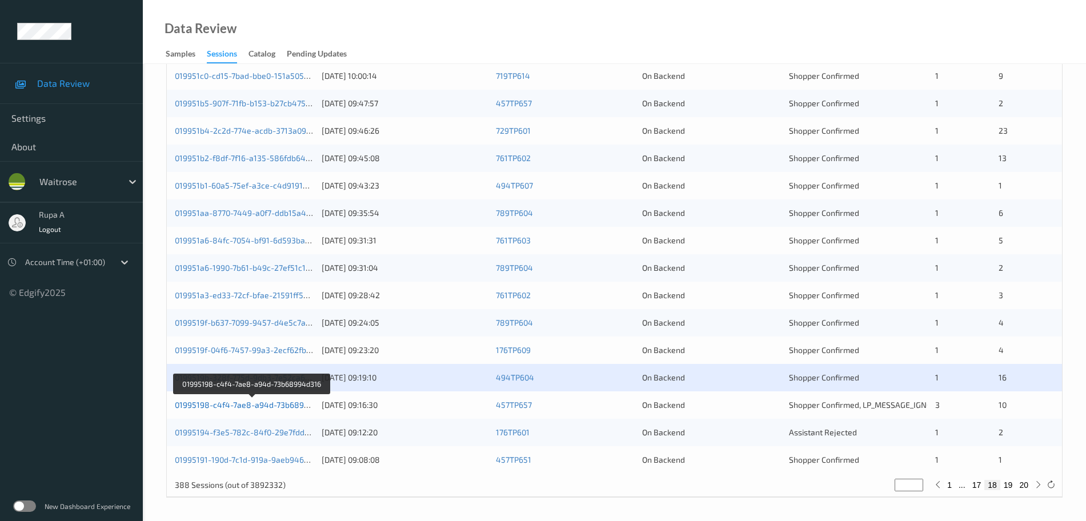
click at [302, 403] on link "01995198-c4f4-7ae8-a94d-73b68994d316" at bounding box center [253, 405] width 156 height 10
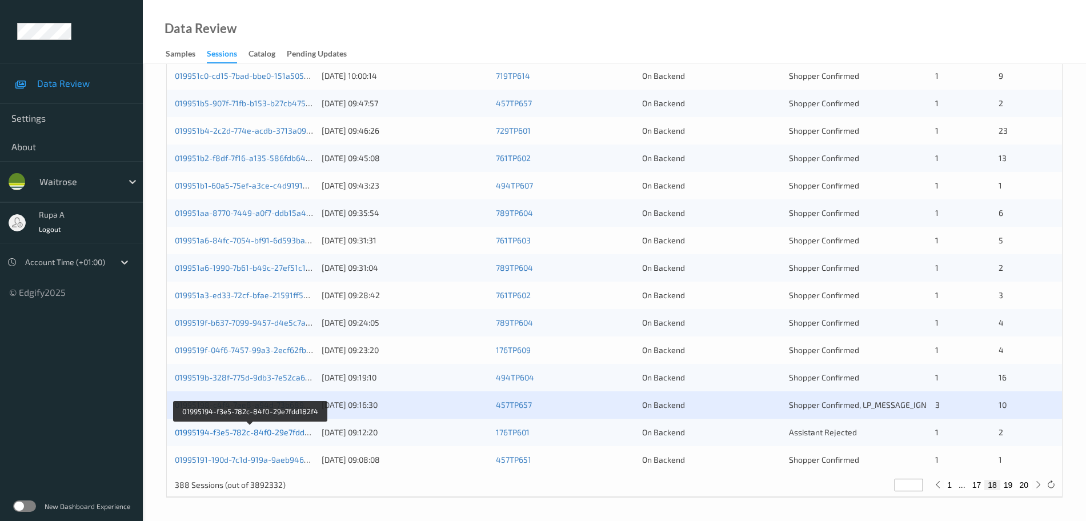
click at [306, 436] on link "01995194-f3e5-782c-84f0-29e7fdd182f4" at bounding box center [250, 432] width 151 height 10
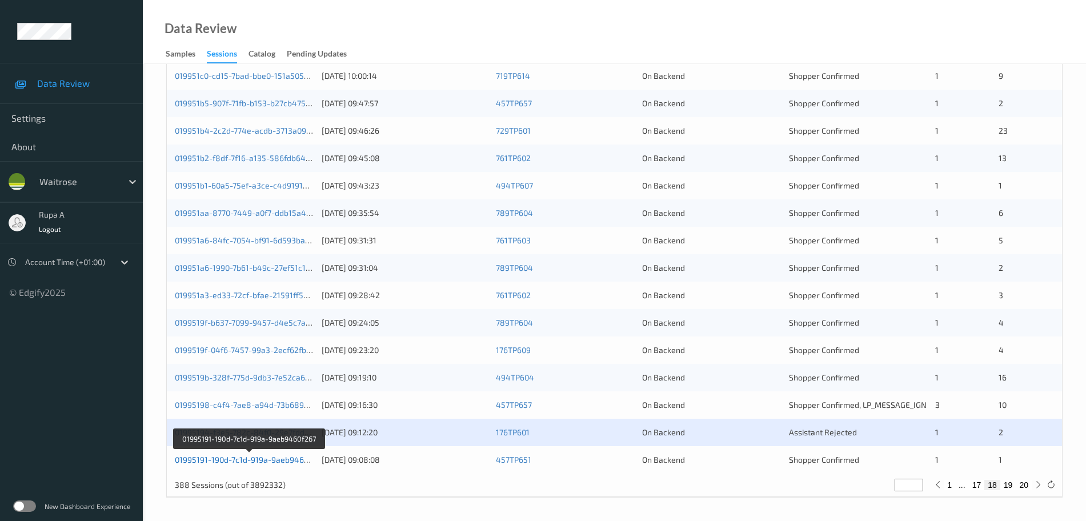
click at [264, 461] on link "01995191-190d-7c1d-919a-9aeb9460f267" at bounding box center [250, 460] width 150 height 10
